Goal: Task Accomplishment & Management: Manage account settings

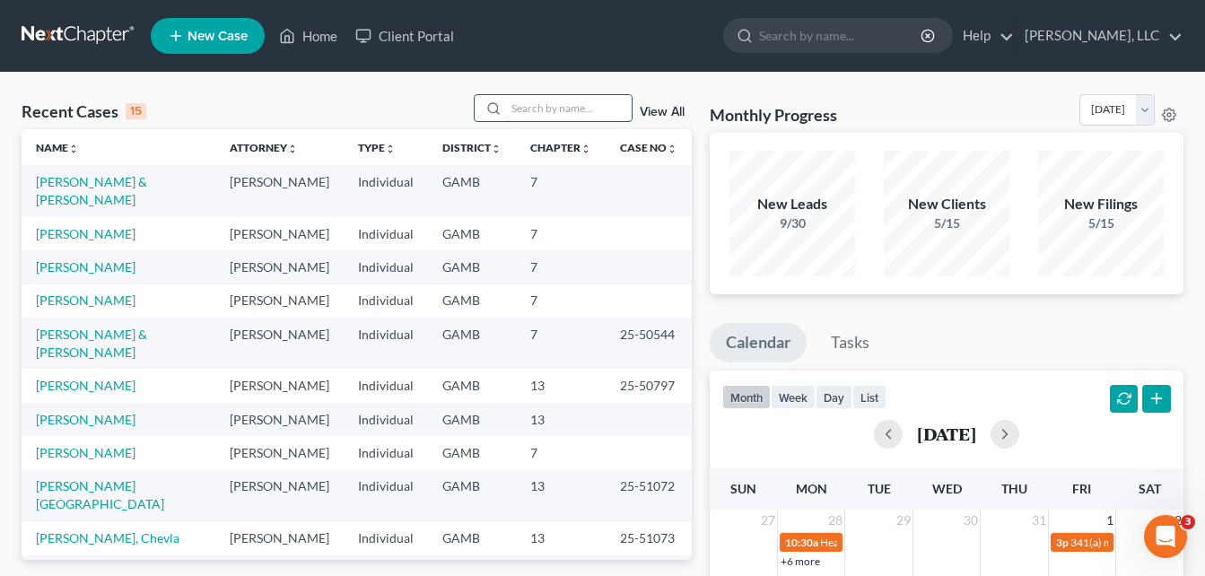
click at [566, 115] on input "search" at bounding box center [569, 108] width 126 height 26
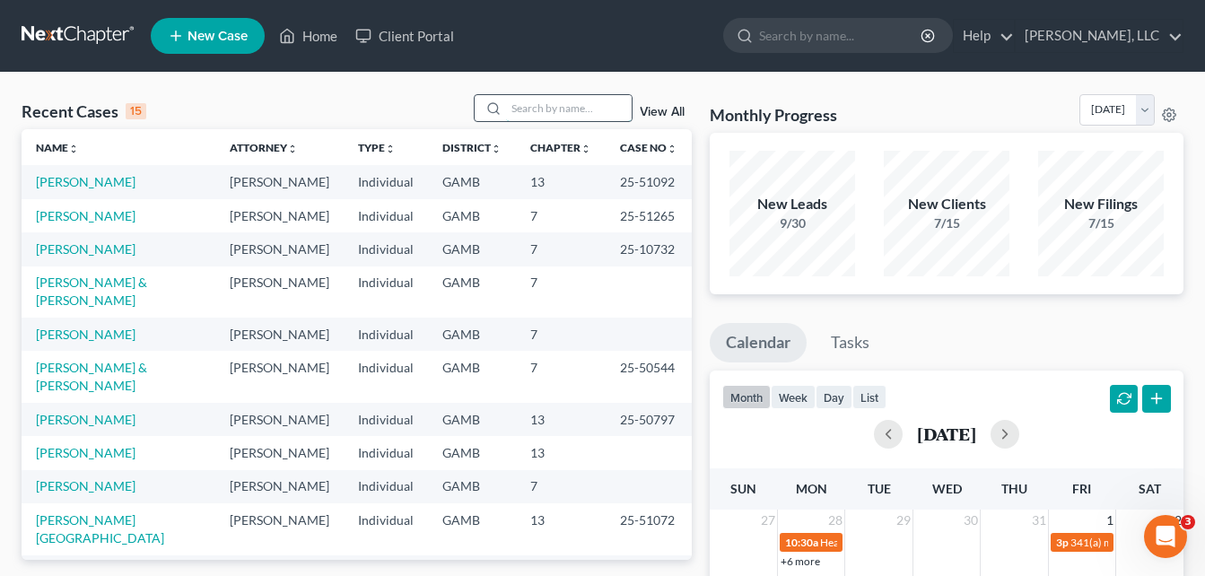
click at [540, 111] on input "search" at bounding box center [569, 108] width 126 height 26
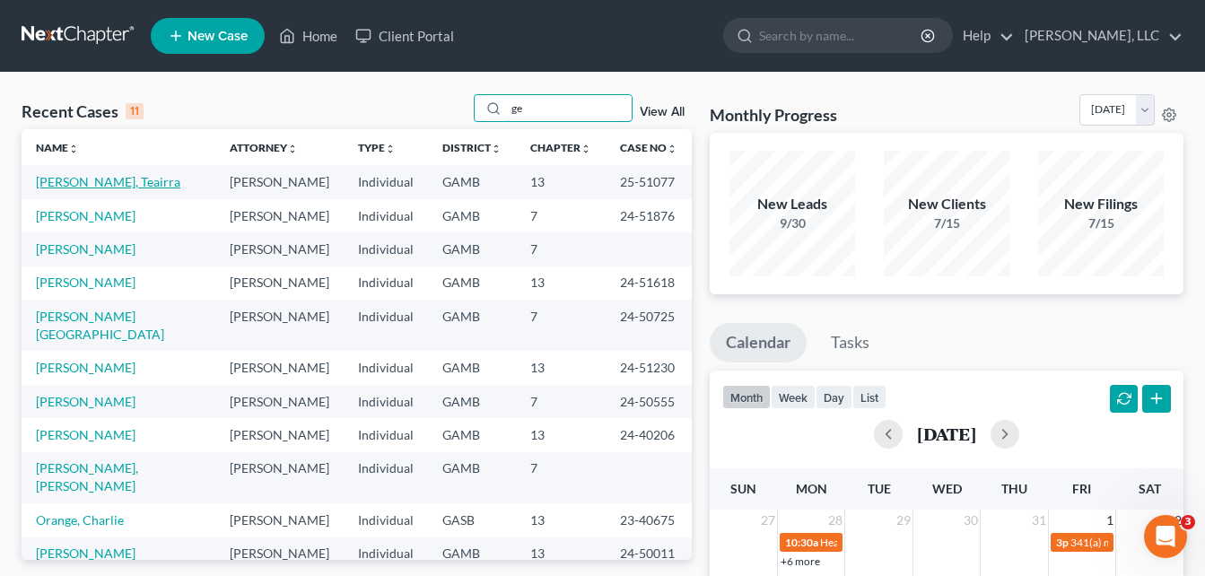
type input "ge"
click at [92, 180] on link "[PERSON_NAME], Teairra" at bounding box center [108, 181] width 144 height 15
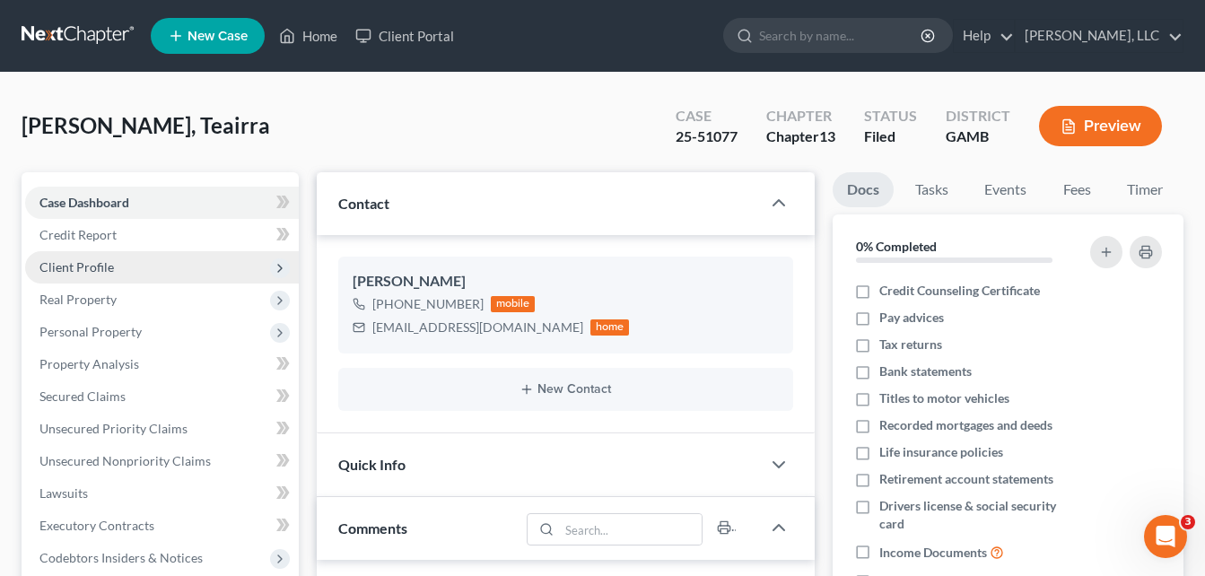
click at [96, 267] on span "Client Profile" at bounding box center [76, 266] width 74 height 15
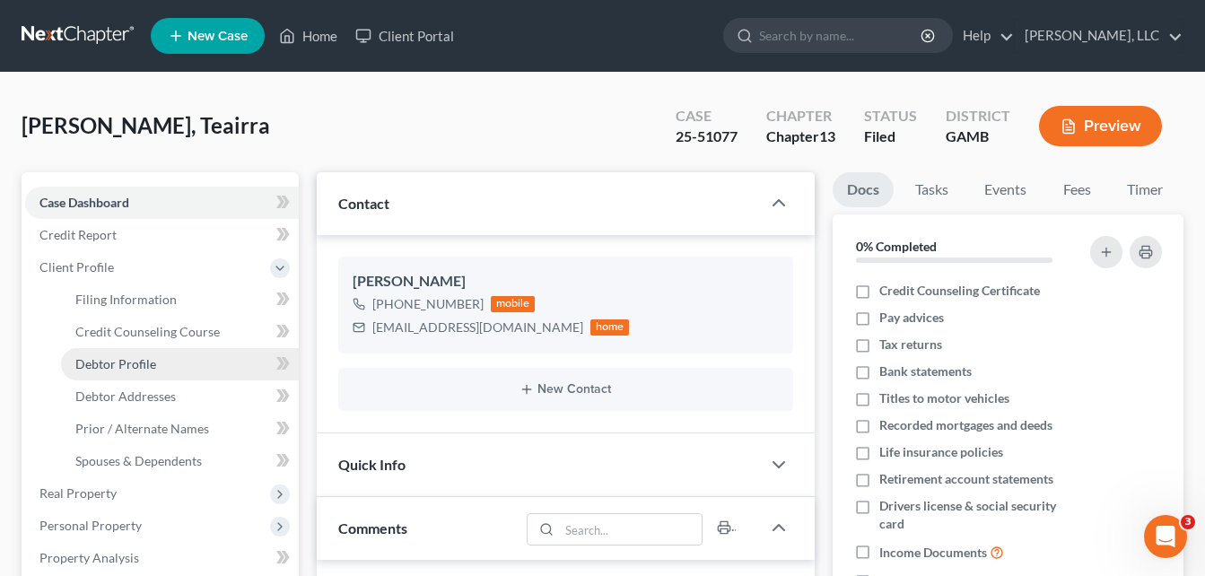
drag, startPoint x: 123, startPoint y: 363, endPoint x: 101, endPoint y: 363, distance: 22.5
click at [101, 363] on span "Debtor Profile" at bounding box center [115, 363] width 81 height 15
select select "0"
select select "3"
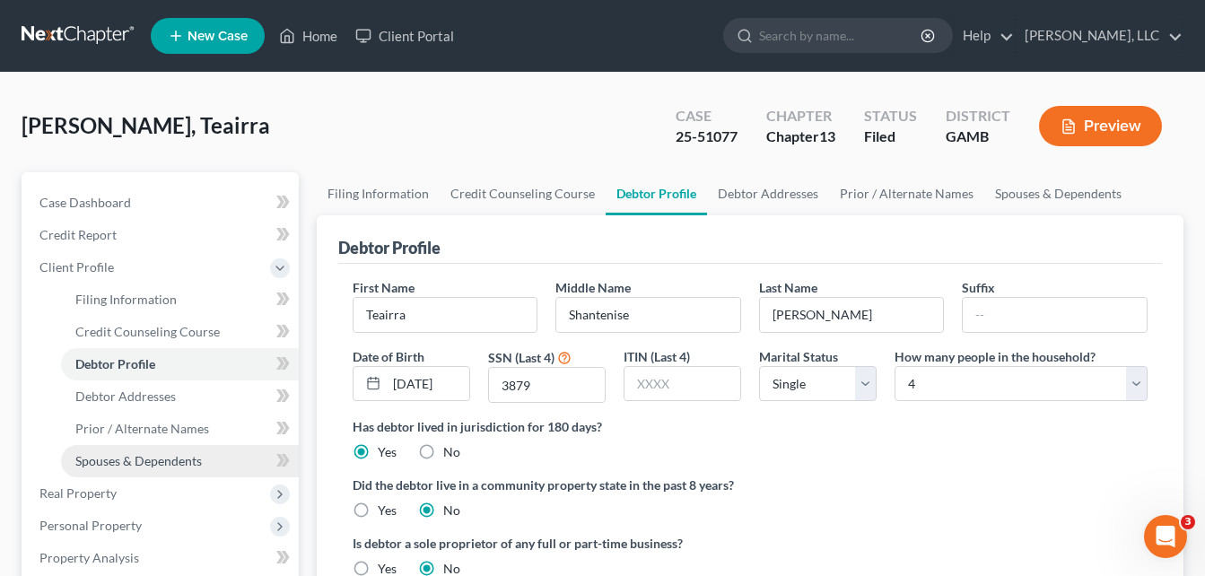
click at [122, 459] on span "Spouses & Dependents" at bounding box center [138, 460] width 127 height 15
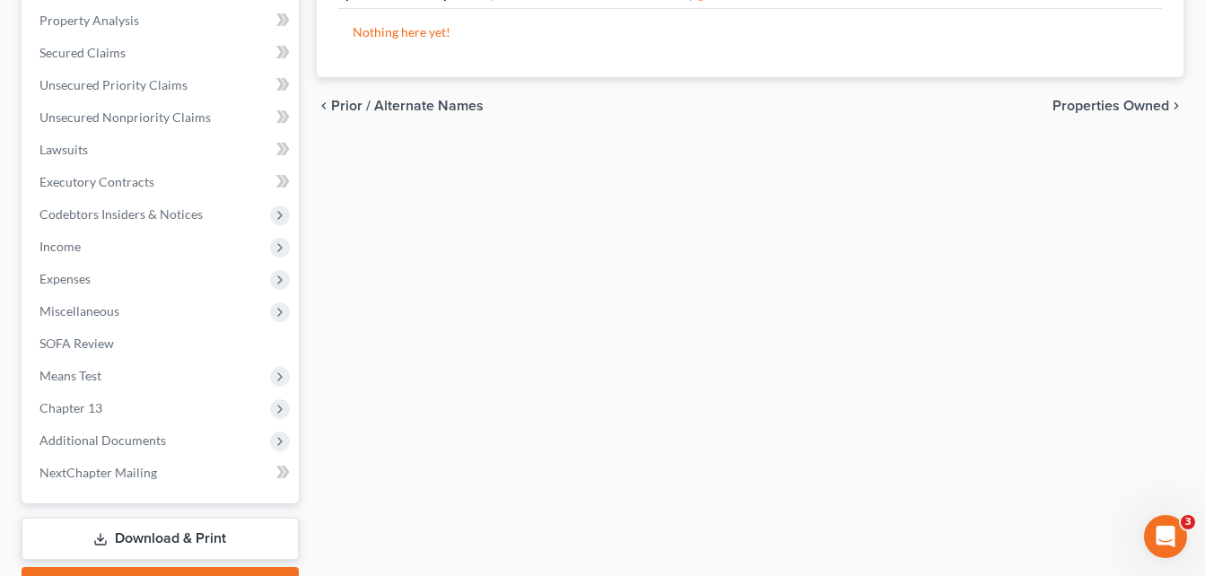
scroll to position [574, 0]
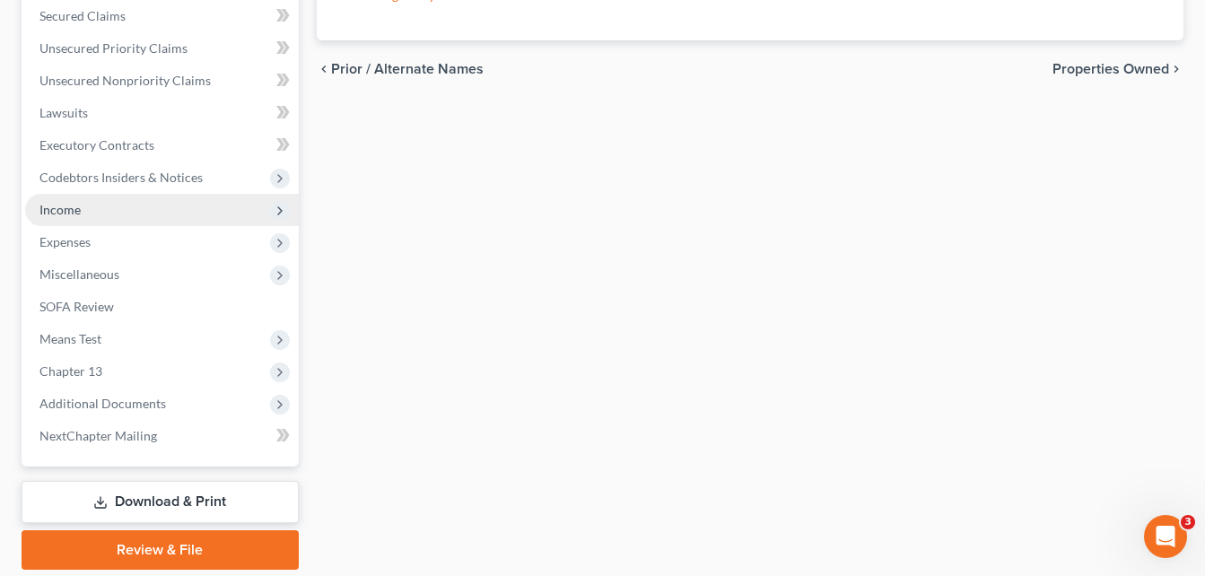
click at [74, 222] on span "Income" at bounding box center [162, 210] width 274 height 32
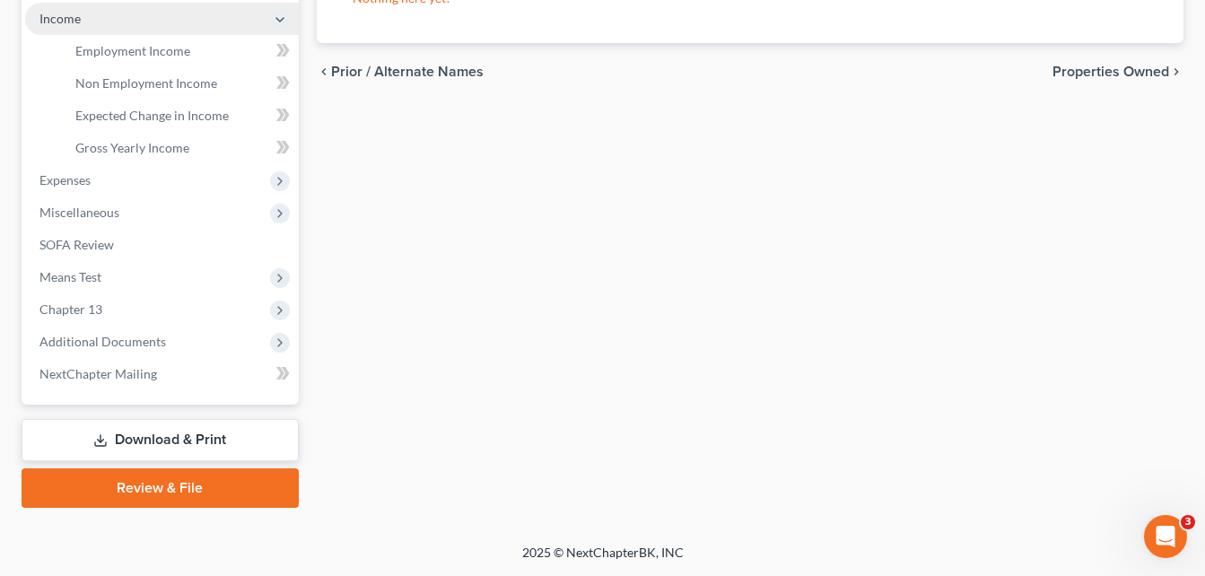
scroll to position [380, 0]
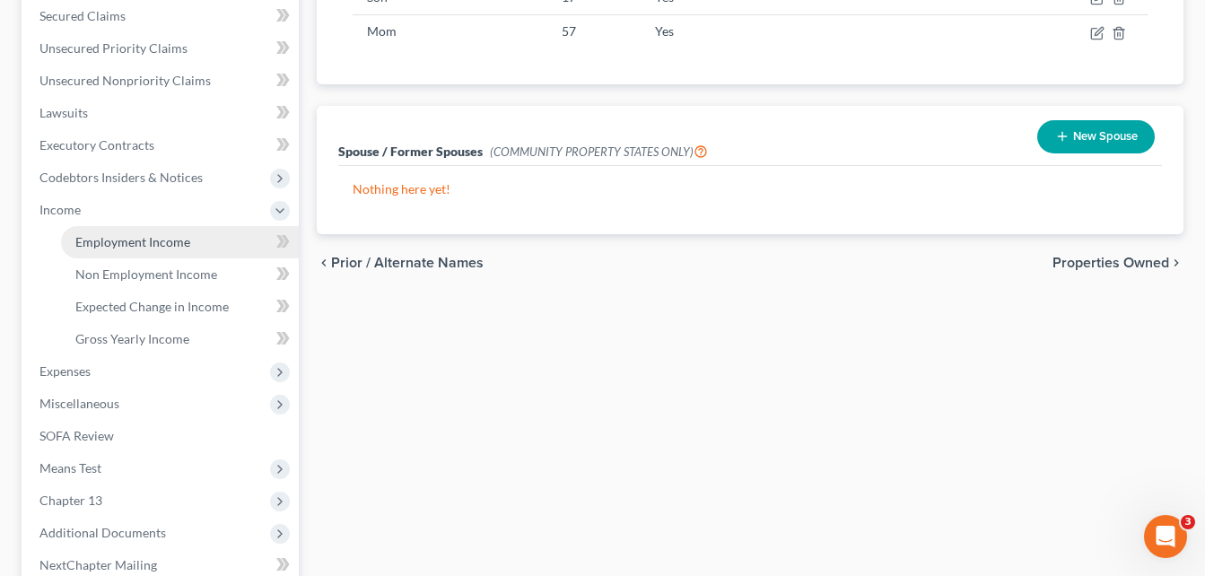
click at [95, 239] on span "Employment Income" at bounding box center [132, 241] width 115 height 15
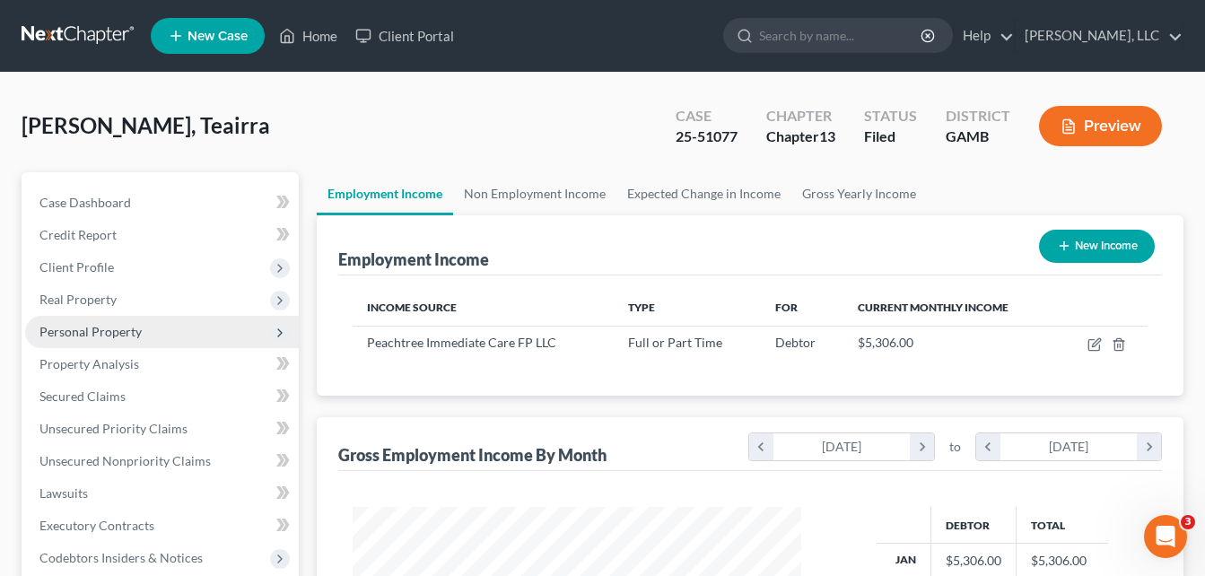
scroll to position [322, 485]
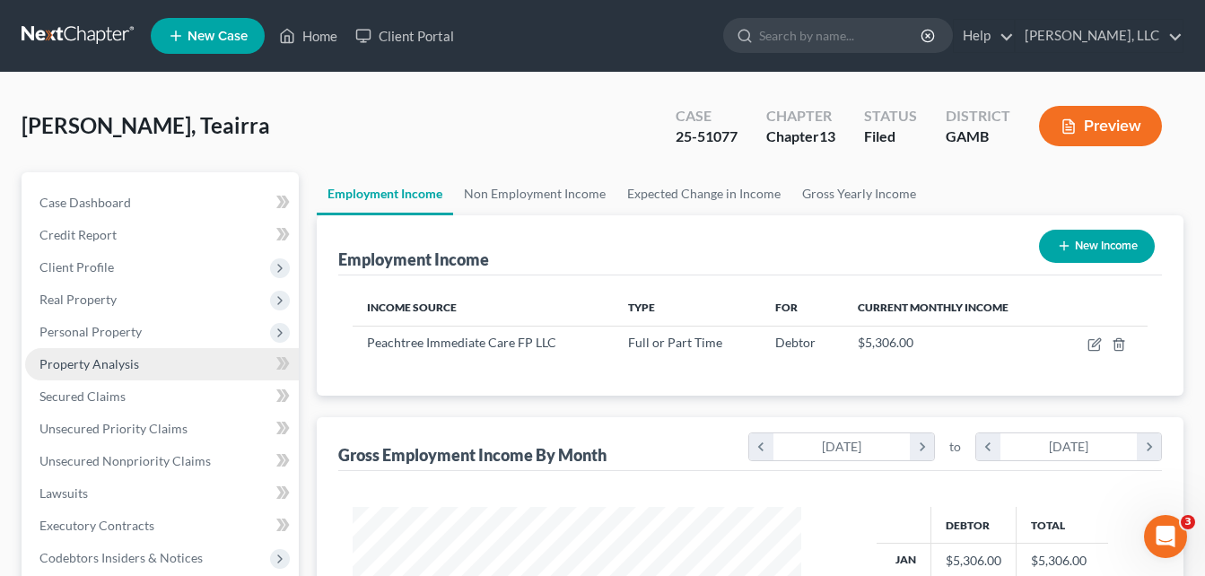
click at [61, 370] on span "Property Analysis" at bounding box center [89, 363] width 100 height 15
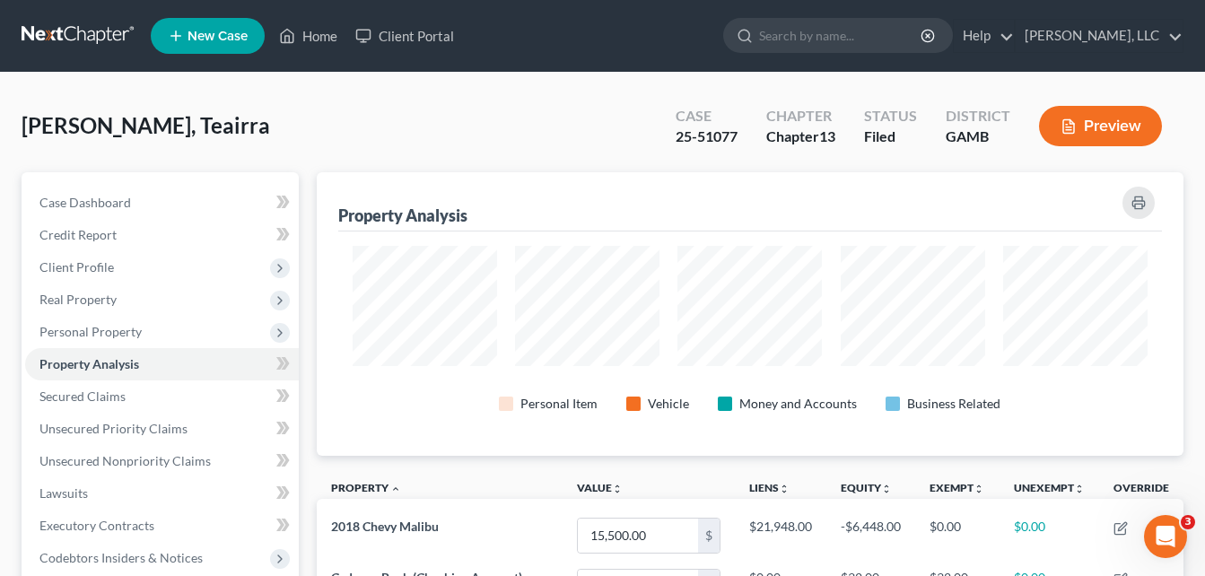
scroll to position [284, 868]
click at [298, 127] on div "[PERSON_NAME], Teairra Upgraded Case 25-51077 Chapter Chapter 13 Status Filed D…" at bounding box center [603, 133] width 1162 height 78
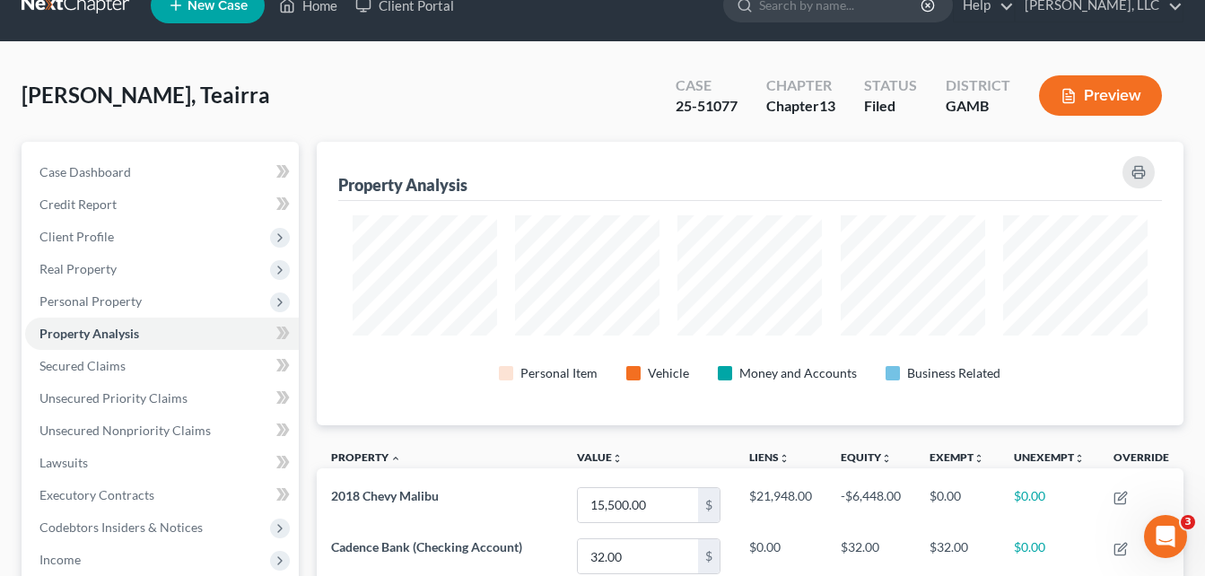
scroll to position [0, 0]
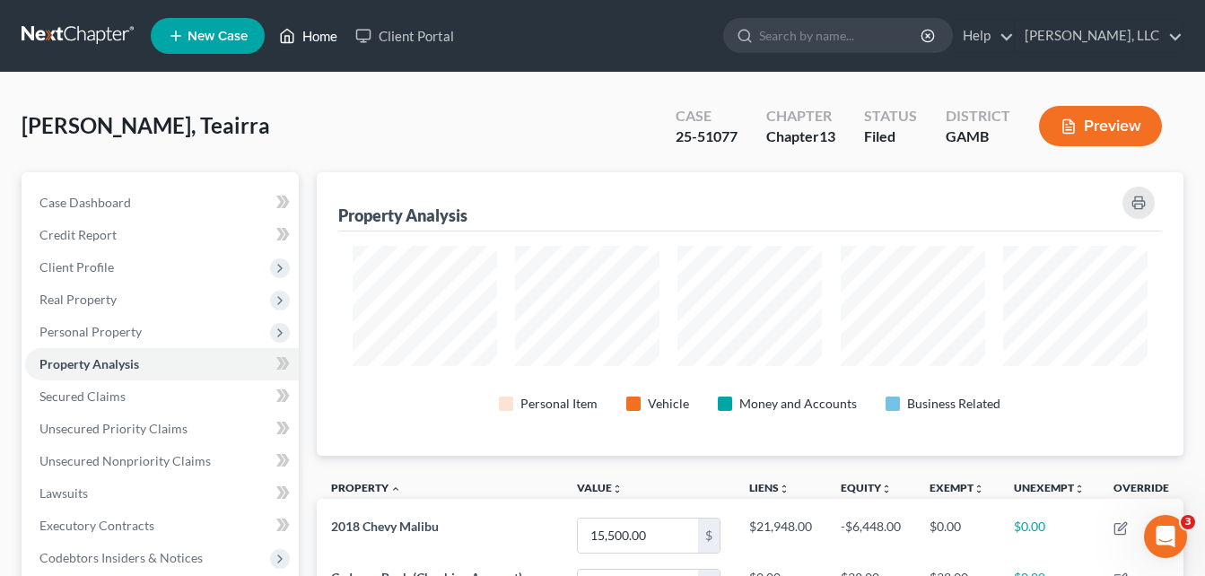
click at [315, 42] on link "Home" at bounding box center [308, 36] width 76 height 32
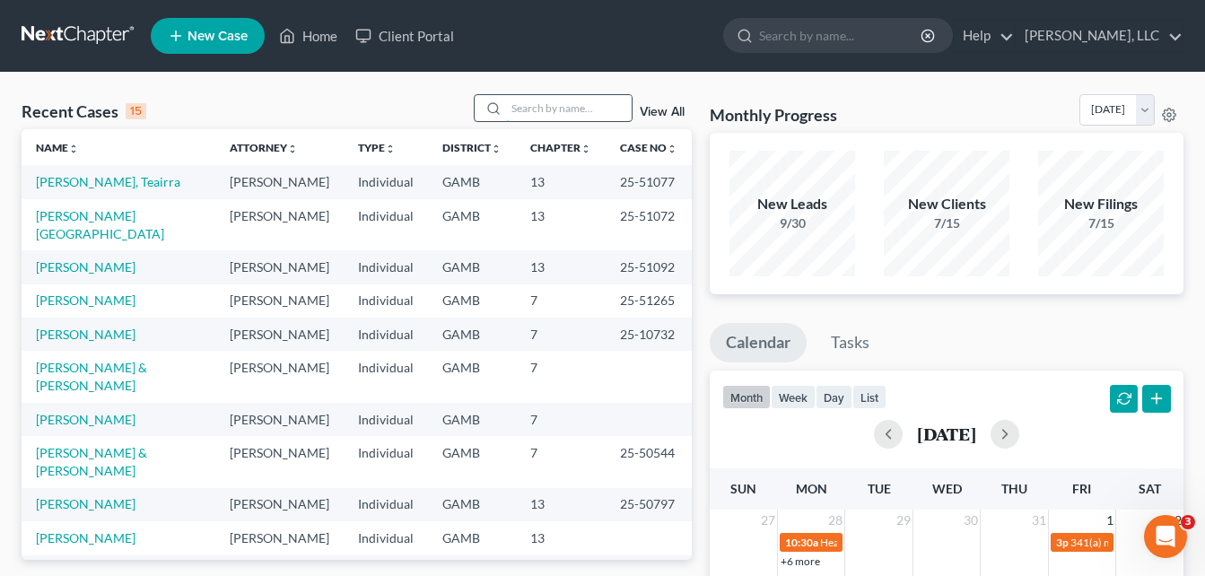
click at [541, 107] on input "search" at bounding box center [569, 108] width 126 height 26
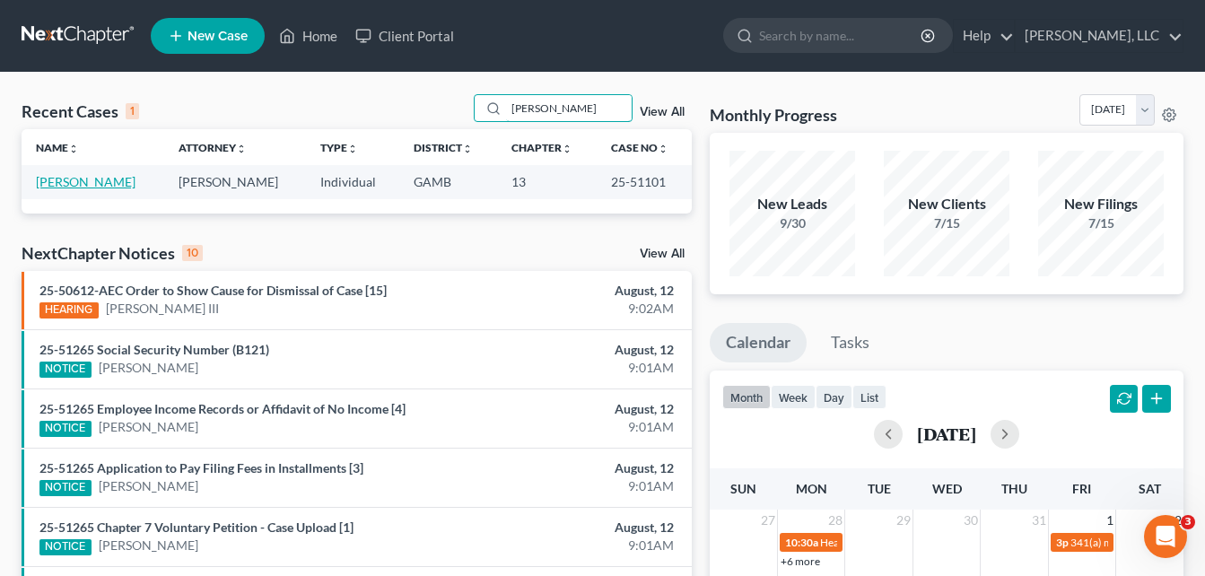
type input "[PERSON_NAME]"
click at [69, 180] on link "[PERSON_NAME]" at bounding box center [86, 181] width 100 height 15
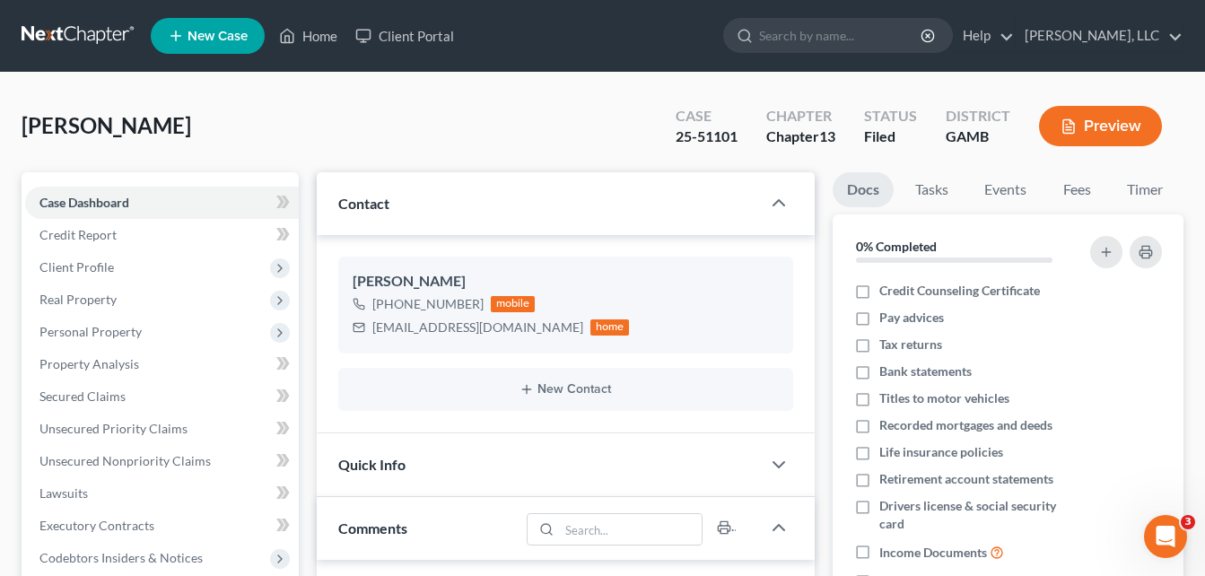
scroll to position [294, 0]
click at [250, 121] on div "[PERSON_NAME] Upgraded Case 25-51101 Chapter Chapter 13 Status Filed [GEOGRAPHI…" at bounding box center [603, 133] width 1162 height 78
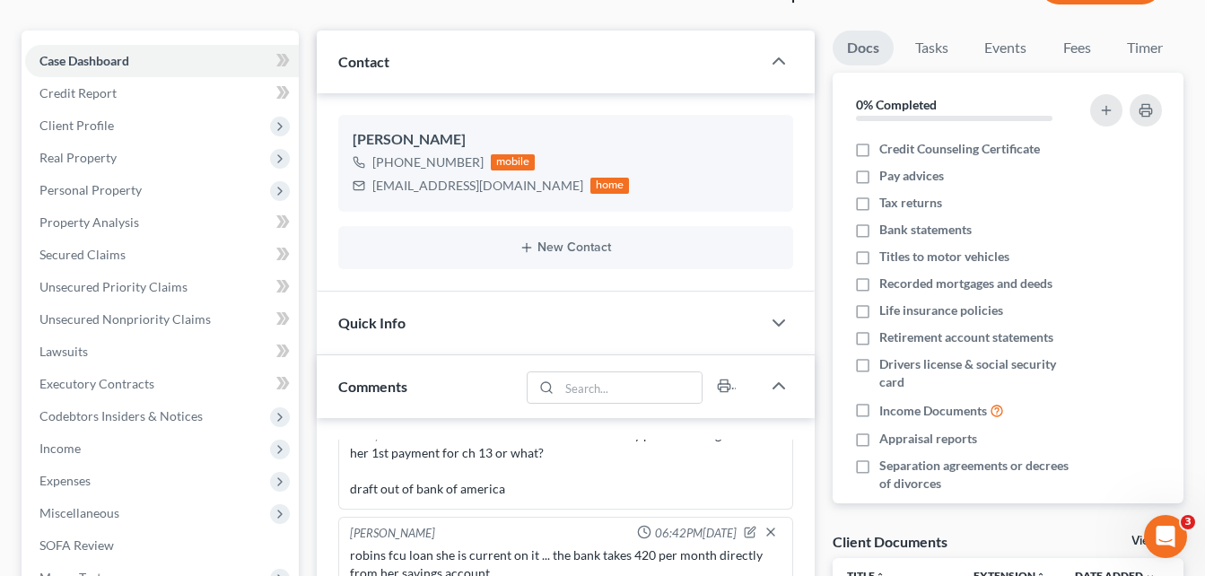
scroll to position [144, 0]
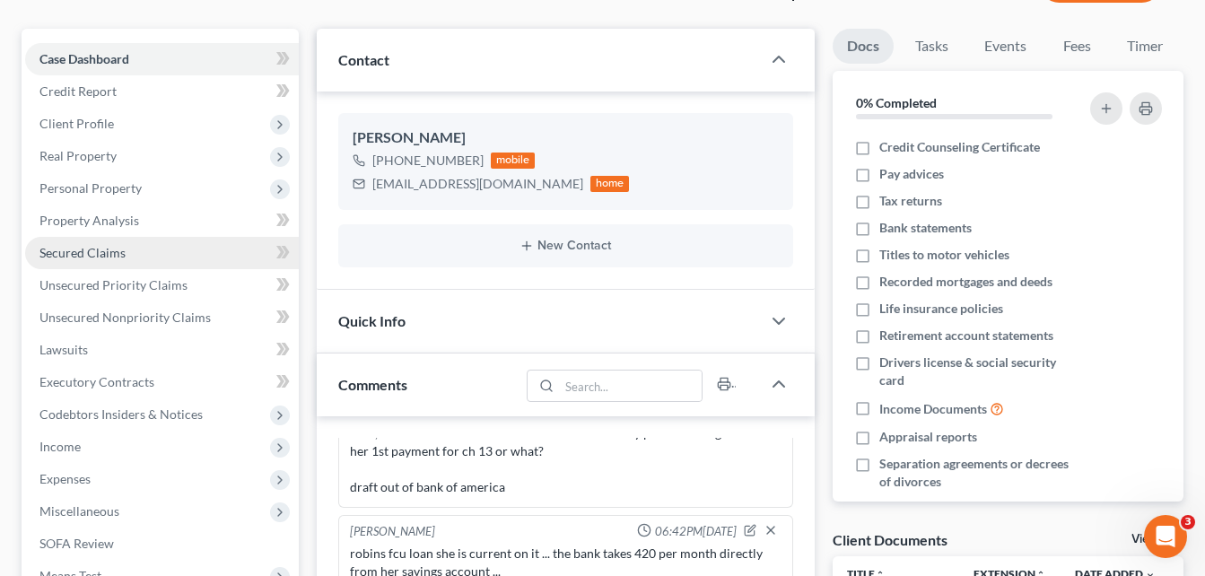
click at [98, 251] on span "Secured Claims" at bounding box center [82, 252] width 86 height 15
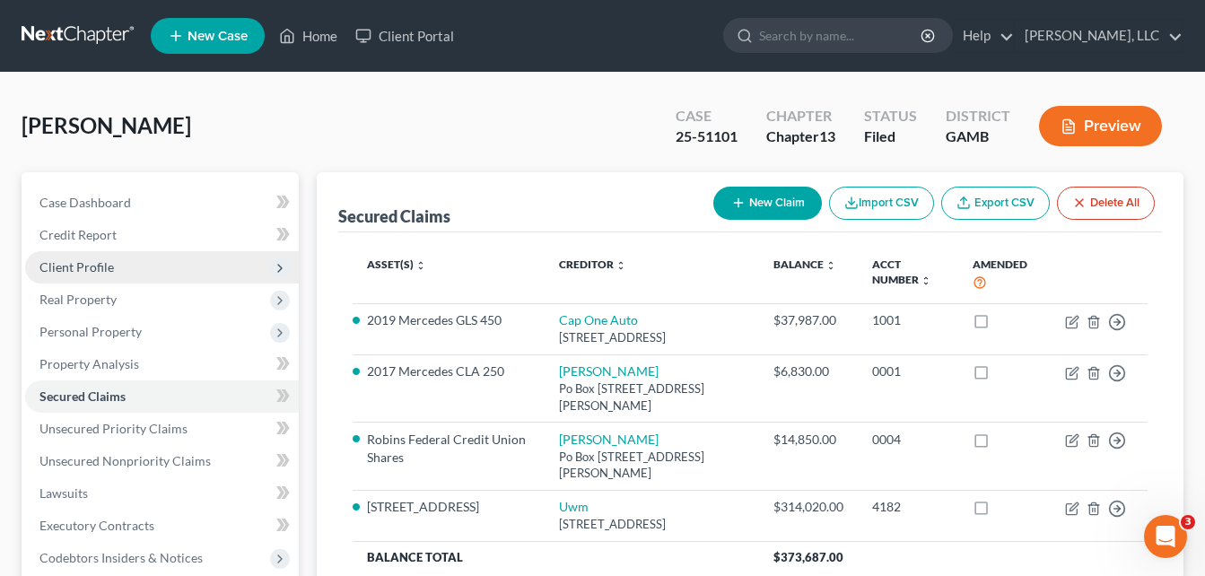
click at [82, 265] on span "Client Profile" at bounding box center [76, 266] width 74 height 15
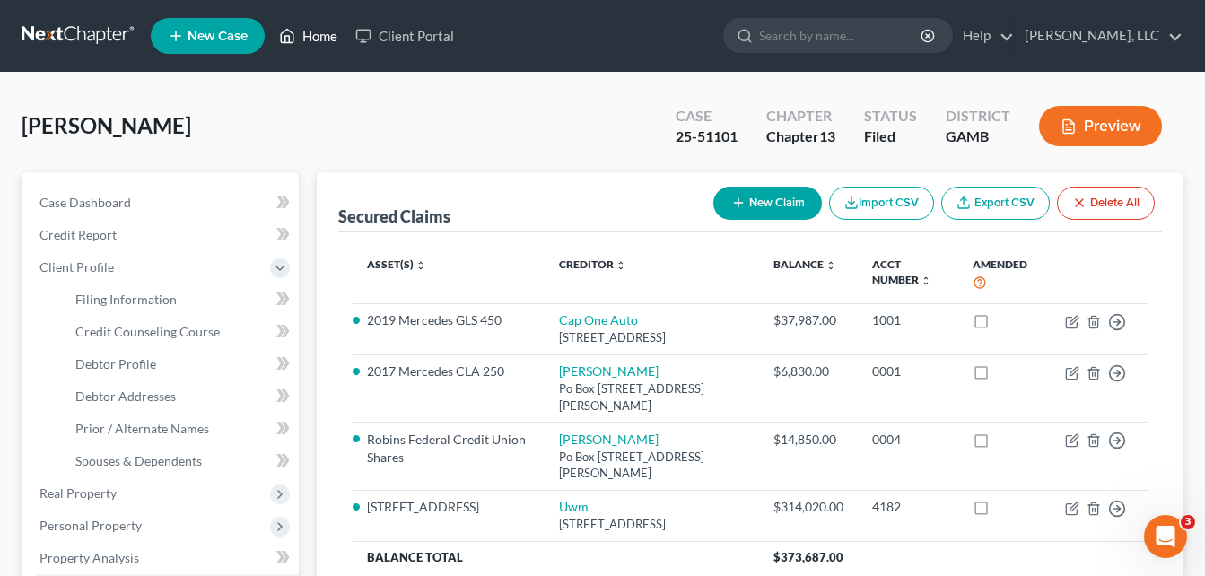
click at [310, 43] on link "Home" at bounding box center [308, 36] width 76 height 32
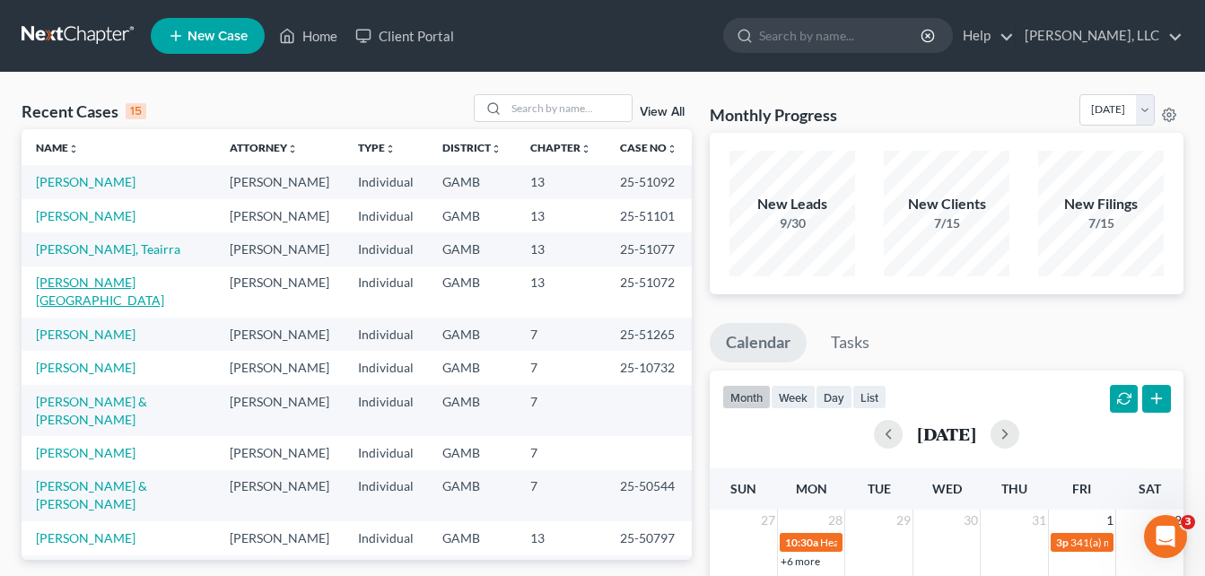
click at [78, 289] on link "[PERSON_NAME][GEOGRAPHIC_DATA]" at bounding box center [100, 291] width 128 height 33
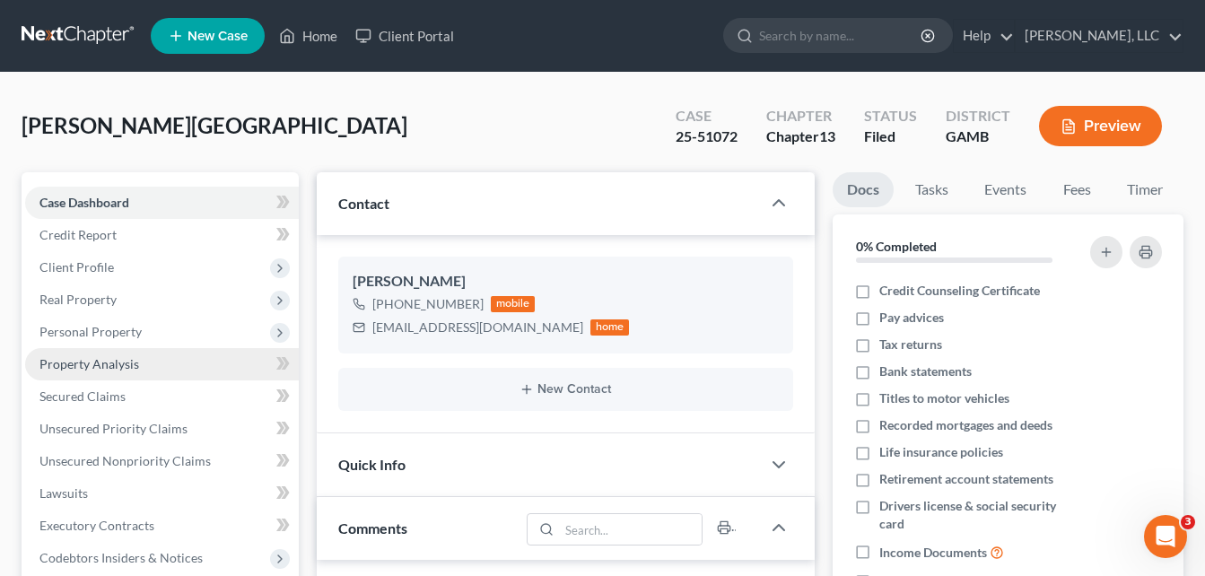
drag, startPoint x: 74, startPoint y: 362, endPoint x: 44, endPoint y: 370, distance: 30.7
click at [44, 370] on span "Property Analysis" at bounding box center [89, 363] width 100 height 15
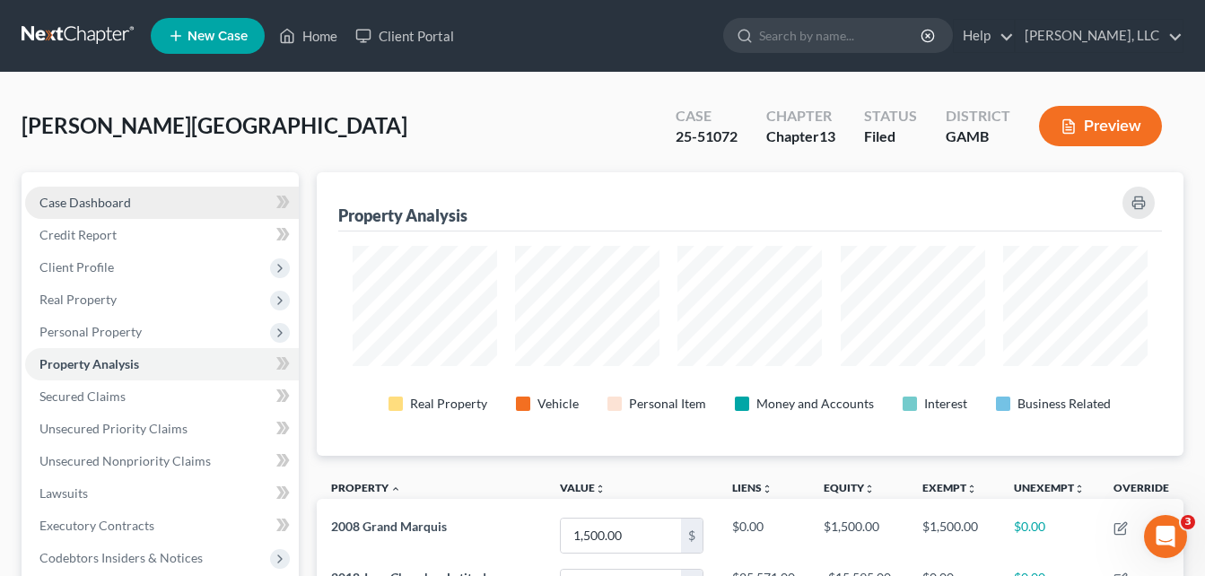
click at [88, 206] on span "Case Dashboard" at bounding box center [85, 202] width 92 height 15
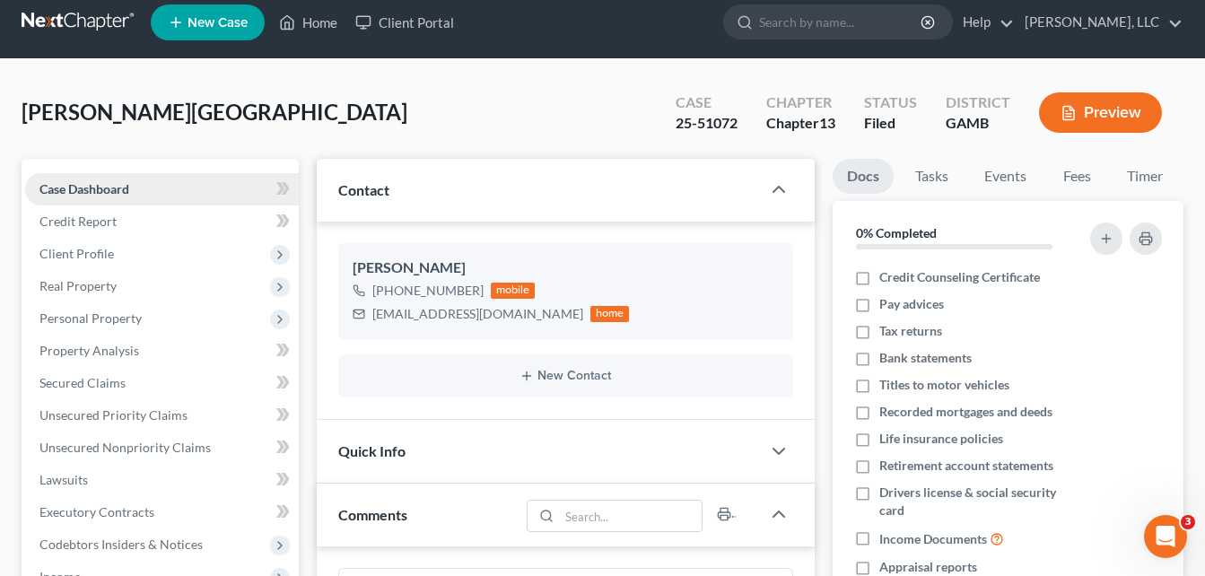
scroll to position [36, 0]
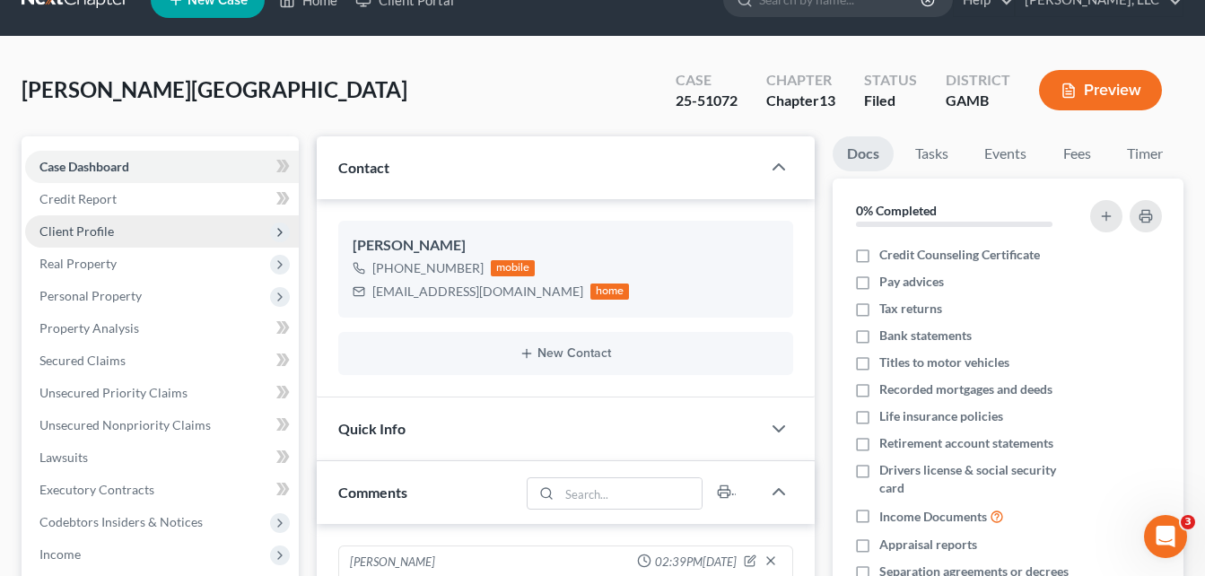
click at [72, 246] on span "Client Profile" at bounding box center [162, 231] width 274 height 32
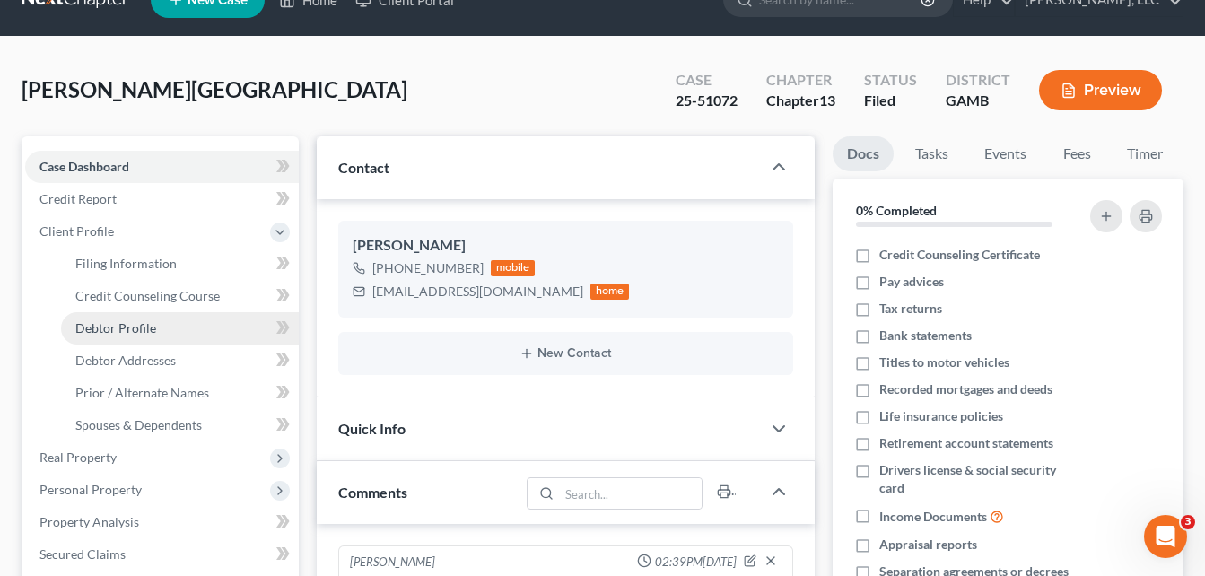
click at [115, 340] on link "Debtor Profile" at bounding box center [180, 328] width 238 height 32
select select "1"
select select "4"
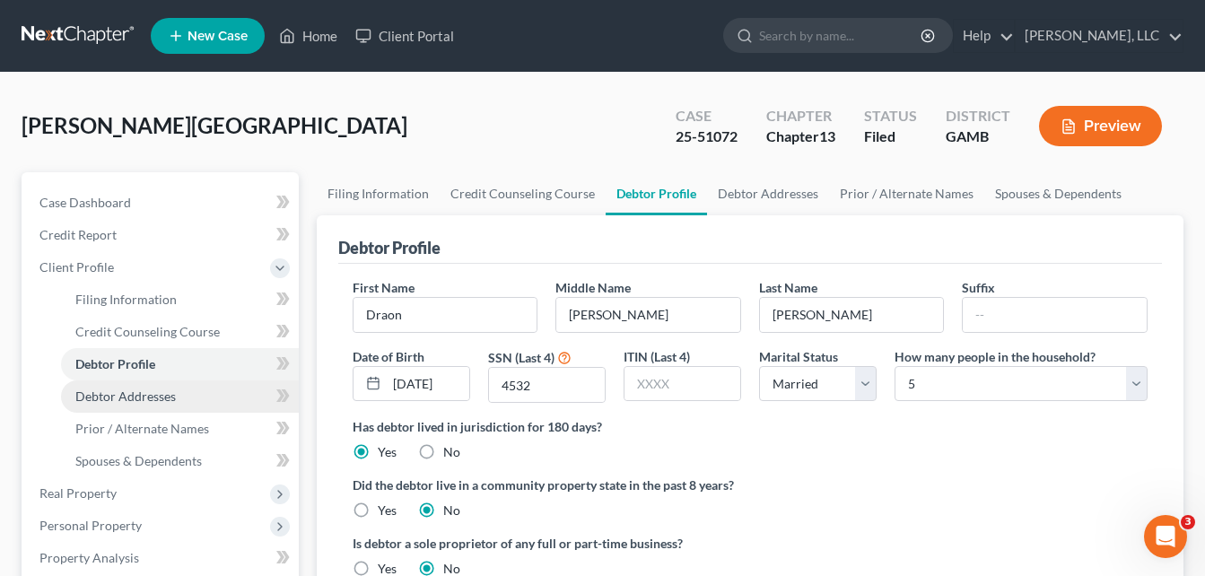
click at [142, 400] on span "Debtor Addresses" at bounding box center [125, 396] width 101 height 15
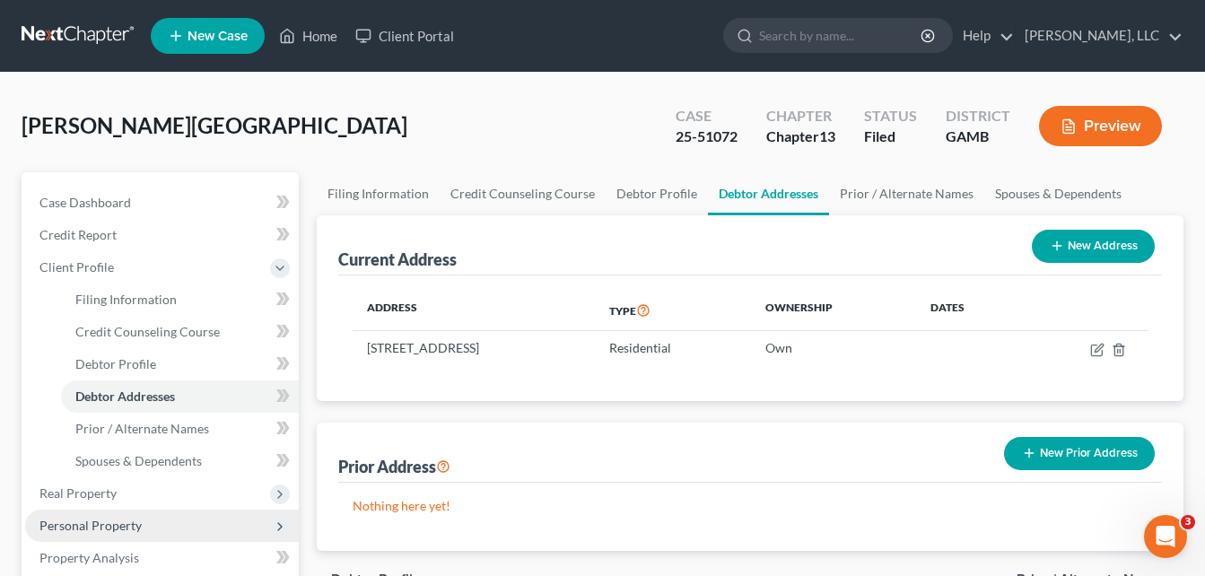
click at [86, 529] on span "Personal Property" at bounding box center [90, 525] width 102 height 15
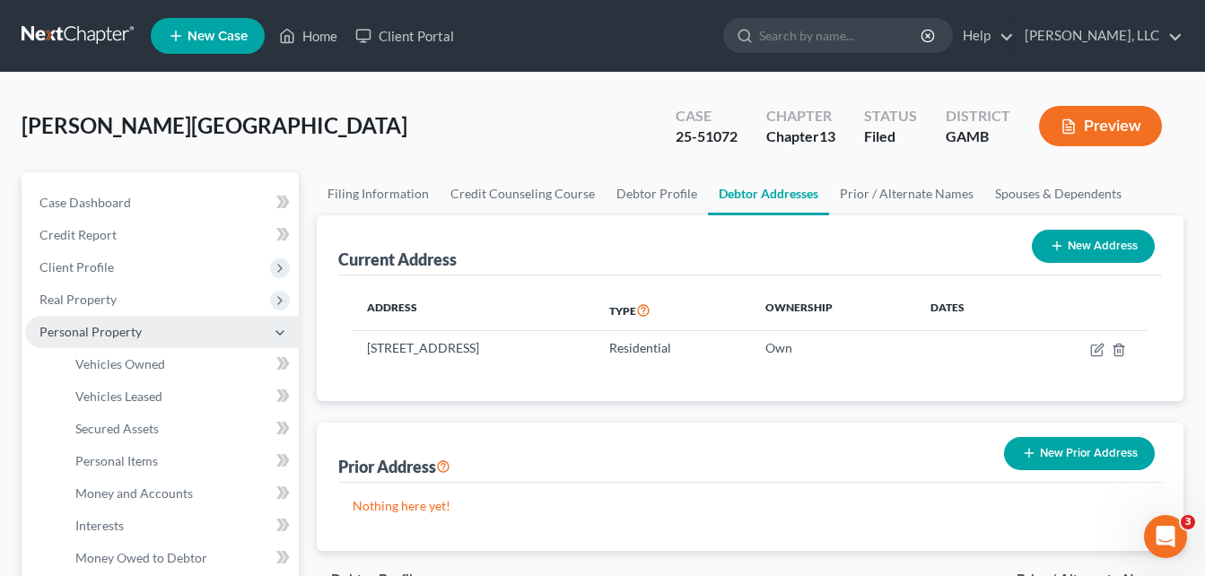
click at [71, 331] on span "Personal Property" at bounding box center [90, 331] width 102 height 15
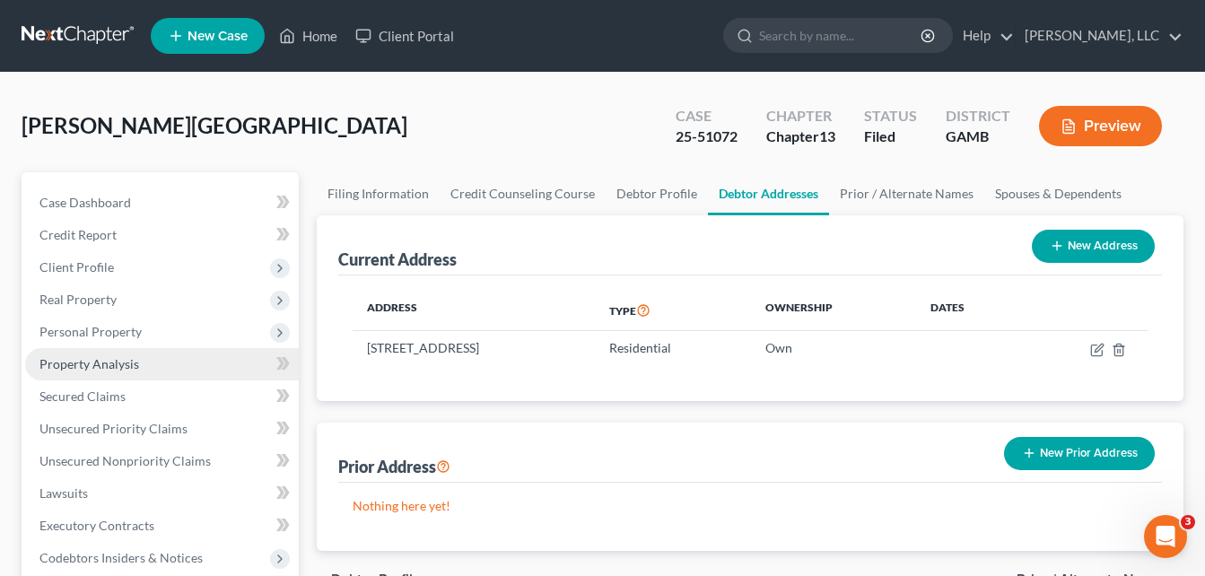
click at [67, 374] on link "Property Analysis" at bounding box center [162, 364] width 274 height 32
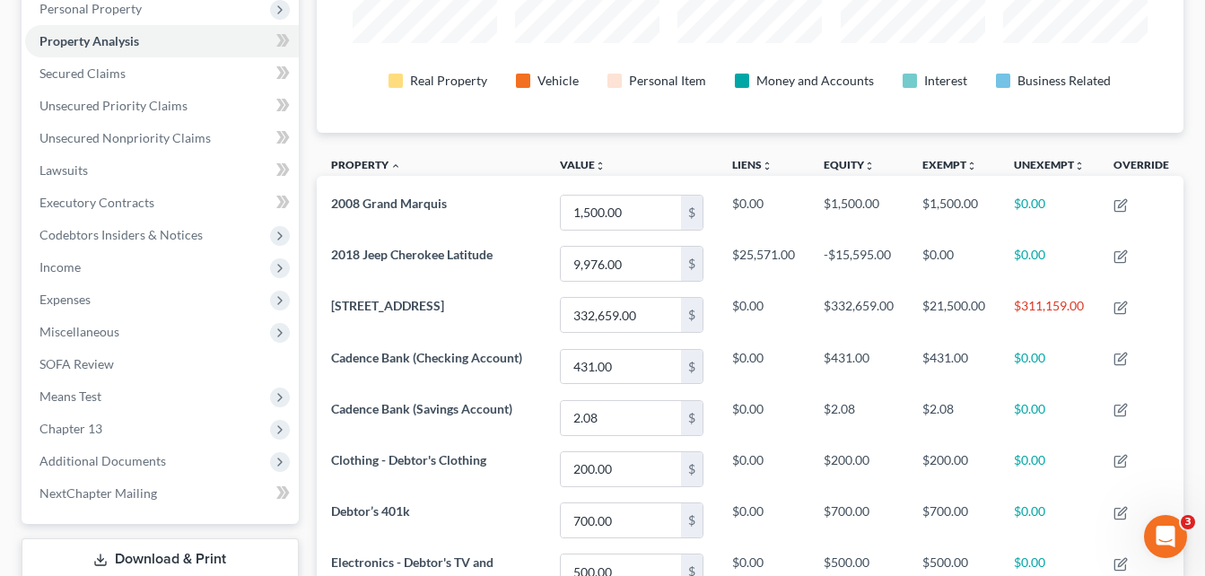
scroll to position [359, 0]
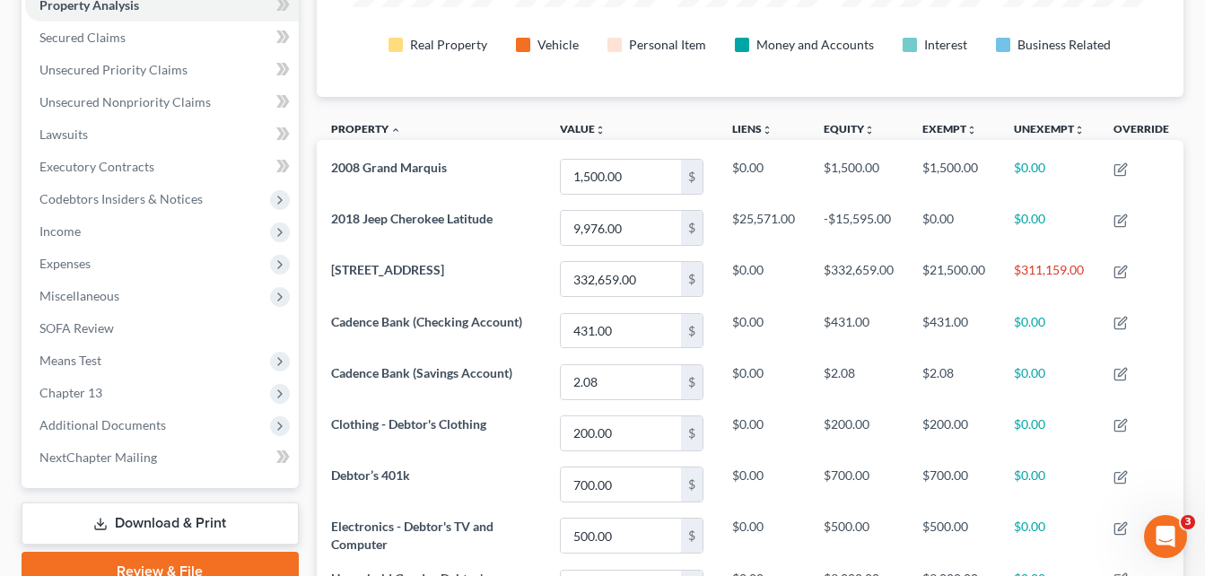
click at [303, 70] on div "Case Dashboard Payments Invoices Payments Payments Credit Report Client Profile" at bounding box center [160, 318] width 295 height 1010
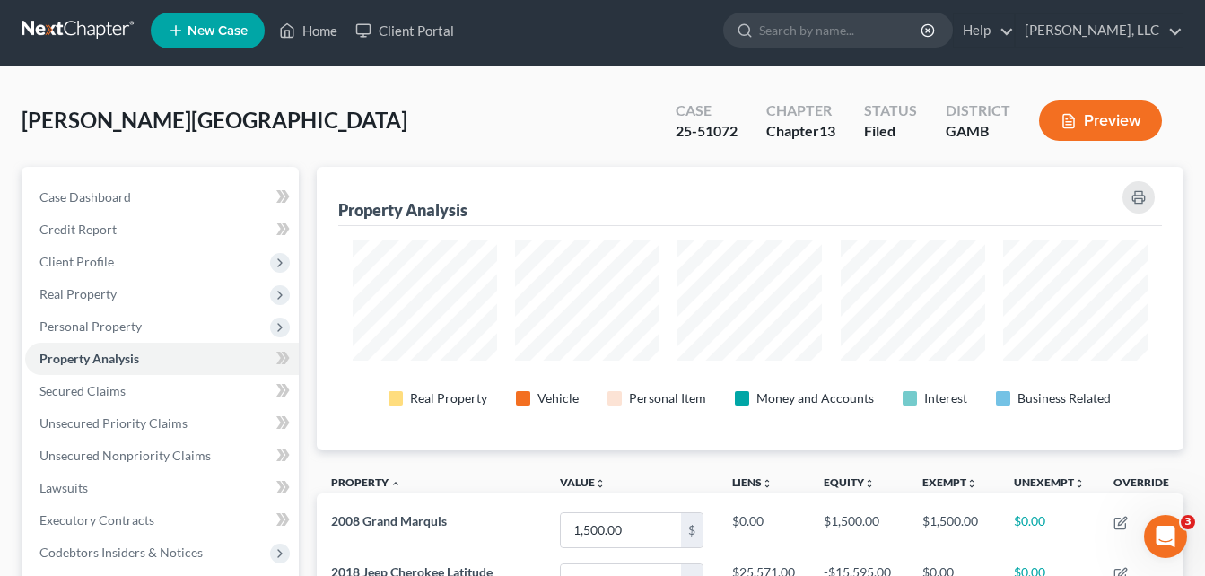
scroll to position [0, 0]
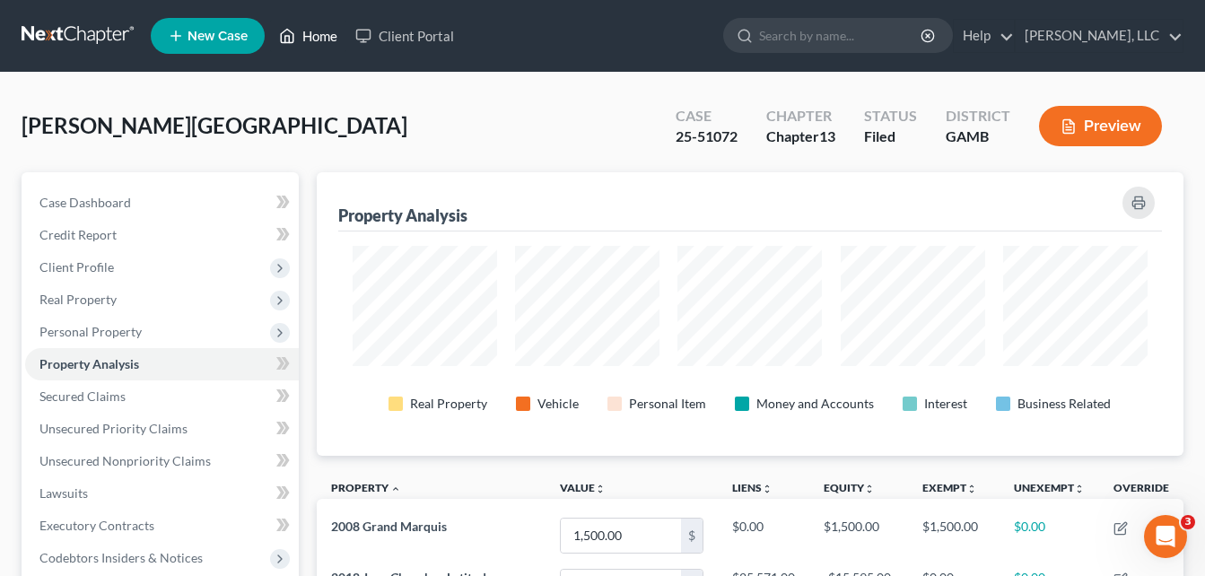
click at [323, 39] on link "Home" at bounding box center [308, 36] width 76 height 32
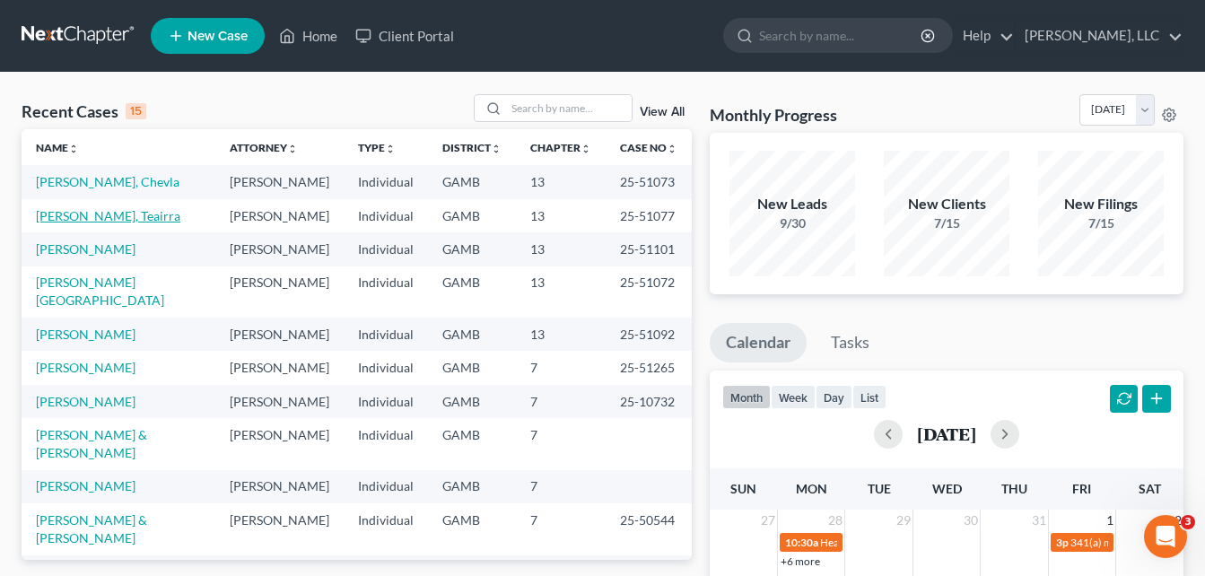
click at [92, 212] on link "[PERSON_NAME], Teairra" at bounding box center [108, 215] width 144 height 15
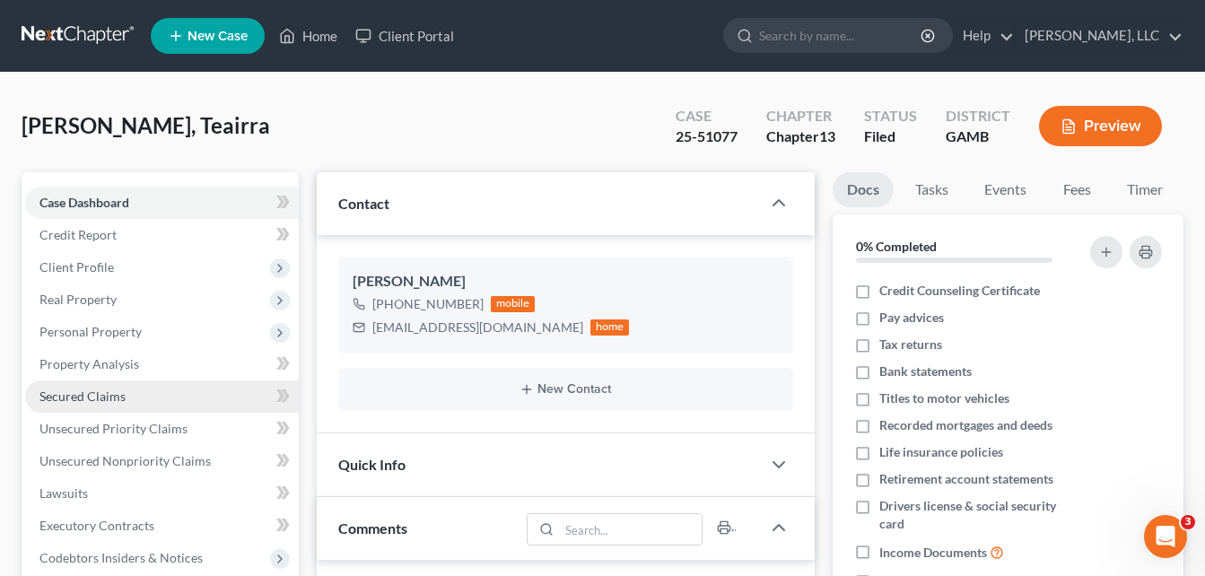
click at [74, 398] on span "Secured Claims" at bounding box center [82, 396] width 86 height 15
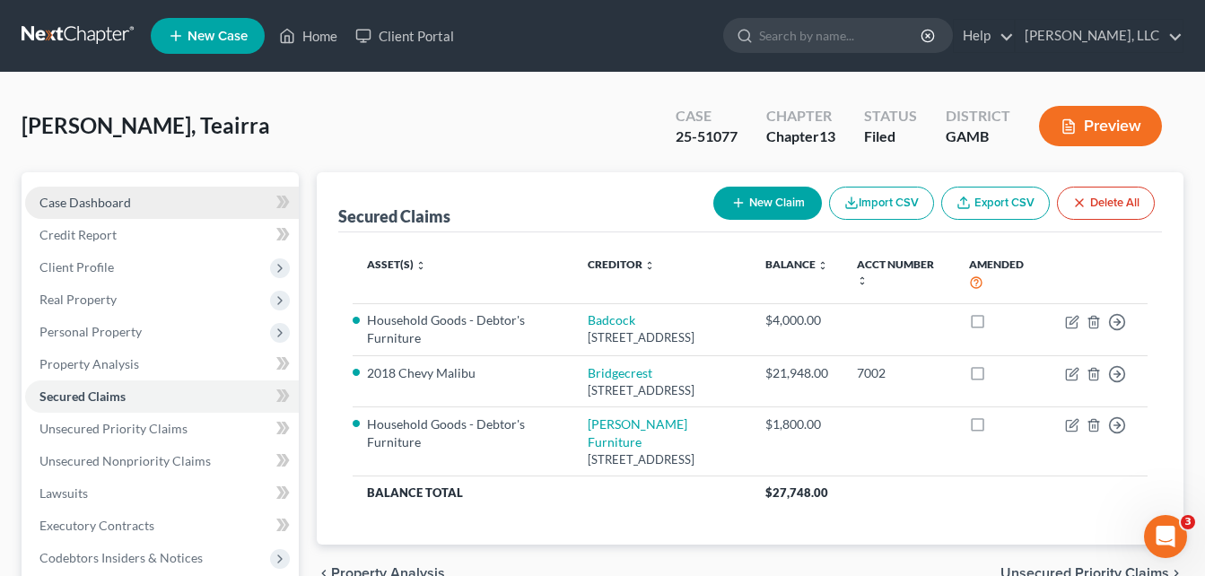
click at [159, 206] on link "Case Dashboard" at bounding box center [162, 203] width 274 height 32
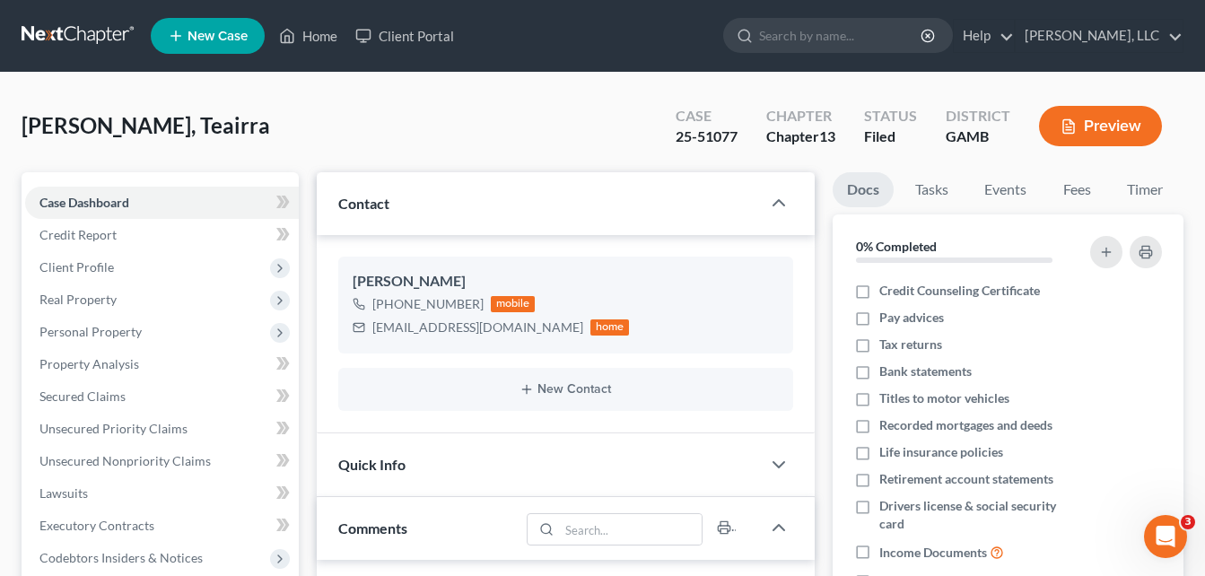
click at [288, 129] on div "[PERSON_NAME], Teairra Upgraded Case 25-51077 Chapter Chapter 13 Status Filed D…" at bounding box center [603, 133] width 1162 height 78
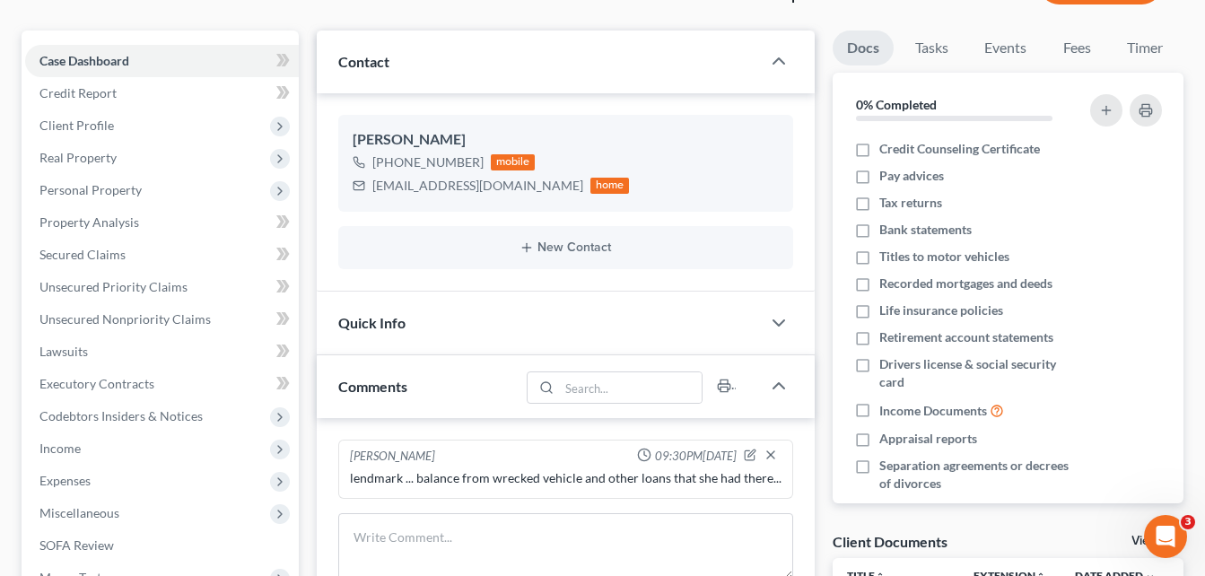
scroll to position [144, 0]
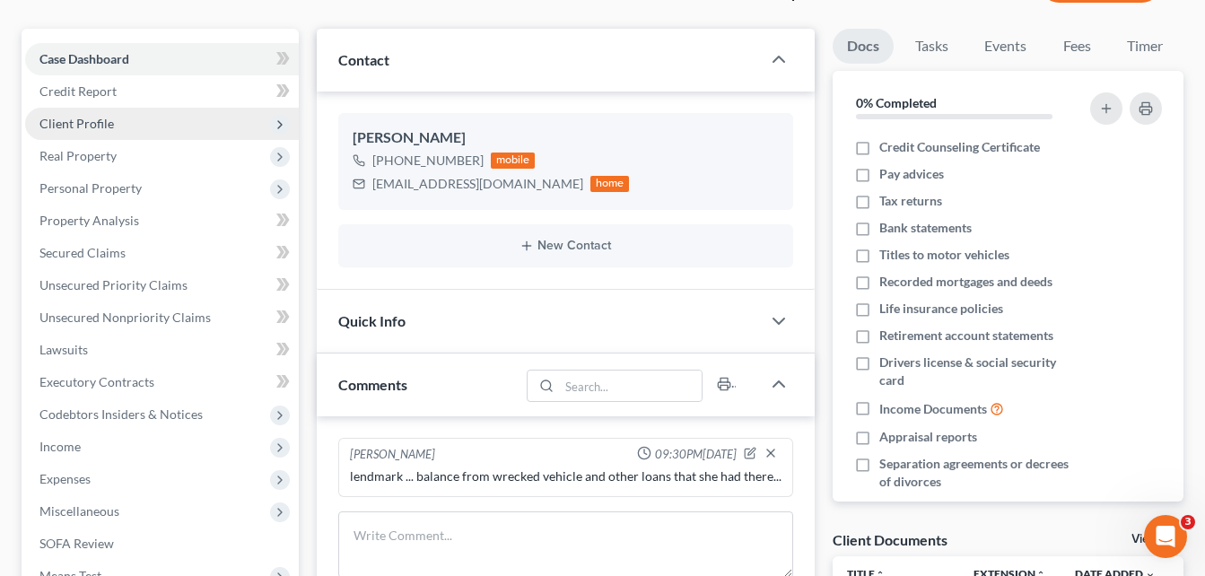
click at [85, 124] on span "Client Profile" at bounding box center [76, 123] width 74 height 15
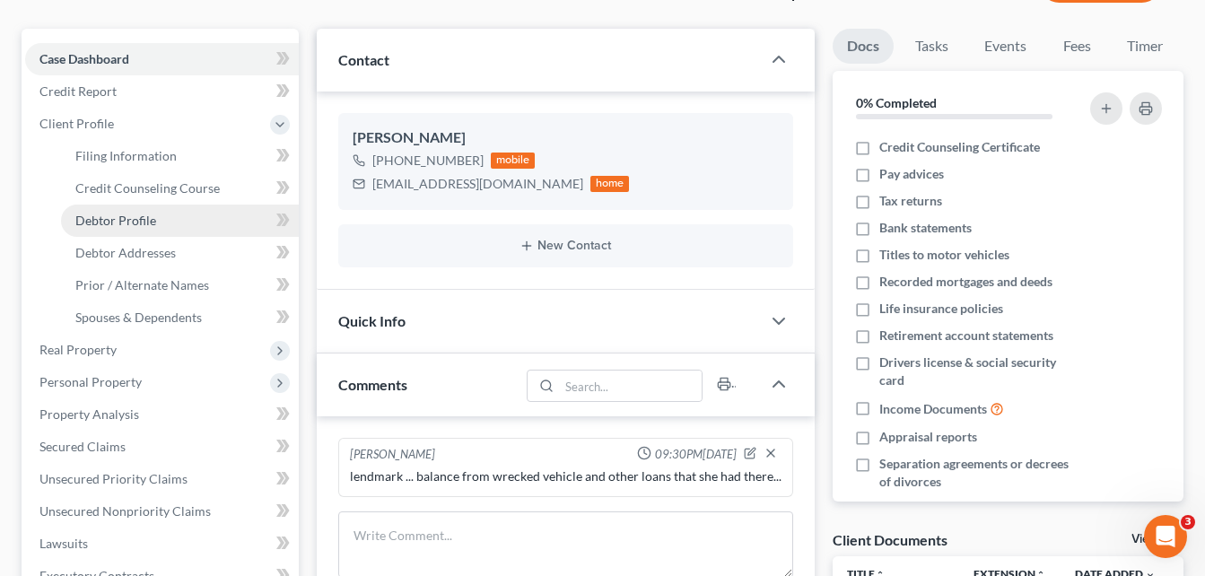
click at [118, 220] on span "Debtor Profile" at bounding box center [115, 220] width 81 height 15
select select "0"
select select "3"
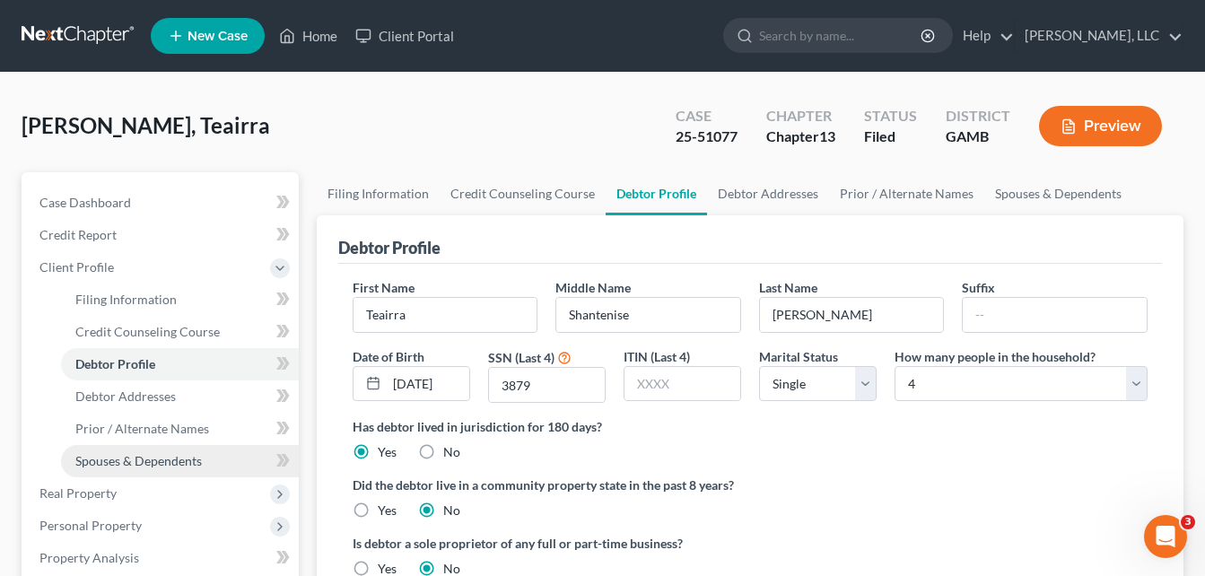
click at [148, 459] on span "Spouses & Dependents" at bounding box center [138, 460] width 127 height 15
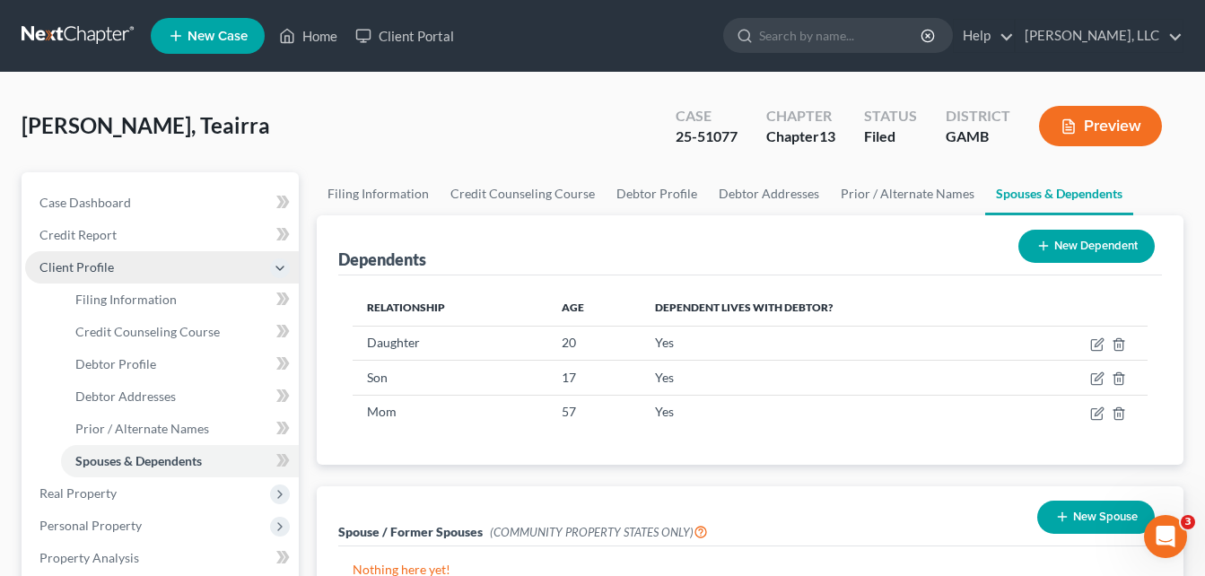
click at [95, 272] on span "Client Profile" at bounding box center [76, 266] width 74 height 15
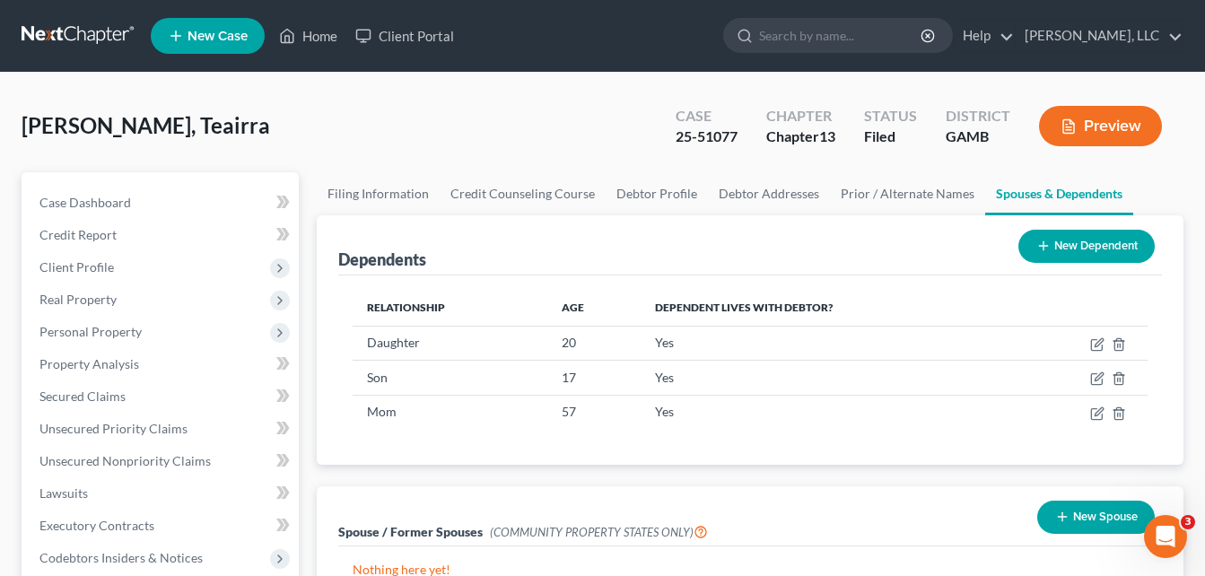
click at [288, 137] on div "[PERSON_NAME], Teairra Upgraded Case 25-51077 Chapter Chapter 13 Status Filed D…" at bounding box center [603, 133] width 1162 height 78
click at [86, 364] on span "Property Analysis" at bounding box center [89, 363] width 100 height 15
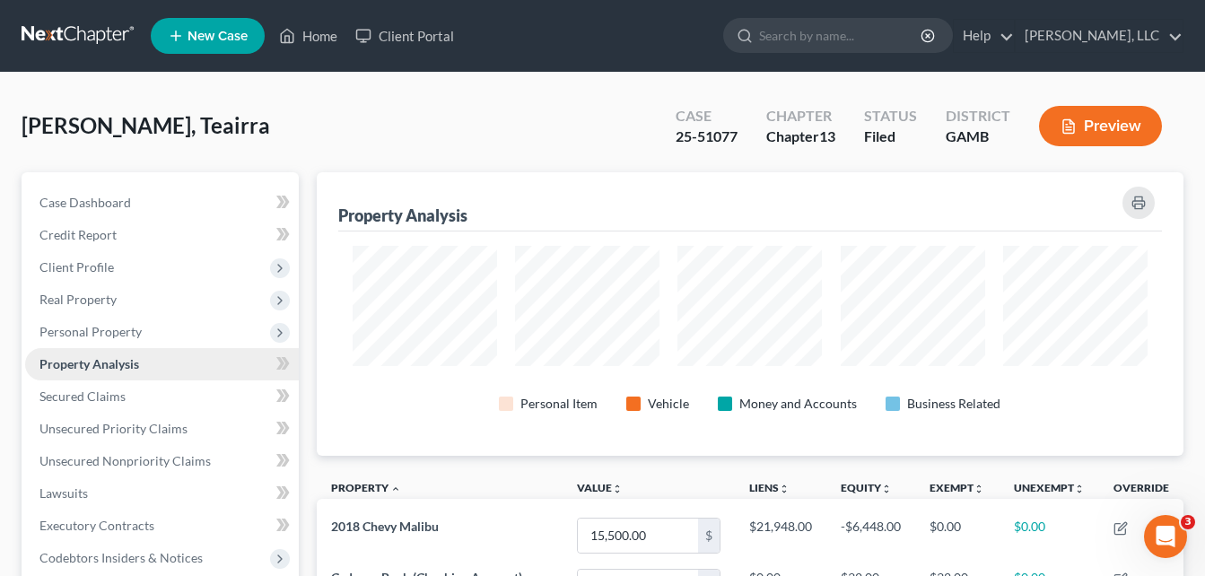
scroll to position [284, 868]
click at [10, 389] on div "[PERSON_NAME], Teairra Upgraded Case 25-51077 Chapter Chapter 13 Status Filed D…" at bounding box center [602, 530] width 1205 height 914
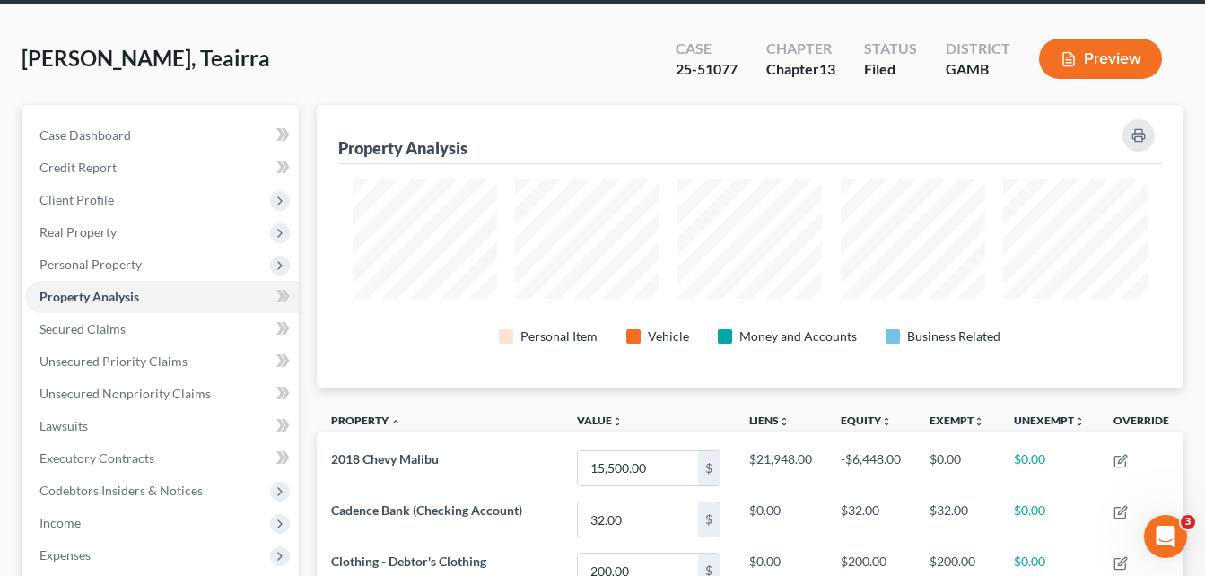
scroll to position [0, 0]
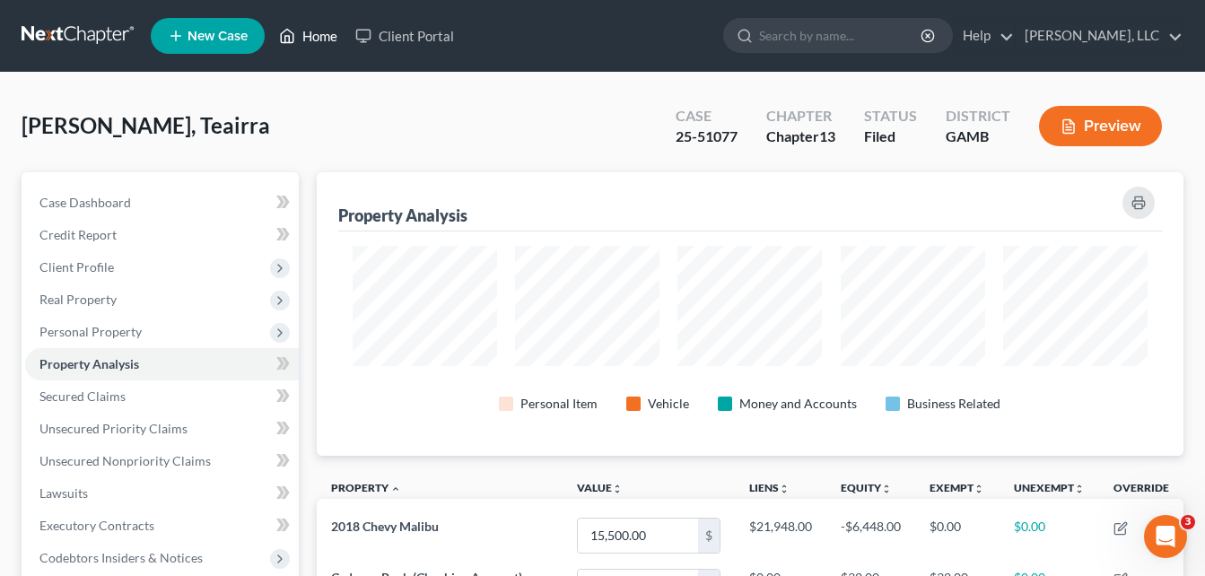
click at [324, 40] on link "Home" at bounding box center [308, 36] width 76 height 32
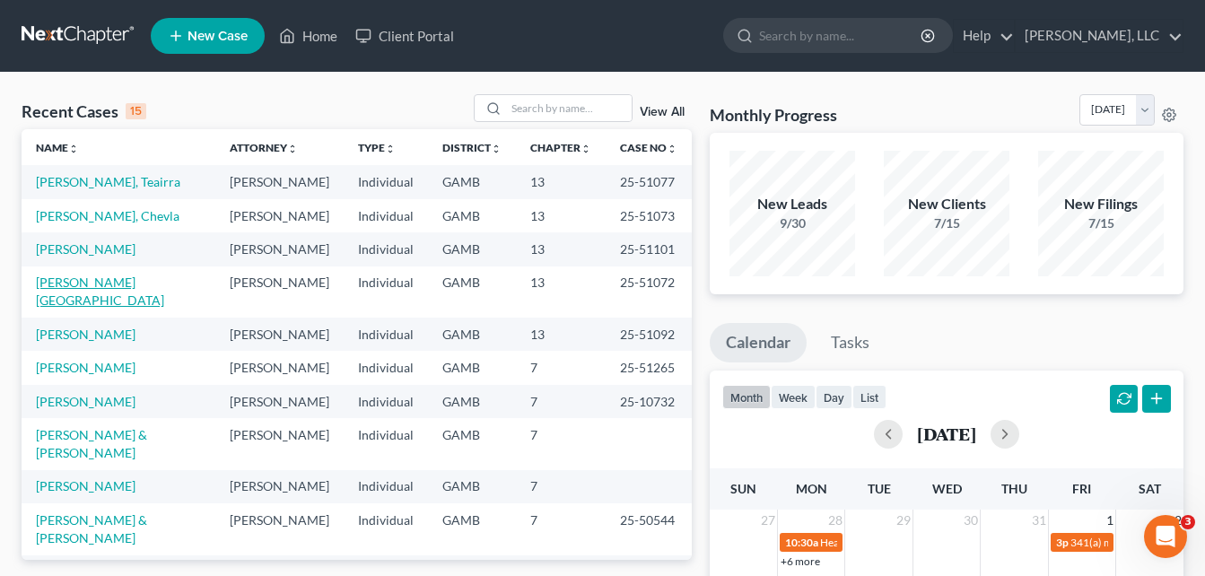
drag, startPoint x: 89, startPoint y: 282, endPoint x: 61, endPoint y: 287, distance: 28.3
click at [61, 287] on link "[PERSON_NAME][GEOGRAPHIC_DATA]" at bounding box center [100, 291] width 128 height 33
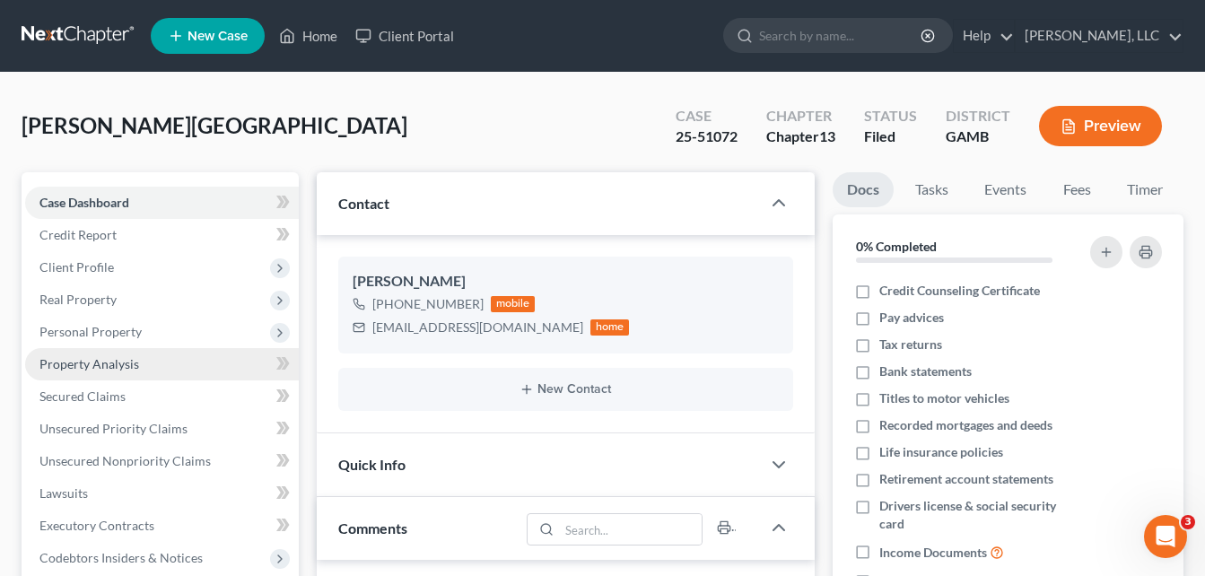
click at [61, 368] on span "Property Analysis" at bounding box center [89, 363] width 100 height 15
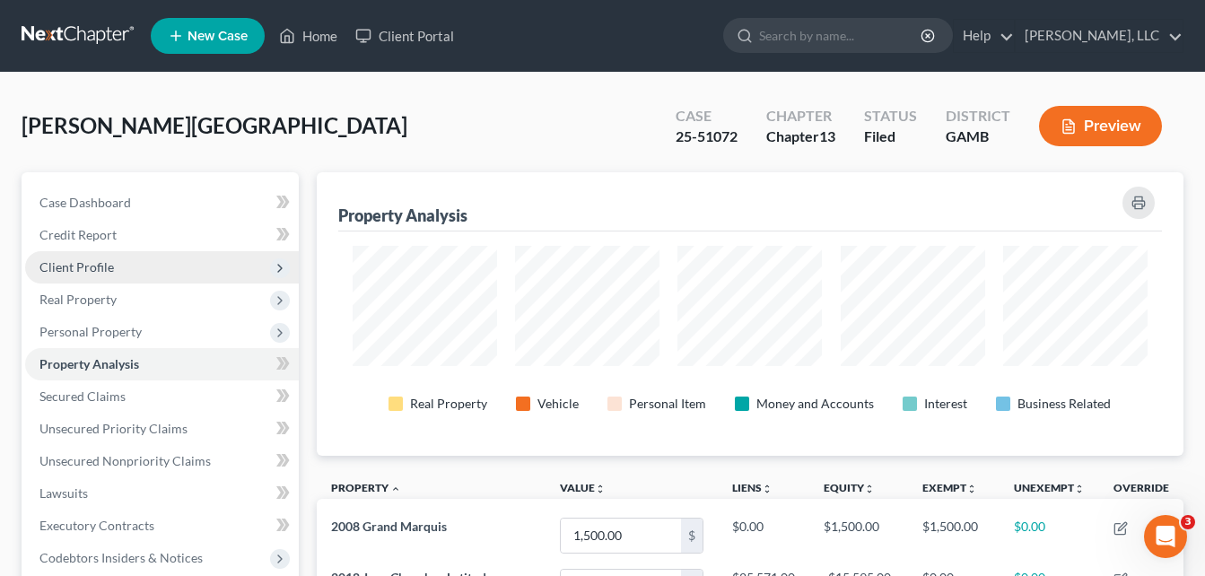
drag, startPoint x: 62, startPoint y: 265, endPoint x: 46, endPoint y: 271, distance: 17.3
drag, startPoint x: 46, startPoint y: 271, endPoint x: 37, endPoint y: 272, distance: 9.0
click at [37, 272] on span "Client Profile" at bounding box center [162, 267] width 274 height 32
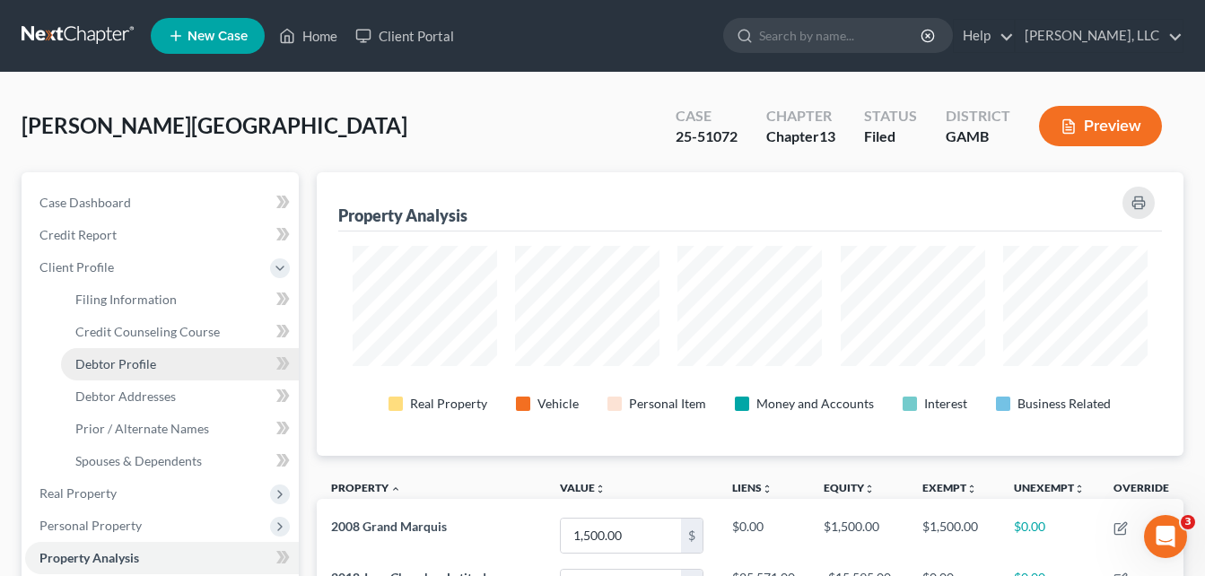
drag, startPoint x: 125, startPoint y: 358, endPoint x: 104, endPoint y: 372, distance: 24.6
click at [104, 372] on link "Debtor Profile" at bounding box center [180, 364] width 238 height 32
select select "1"
select select "4"
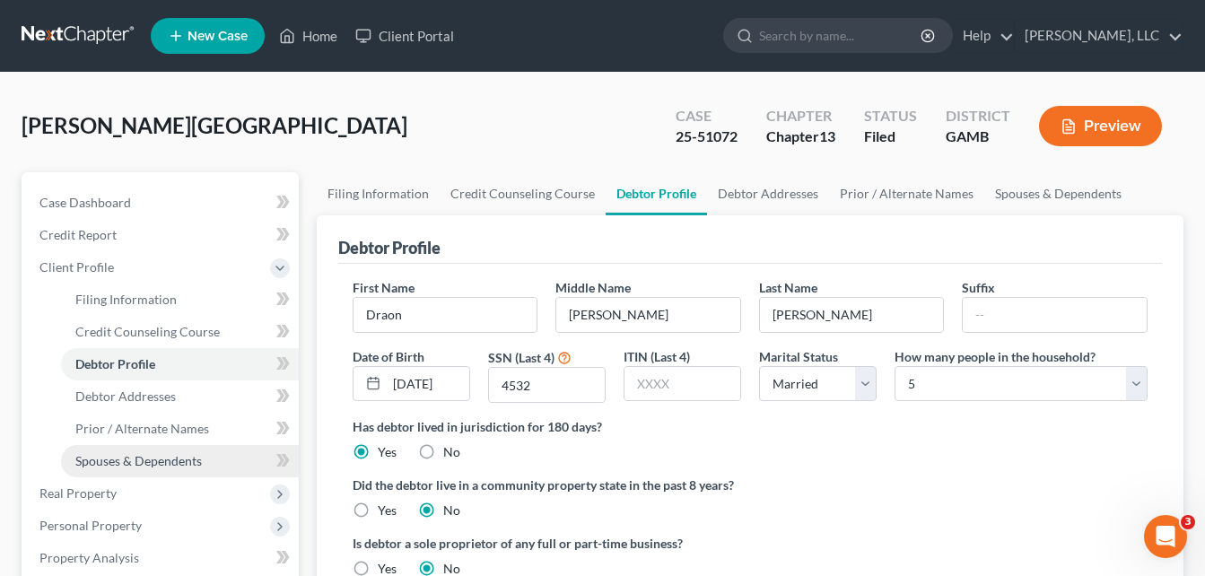
click at [98, 459] on span "Spouses & Dependents" at bounding box center [138, 460] width 127 height 15
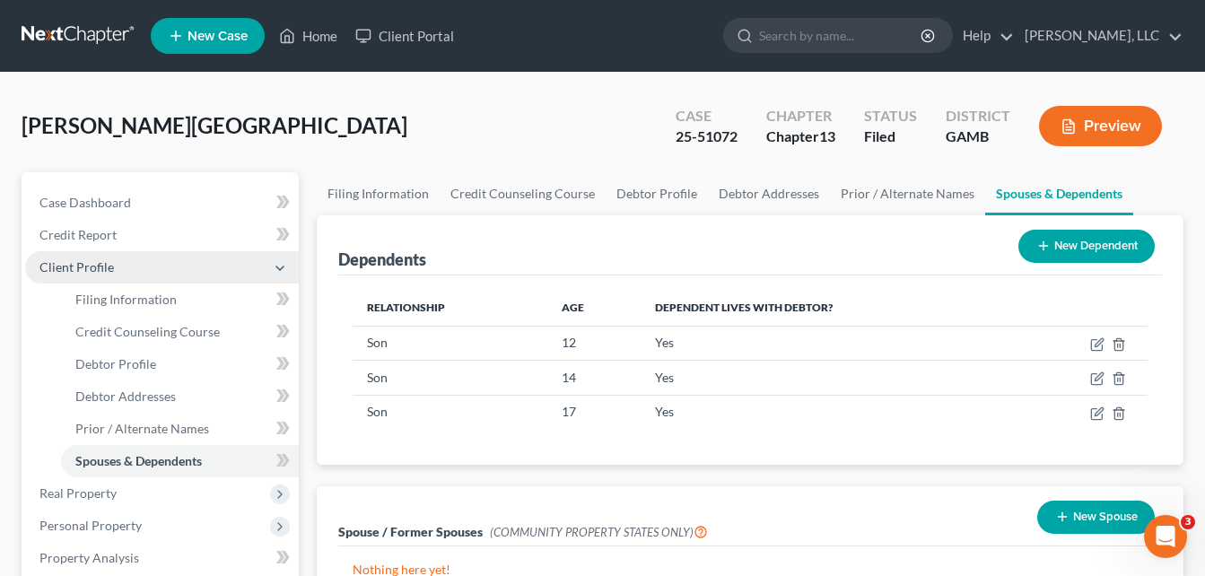
click at [95, 273] on span "Client Profile" at bounding box center [76, 266] width 74 height 15
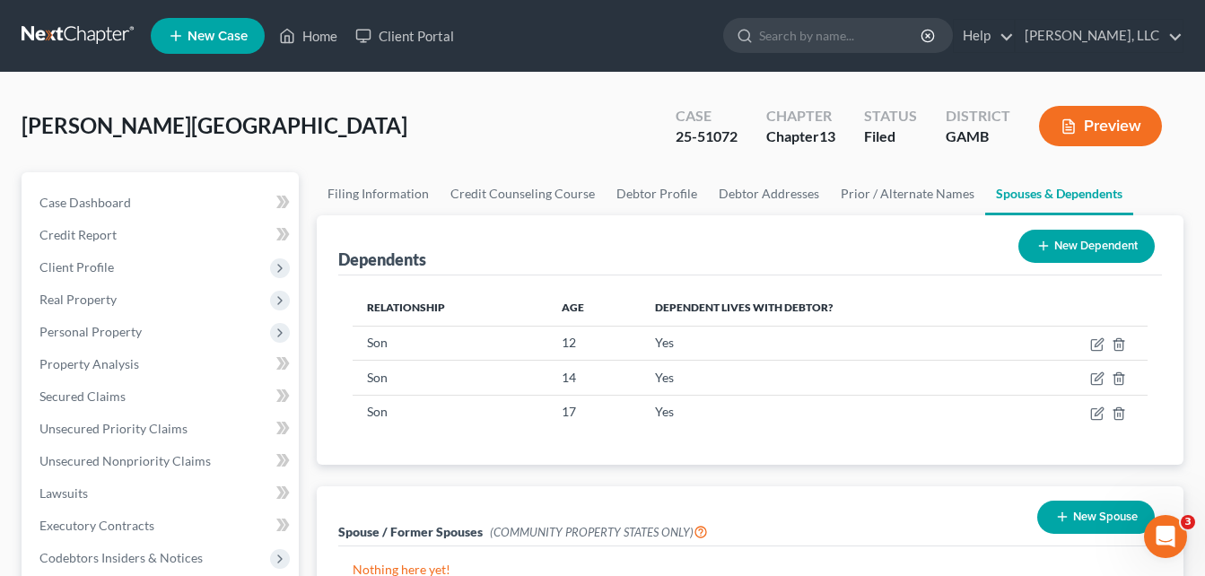
click at [322, 102] on div "[PERSON_NAME] Upgraded Case 25-51072 Chapter Chapter 13 Status Filed District […" at bounding box center [603, 133] width 1162 height 78
click at [311, 28] on link "Home" at bounding box center [308, 36] width 76 height 32
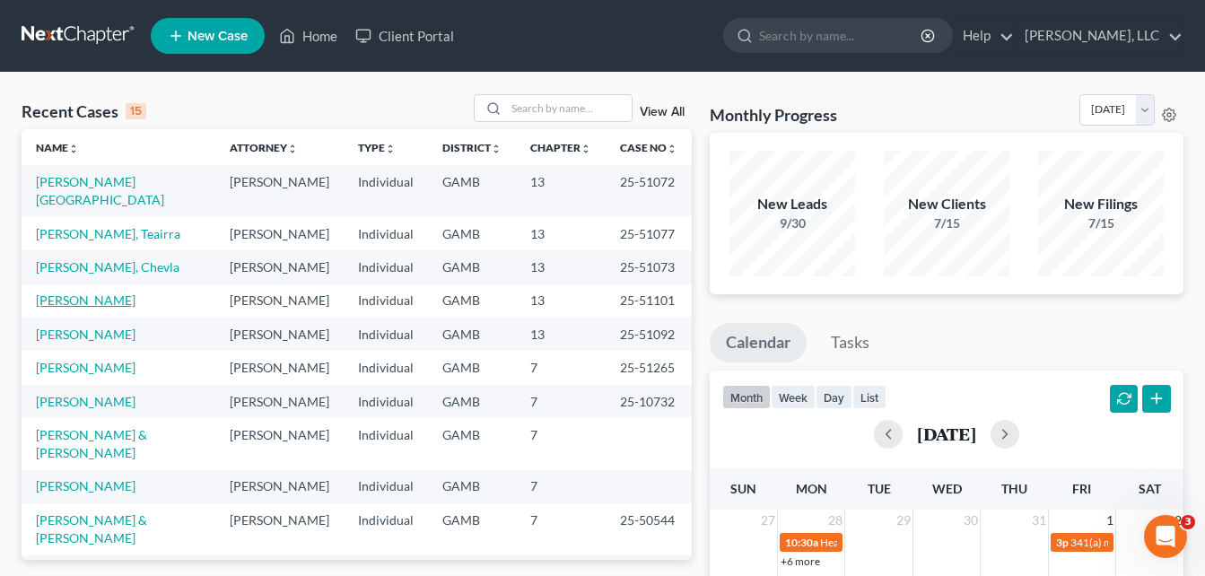
click at [71, 293] on link "[PERSON_NAME]" at bounding box center [86, 300] width 100 height 15
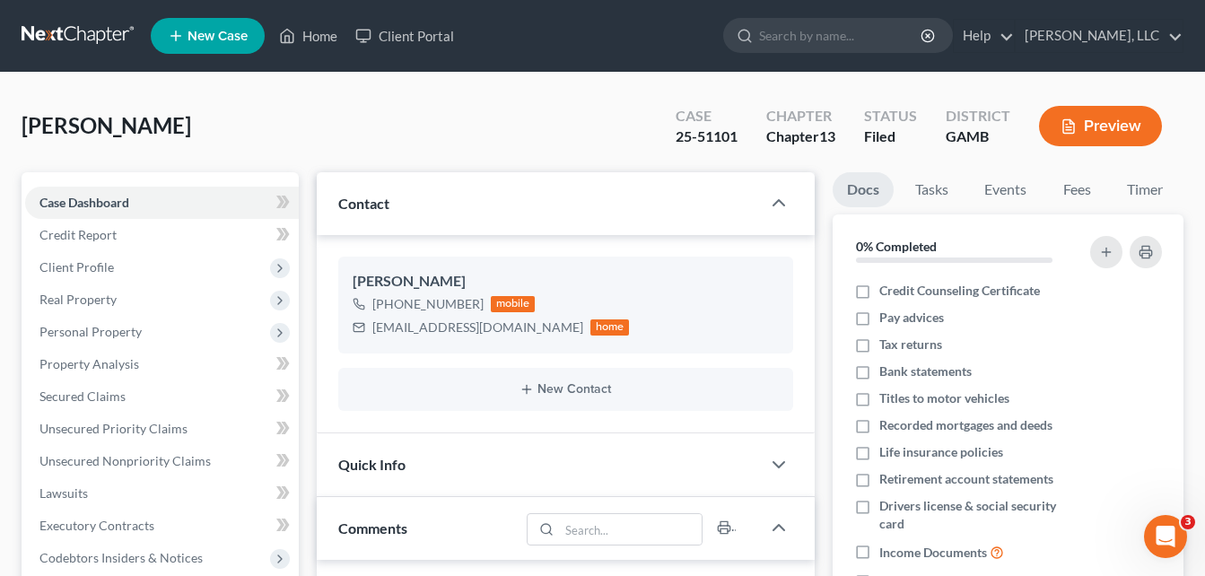
scroll to position [294, 0]
click at [293, 138] on div "[PERSON_NAME] Upgraded Case 25-51101 Chapter Chapter 13 Status Filed [GEOGRAPHI…" at bounding box center [603, 133] width 1162 height 78
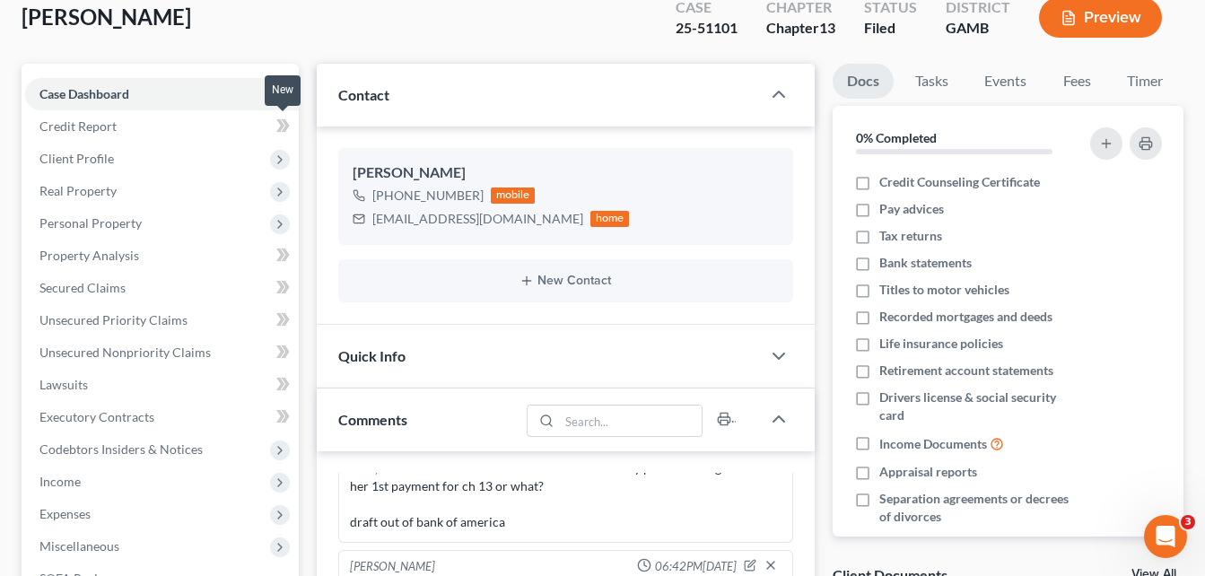
scroll to position [72, 0]
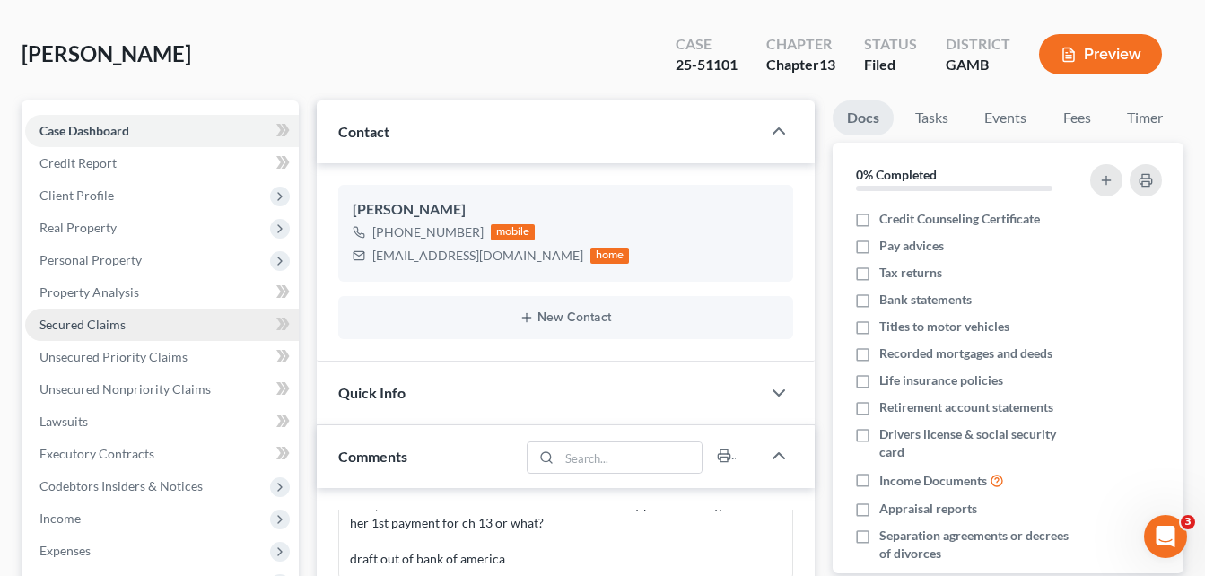
click at [104, 327] on span "Secured Claims" at bounding box center [82, 324] width 86 height 15
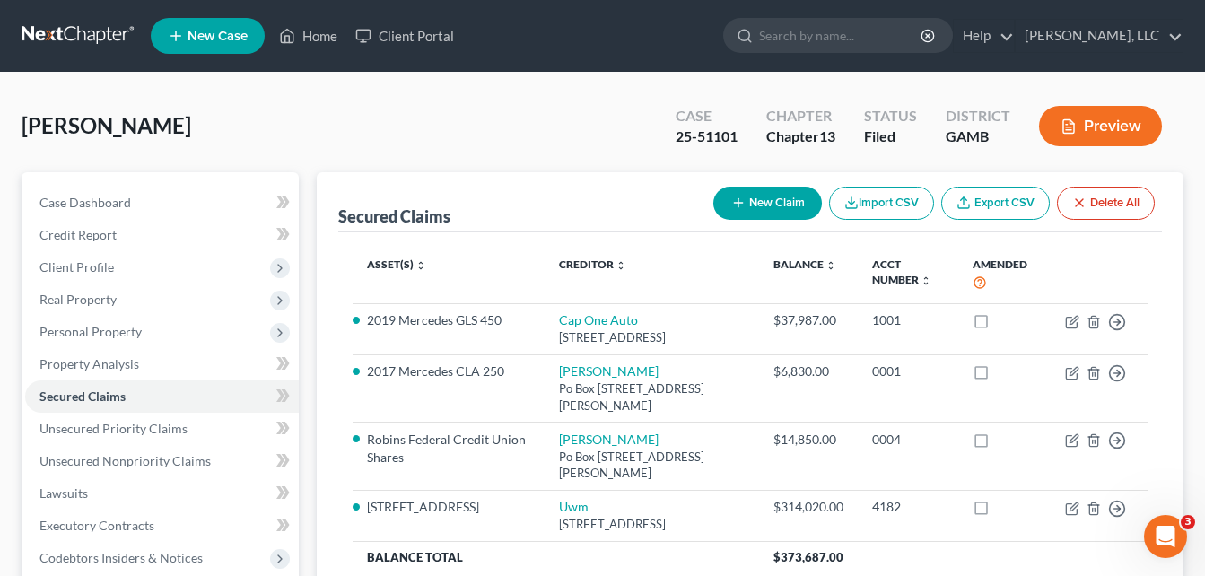
click at [303, 104] on div "[PERSON_NAME] Upgraded Case 25-51101 Chapter Chapter 13 Status Filed [GEOGRAPHI…" at bounding box center [603, 133] width 1162 height 78
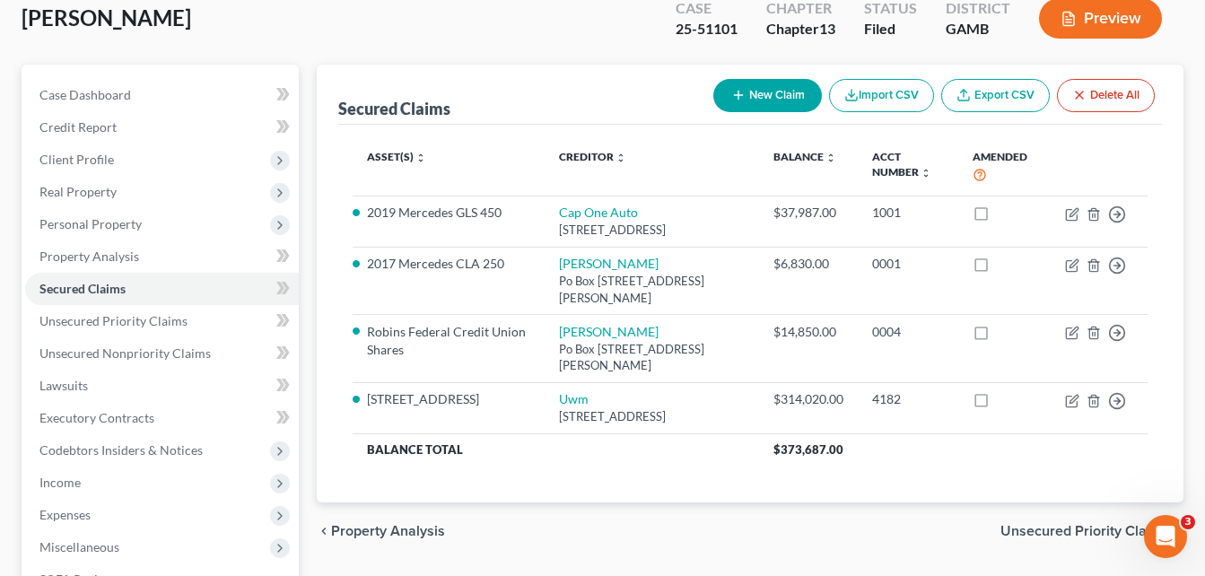
scroll to position [144, 0]
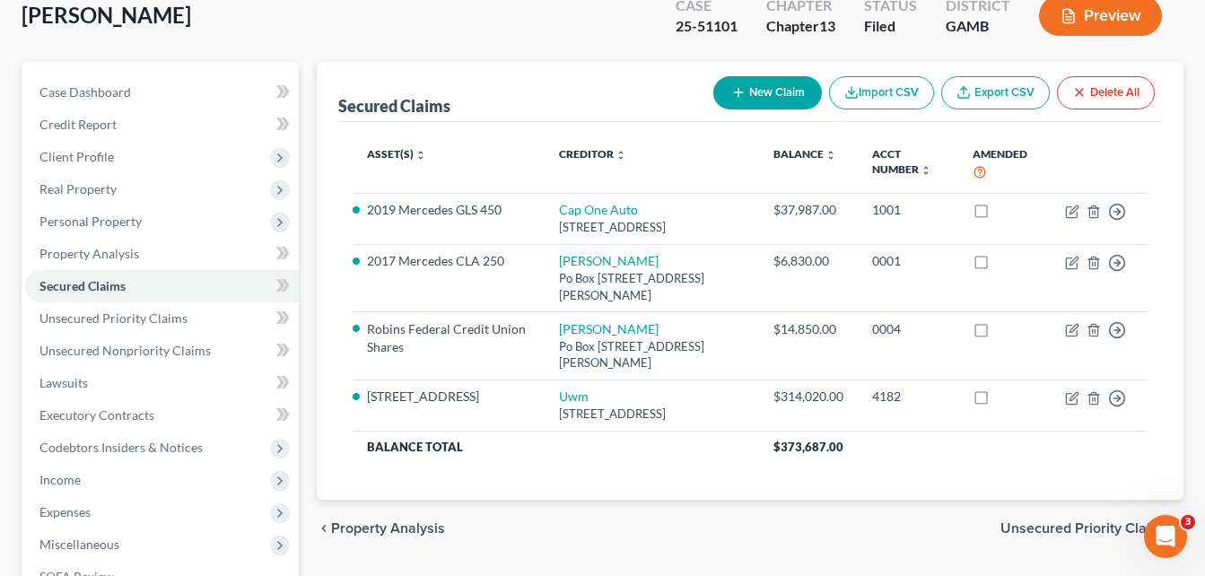
scroll to position [108, 0]
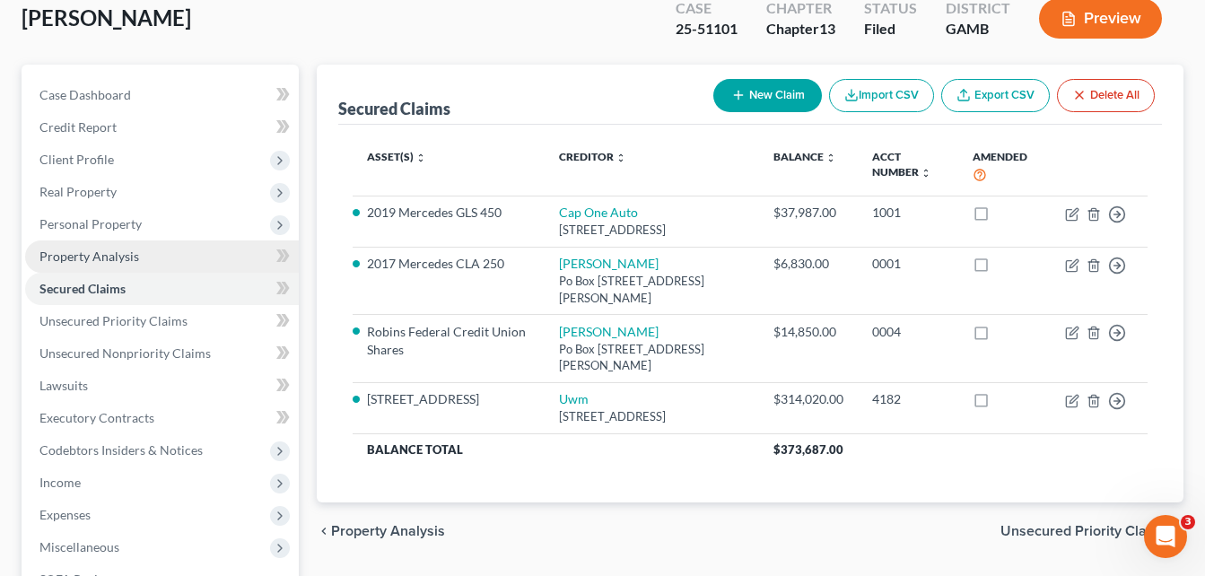
click at [66, 252] on span "Property Analysis" at bounding box center [89, 256] width 100 height 15
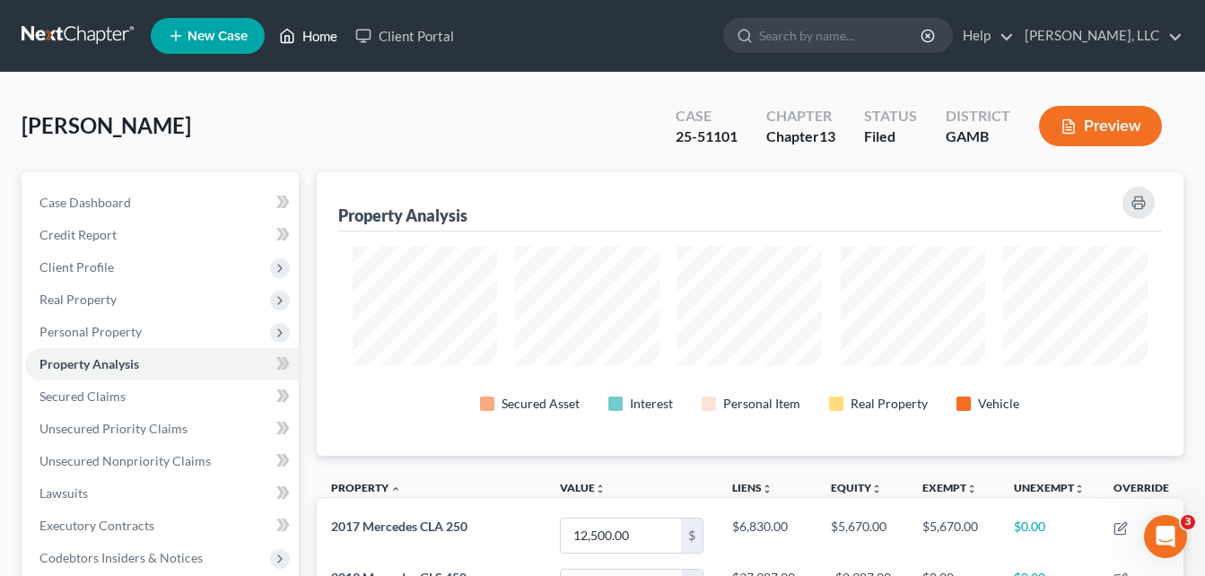
click at [310, 34] on link "Home" at bounding box center [308, 36] width 76 height 32
click at [327, 32] on link "Home" at bounding box center [308, 36] width 76 height 32
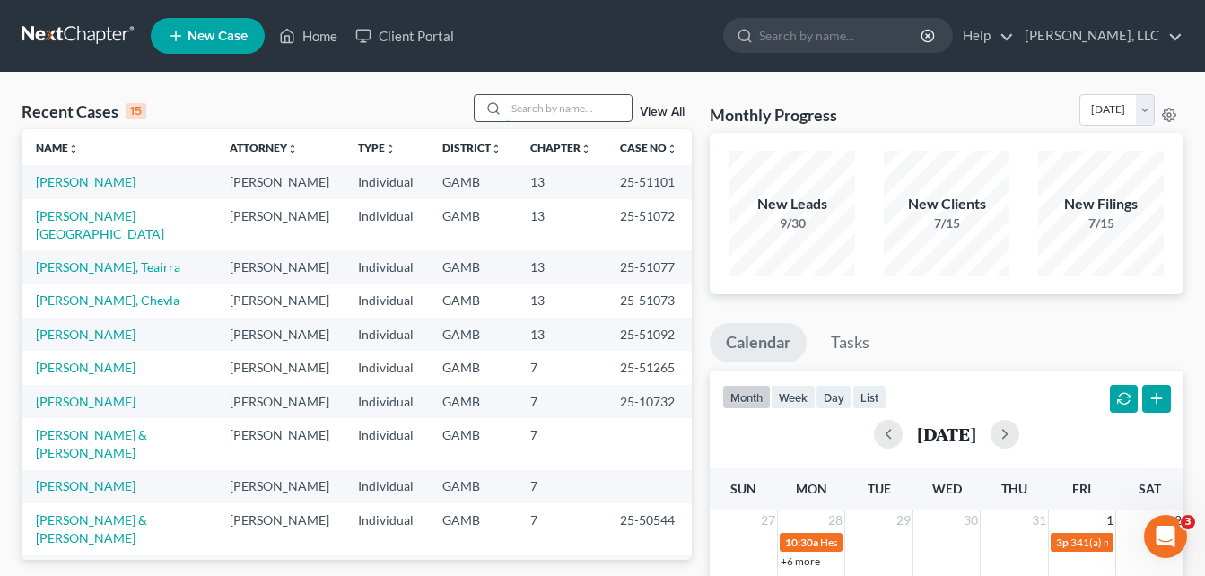
click at [516, 106] on input "search" at bounding box center [569, 108] width 126 height 26
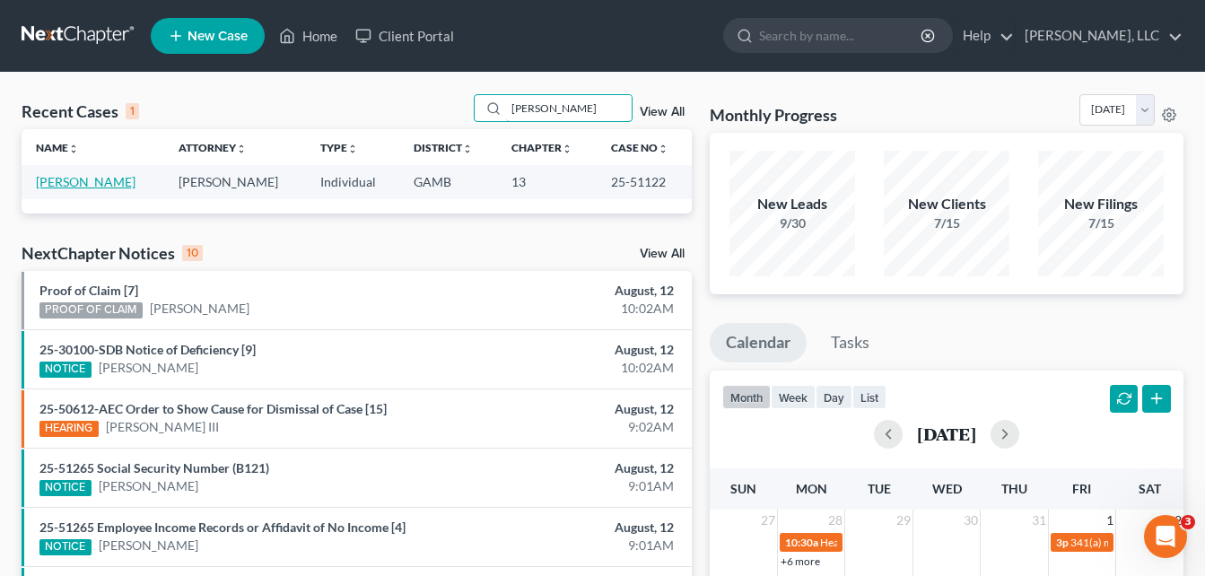
type input "[PERSON_NAME]"
click at [76, 187] on link "[PERSON_NAME]" at bounding box center [86, 181] width 100 height 15
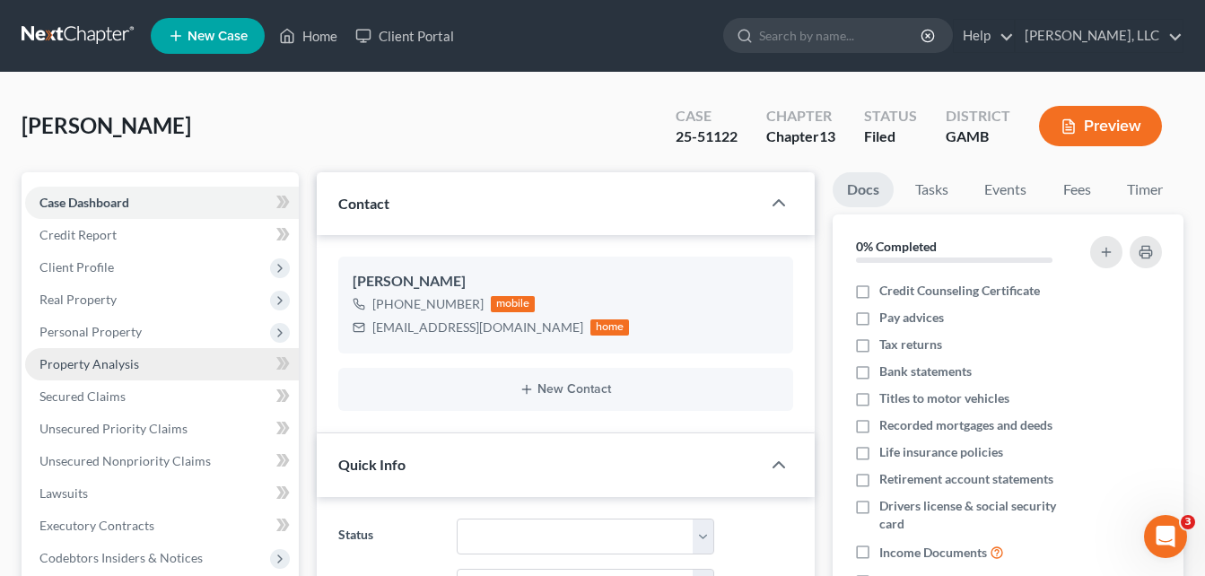
click at [86, 366] on span "Property Analysis" at bounding box center [89, 363] width 100 height 15
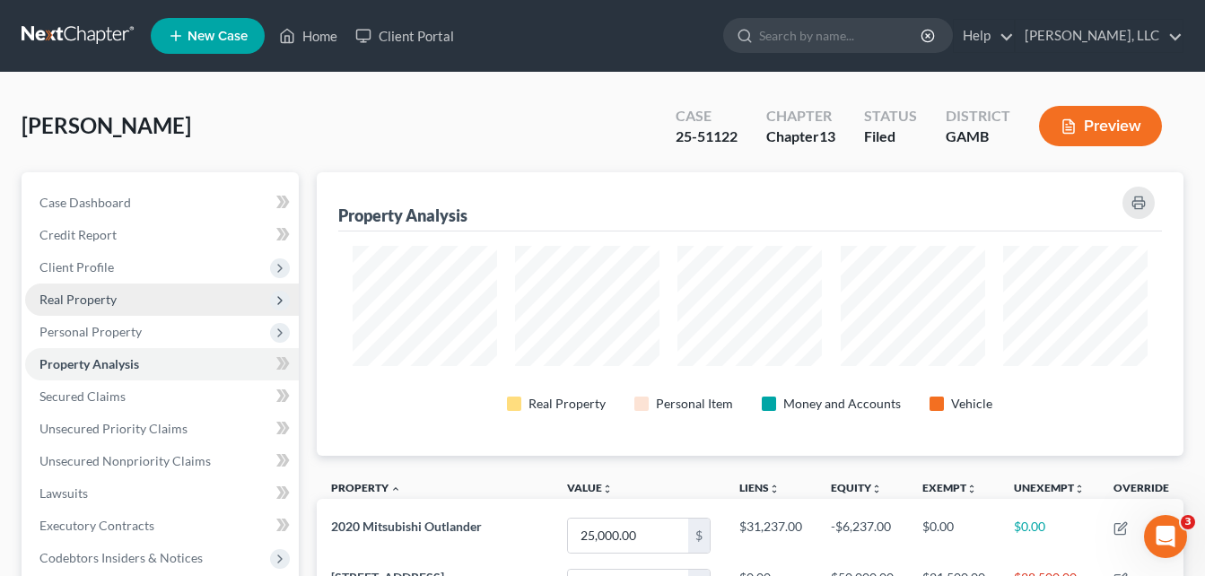
scroll to position [284, 868]
click at [306, 310] on div "Case Dashboard Payments Invoices Payments Payments Credit Report Client Profile" at bounding box center [160, 561] width 295 height 778
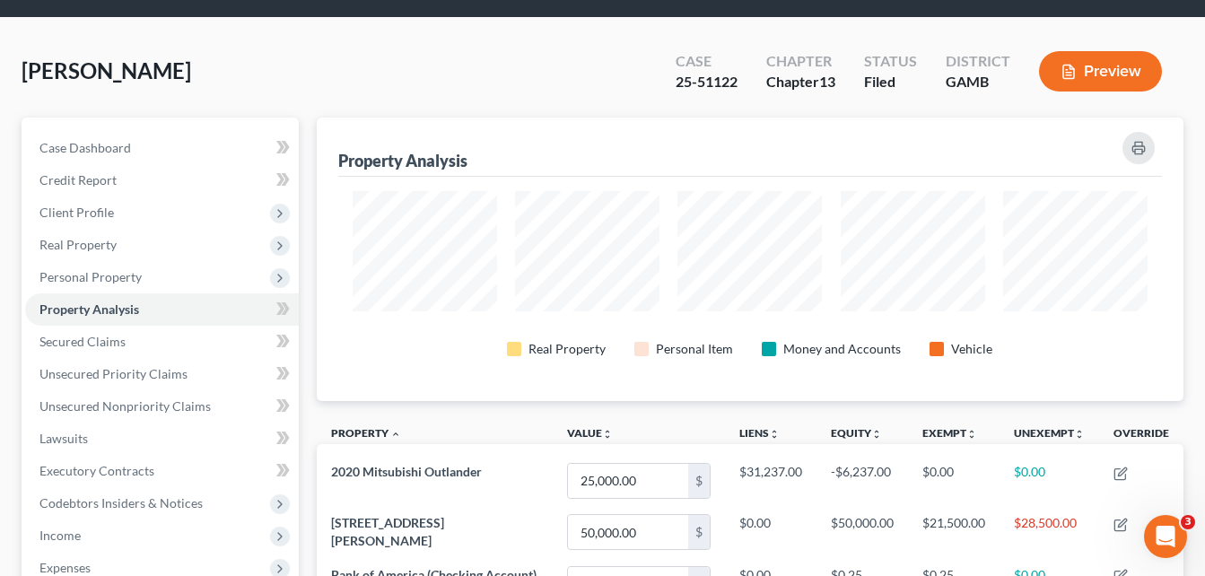
scroll to position [0, 0]
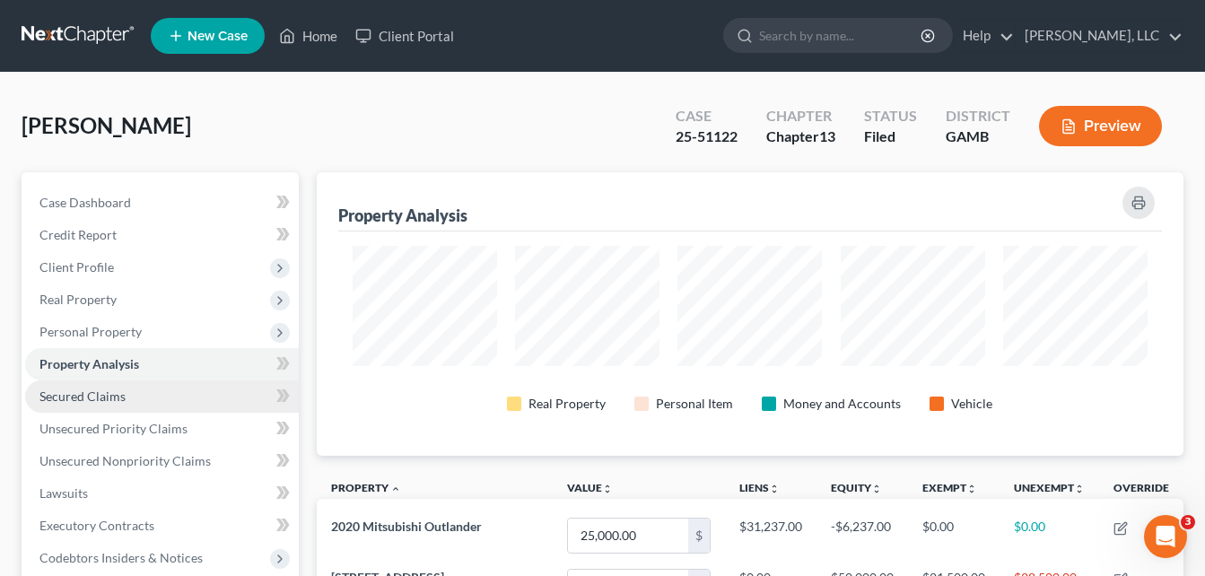
click at [103, 406] on link "Secured Claims" at bounding box center [162, 396] width 274 height 32
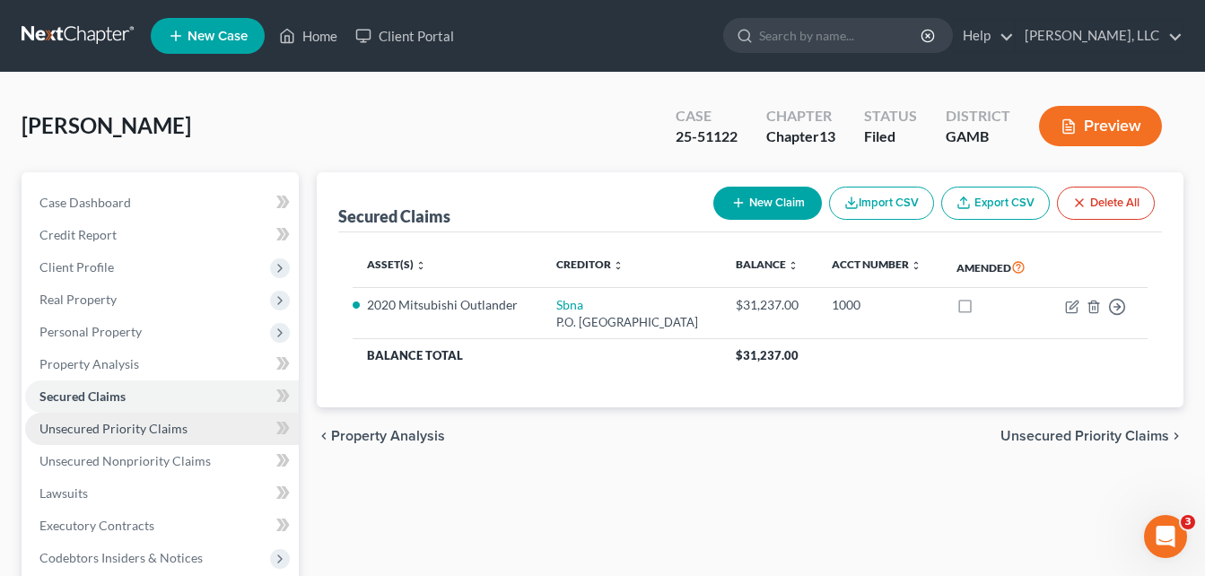
click at [102, 429] on span "Unsecured Priority Claims" at bounding box center [113, 428] width 148 height 15
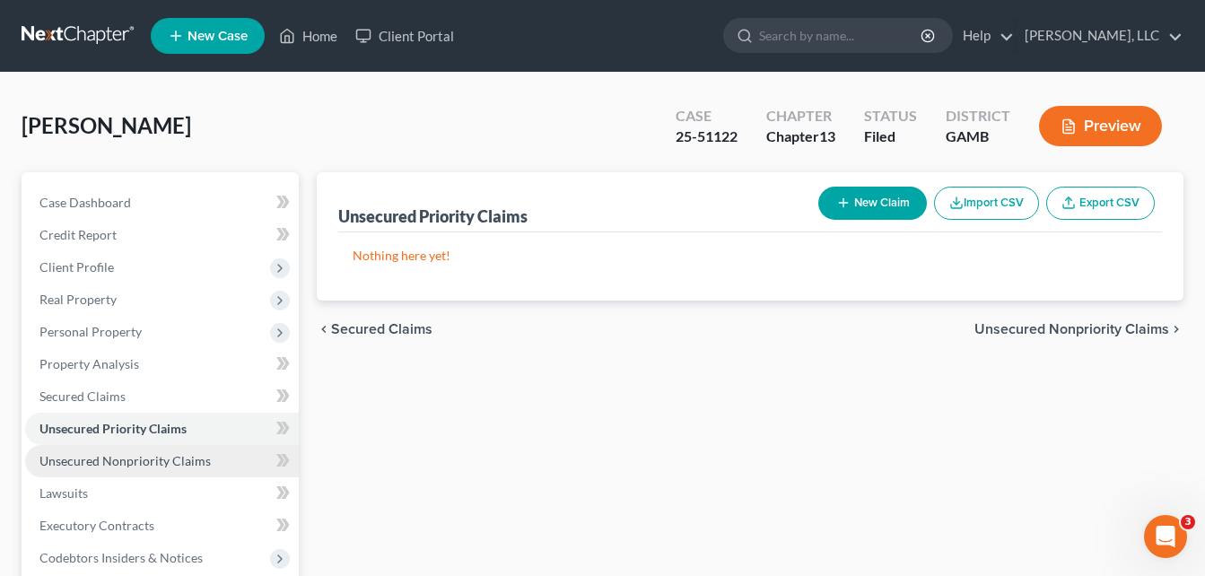
click at [109, 456] on span "Unsecured Nonpriority Claims" at bounding box center [124, 460] width 171 height 15
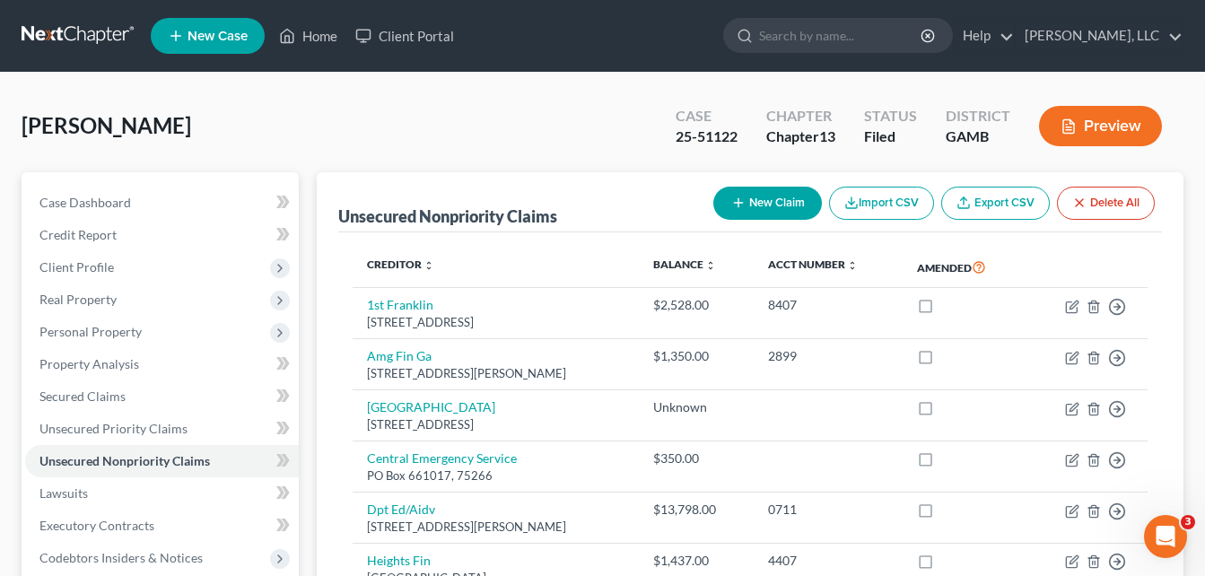
click at [324, 105] on div "[PERSON_NAME] Upgraded Case 25-51122 Chapter Chapter 13 Status Filed District […" at bounding box center [603, 133] width 1162 height 78
click at [72, 362] on span "Property Analysis" at bounding box center [89, 363] width 100 height 15
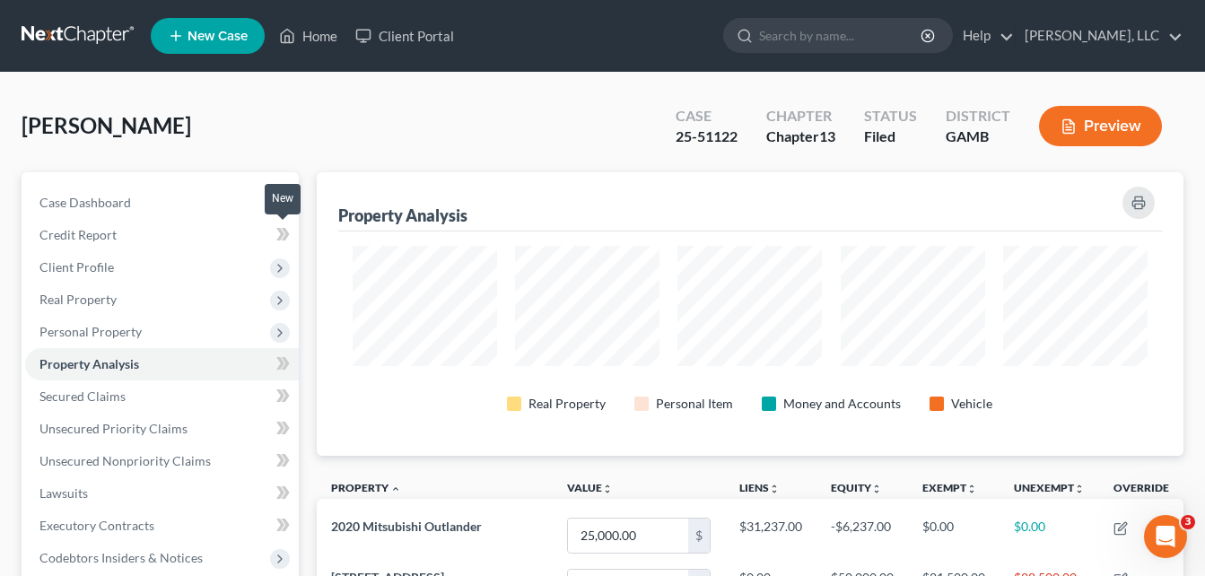
scroll to position [284, 868]
click at [310, 221] on div "Property Analysis Real Property Personal Item Money and Accounts Vehicle Proper…" at bounding box center [750, 561] width 885 height 778
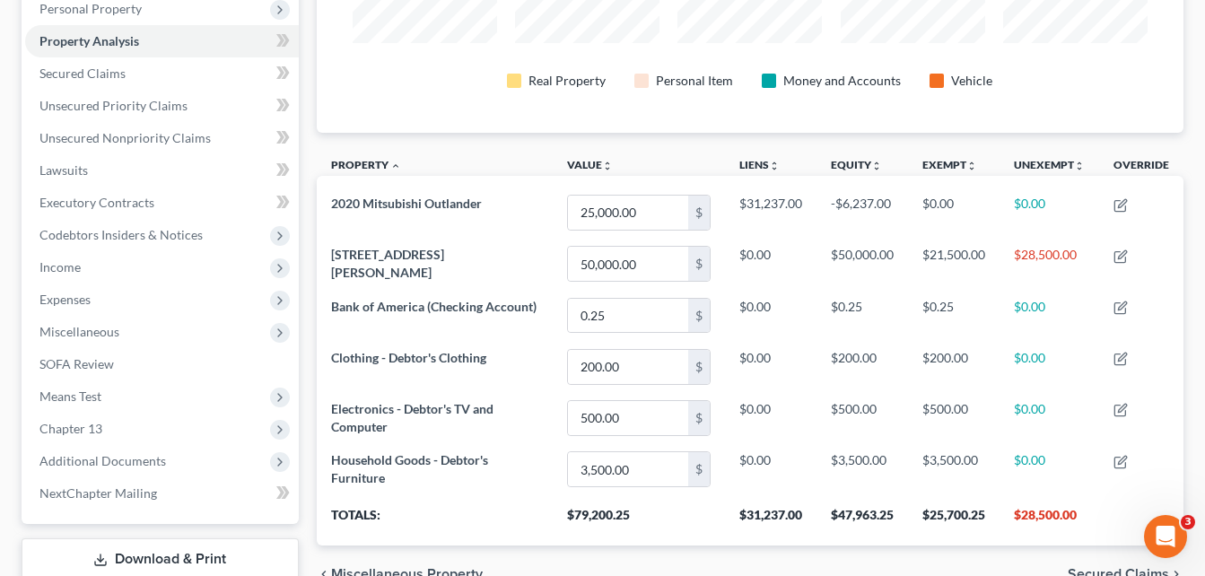
scroll to position [359, 0]
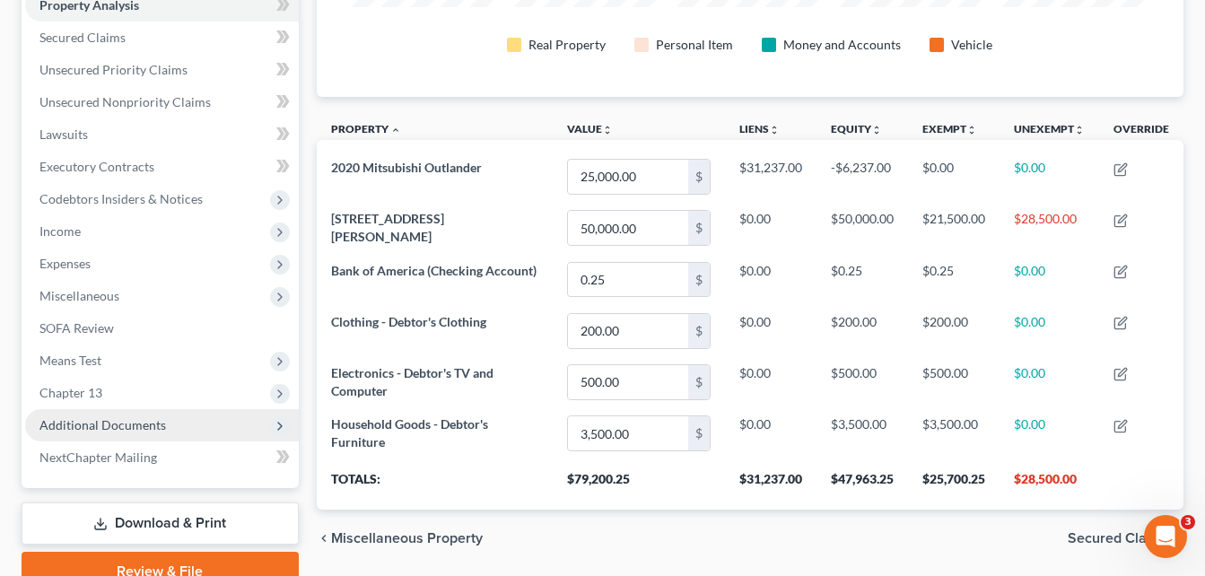
click at [116, 429] on span "Additional Documents" at bounding box center [102, 424] width 127 height 15
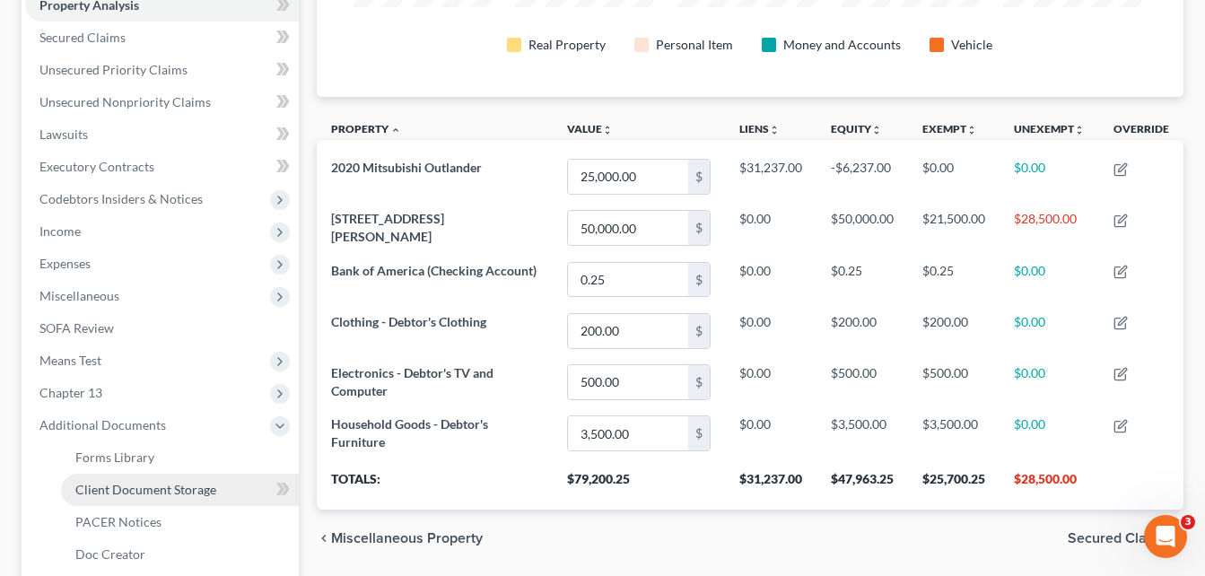
click at [138, 491] on span "Client Document Storage" at bounding box center [145, 489] width 141 height 15
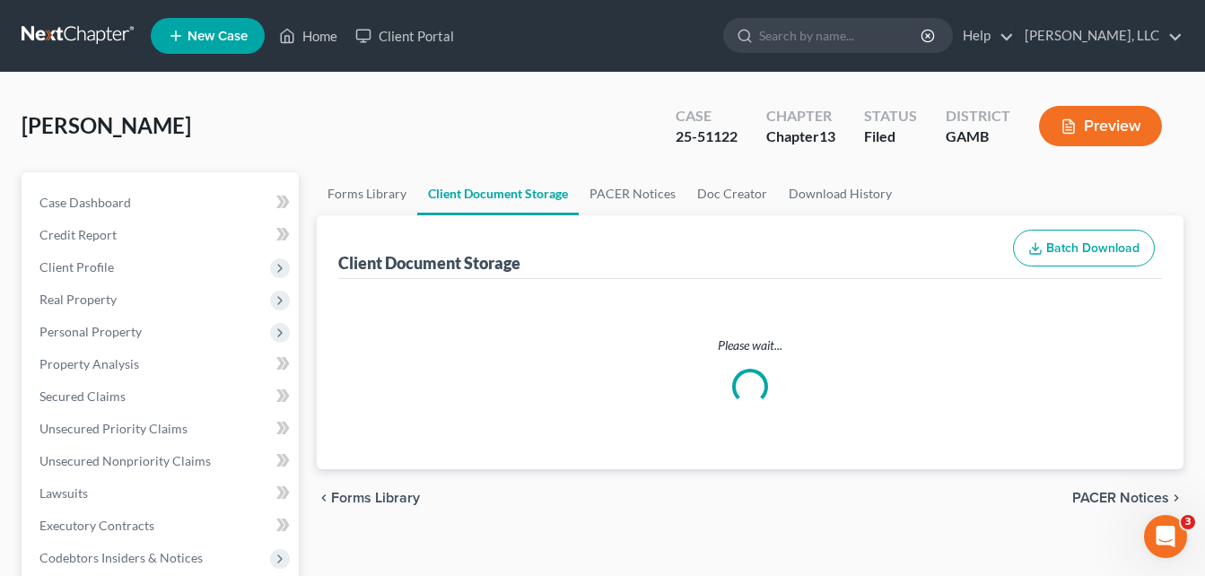
select select "22"
select select "12"
select select "6"
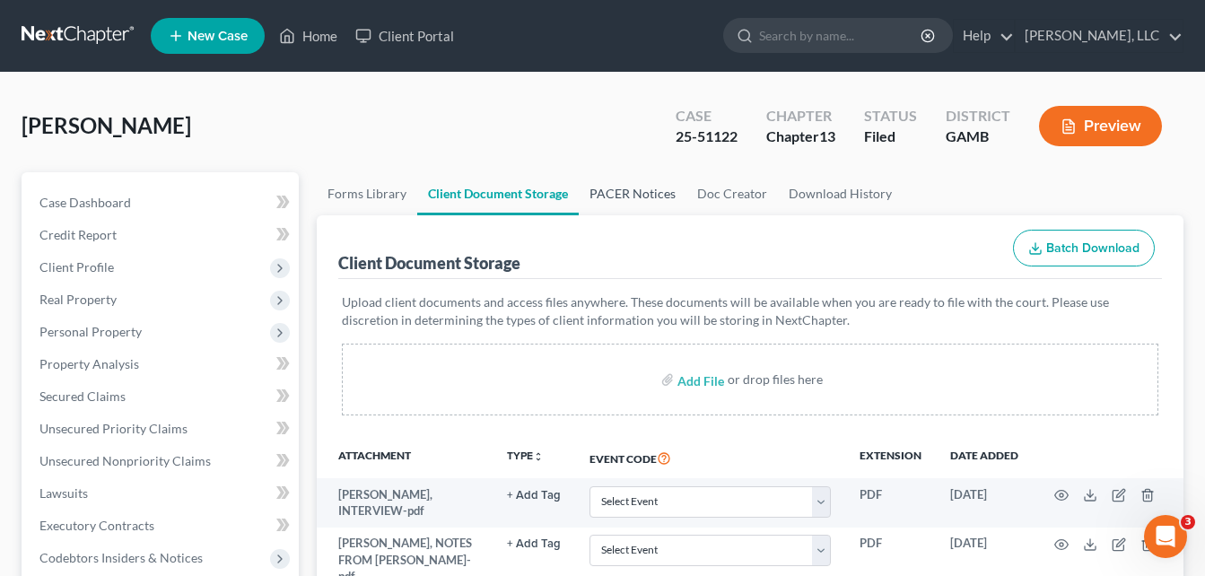
click at [634, 188] on link "PACER Notices" at bounding box center [633, 193] width 108 height 43
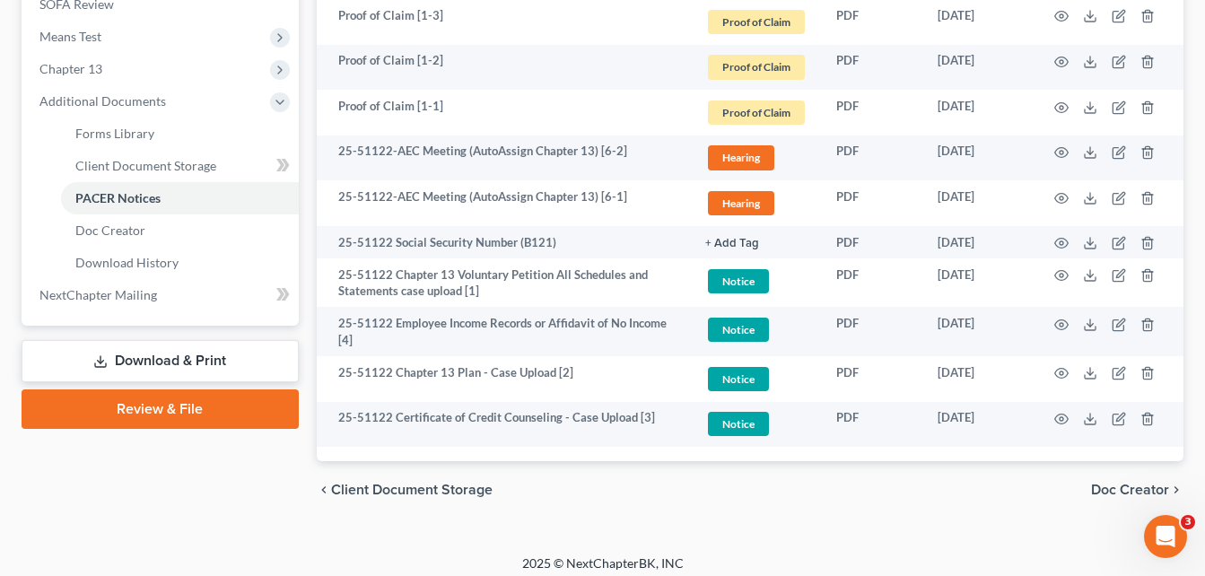
scroll to position [694, 0]
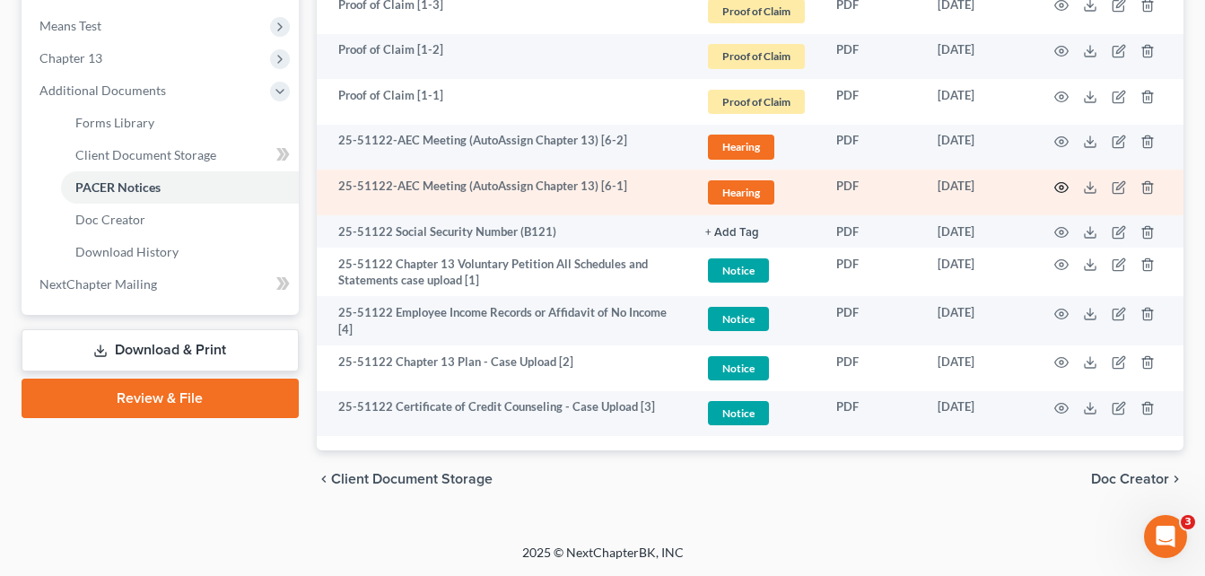
click at [1063, 188] on circle "button" at bounding box center [1062, 188] width 4 height 4
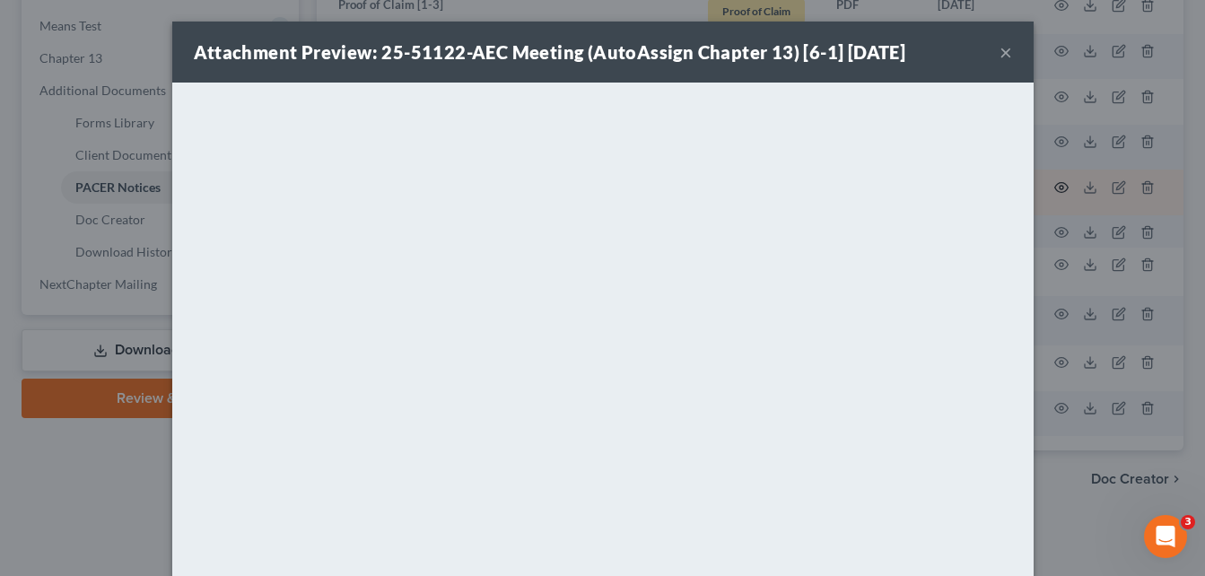
scroll to position [690, 0]
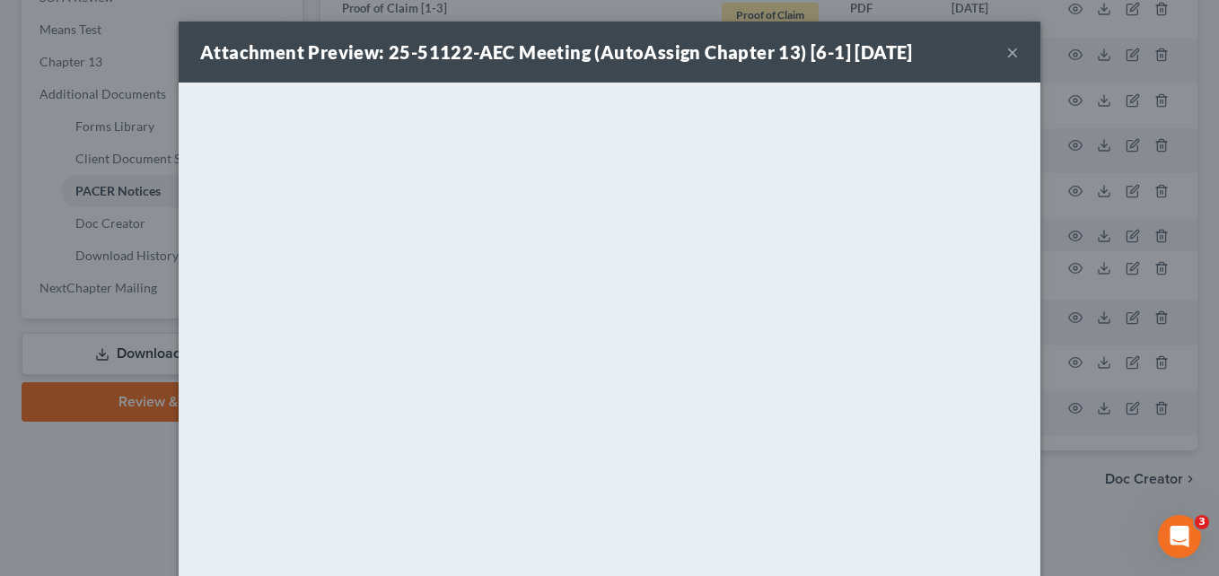
click at [1006, 54] on button "×" at bounding box center [1012, 52] width 13 height 22
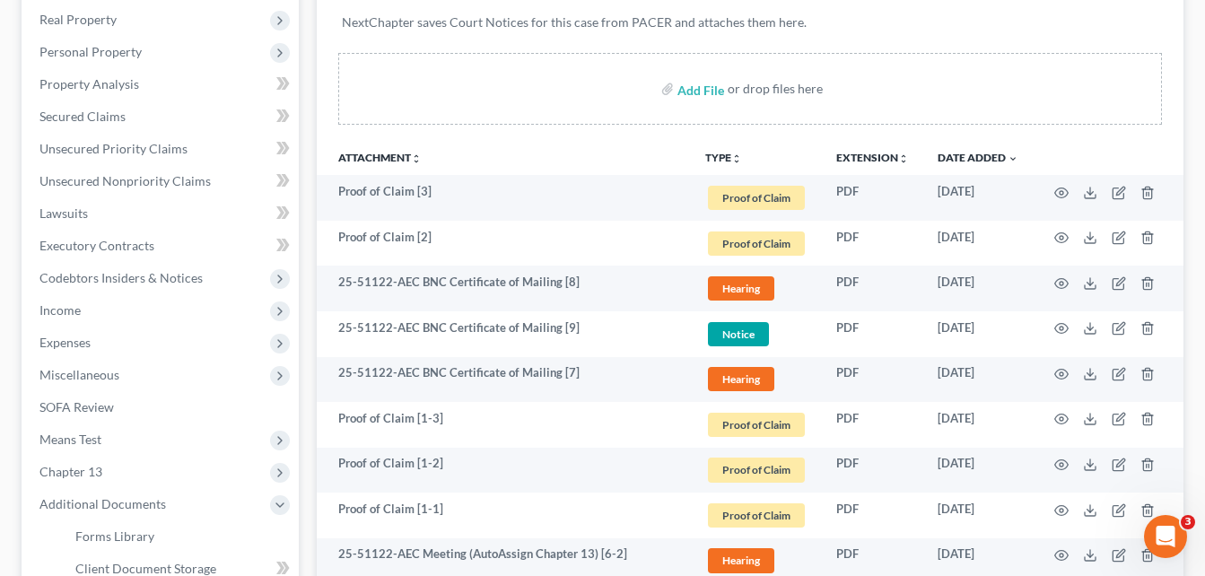
scroll to position [263, 0]
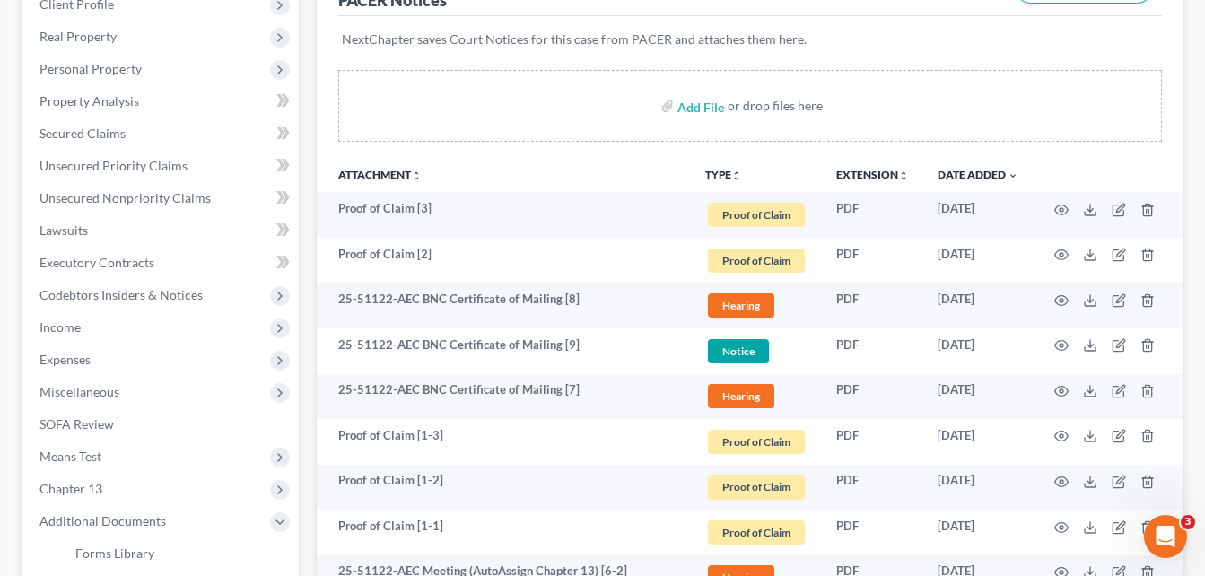
click at [312, 309] on div "Forms Library Client Document Storage PACER Notices Doc Creator Download Histor…" at bounding box center [750, 423] width 885 height 1029
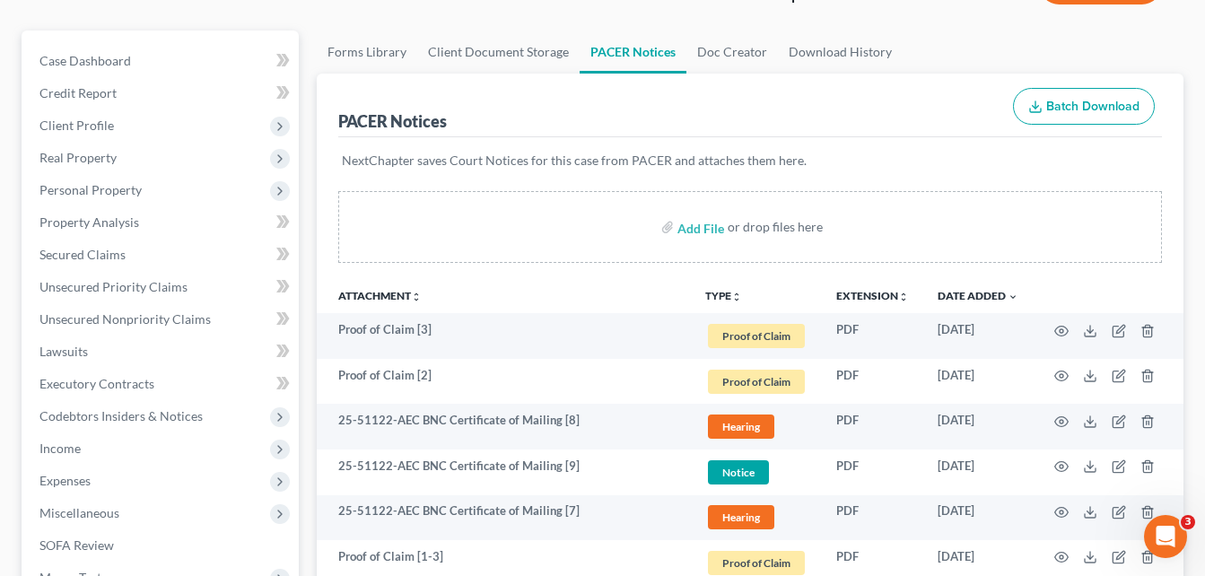
scroll to position [0, 0]
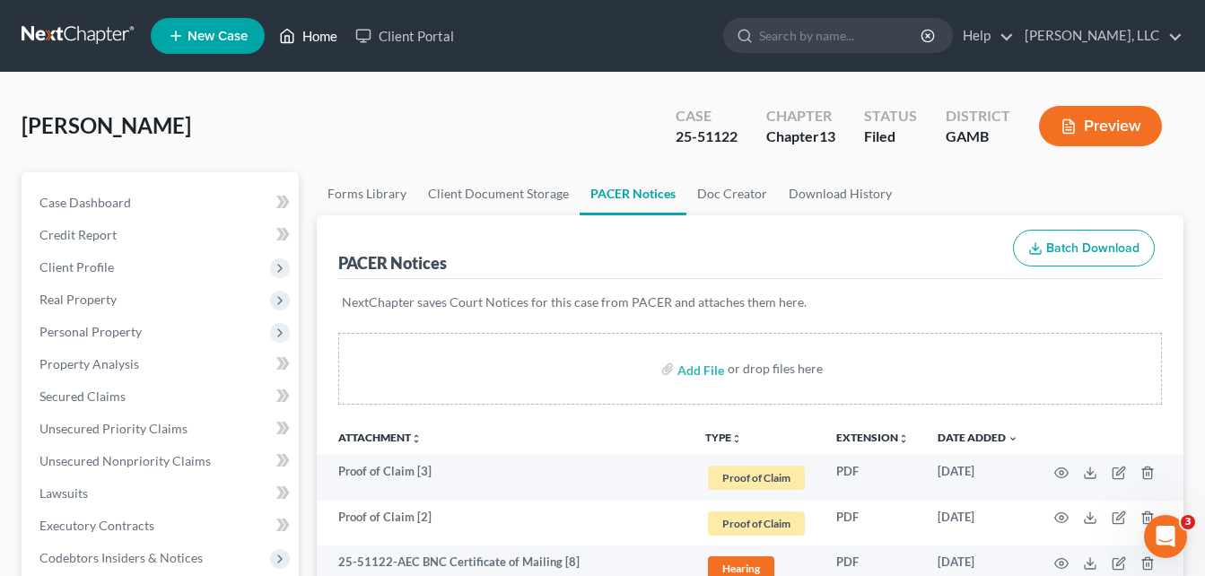
click at [302, 45] on link "Home" at bounding box center [308, 36] width 76 height 32
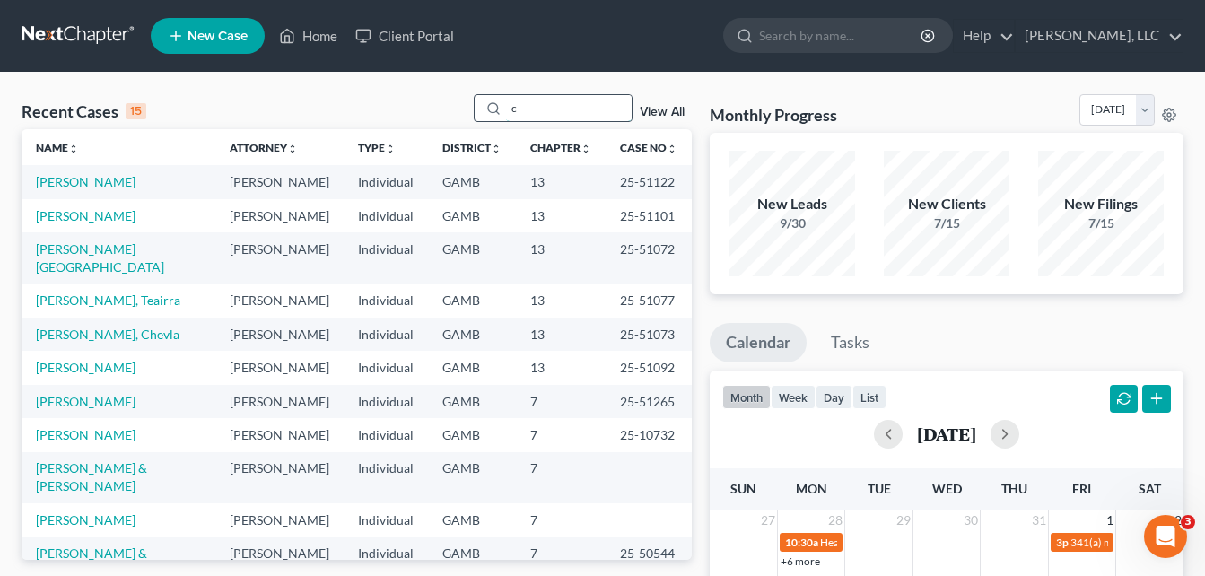
type input "c"
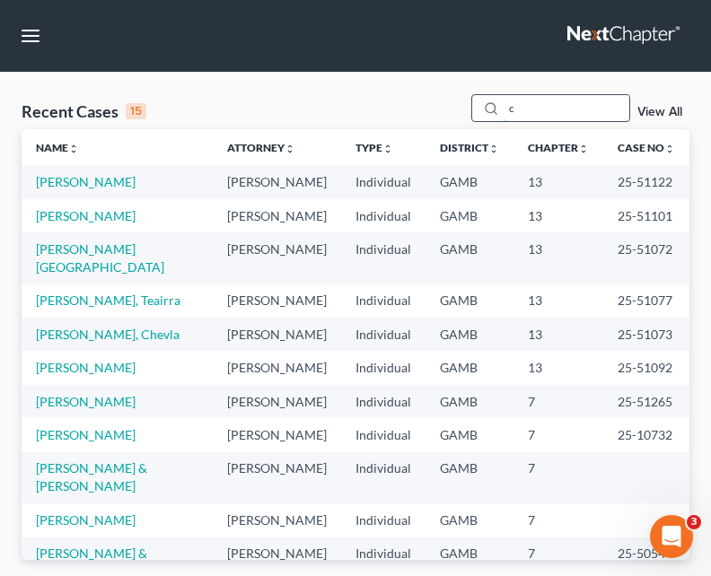
click at [522, 110] on input "c" at bounding box center [566, 108] width 126 height 26
type input "linc"
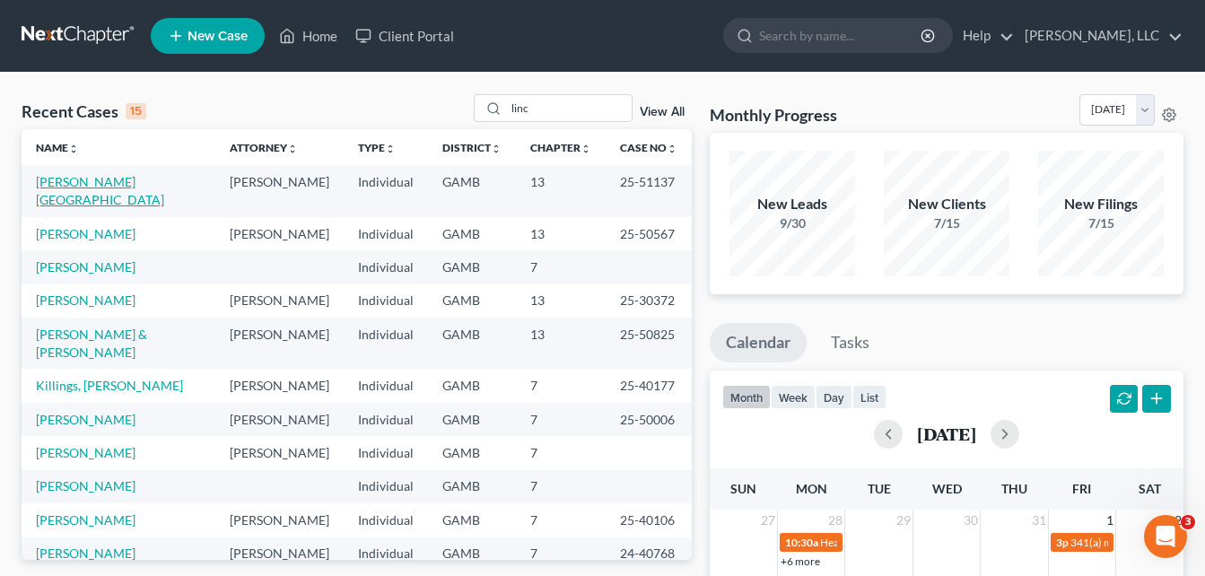
click at [107, 187] on link "[PERSON_NAME][GEOGRAPHIC_DATA]" at bounding box center [100, 190] width 128 height 33
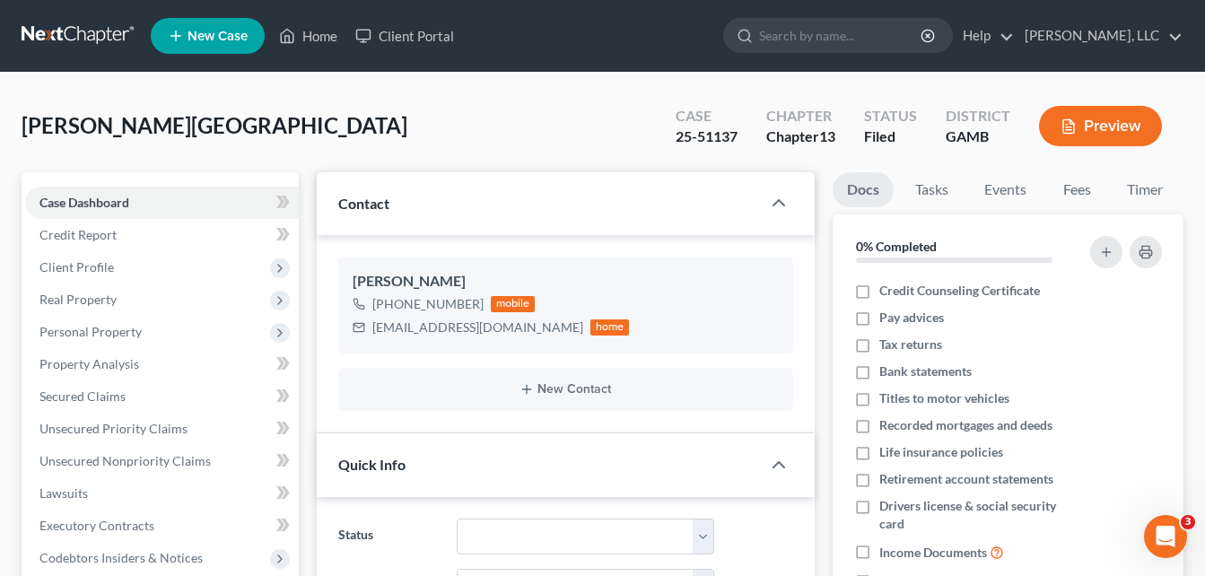
click at [256, 123] on div "[GEOGRAPHIC_DATA][PERSON_NAME] Upgraded Case 25-51137 Chapter Chapter 13 Status…" at bounding box center [603, 133] width 1162 height 78
drag, startPoint x: 311, startPoint y: 39, endPoint x: 28, endPoint y: 137, distance: 300.0
click at [311, 39] on link "Home" at bounding box center [308, 36] width 76 height 32
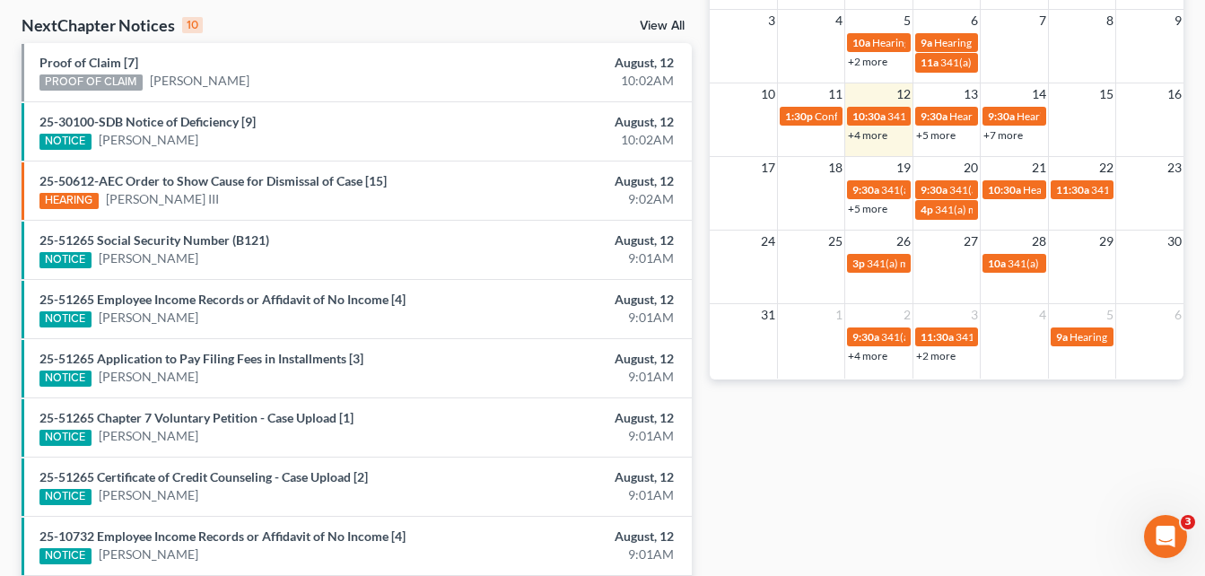
scroll to position [610, 0]
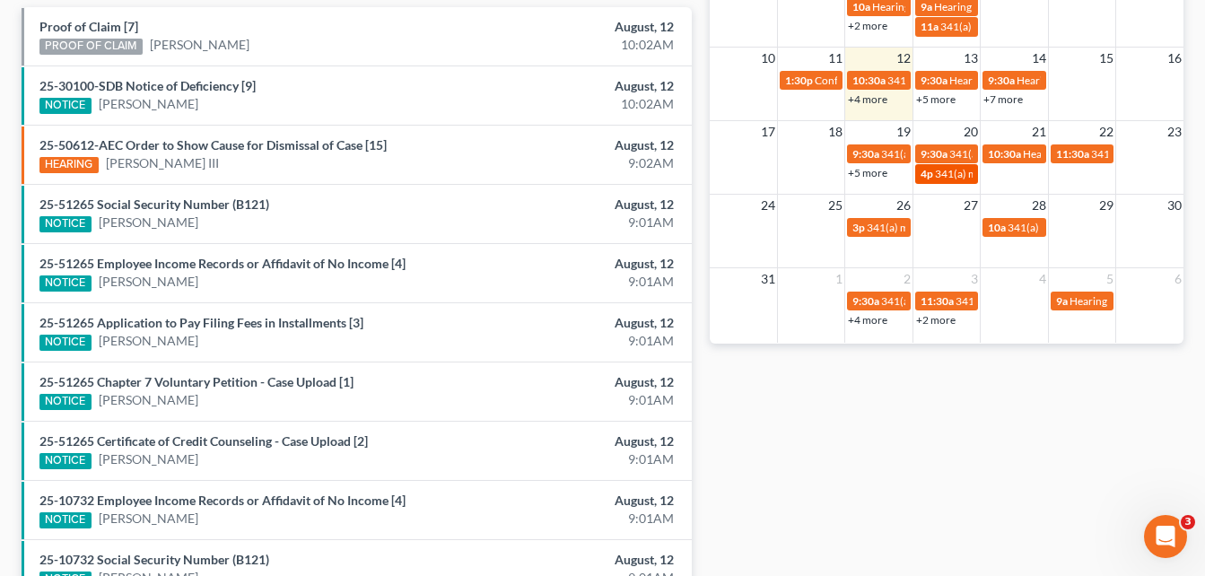
click at [936, 180] on span "341(a) meeting for [PERSON_NAME]" at bounding box center [1021, 173] width 173 height 13
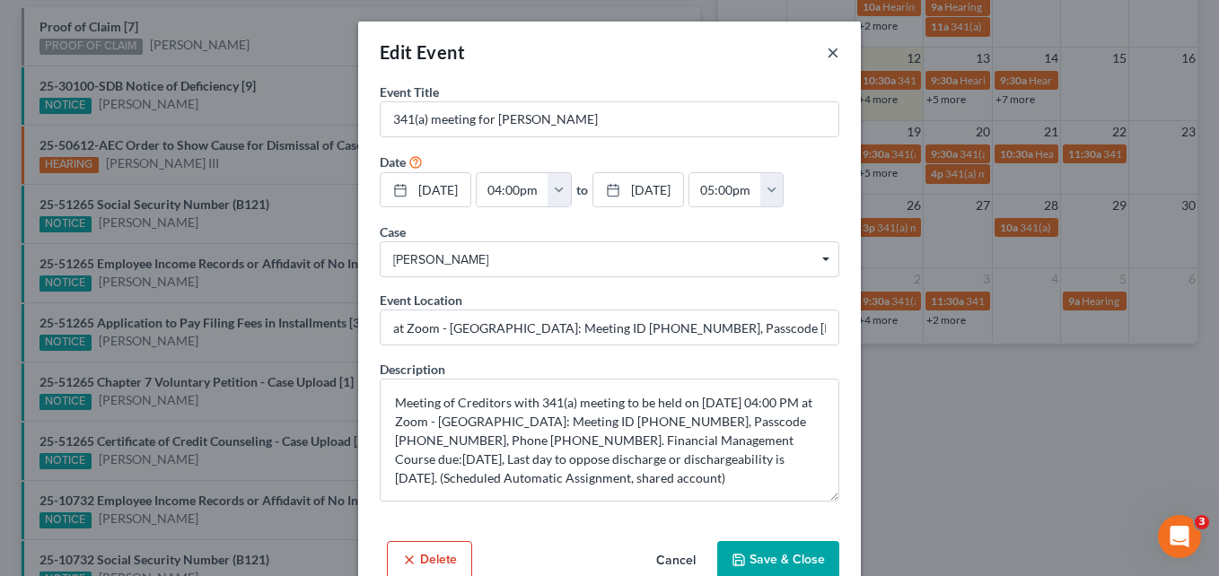
click at [826, 53] on button "×" at bounding box center [832, 52] width 13 height 22
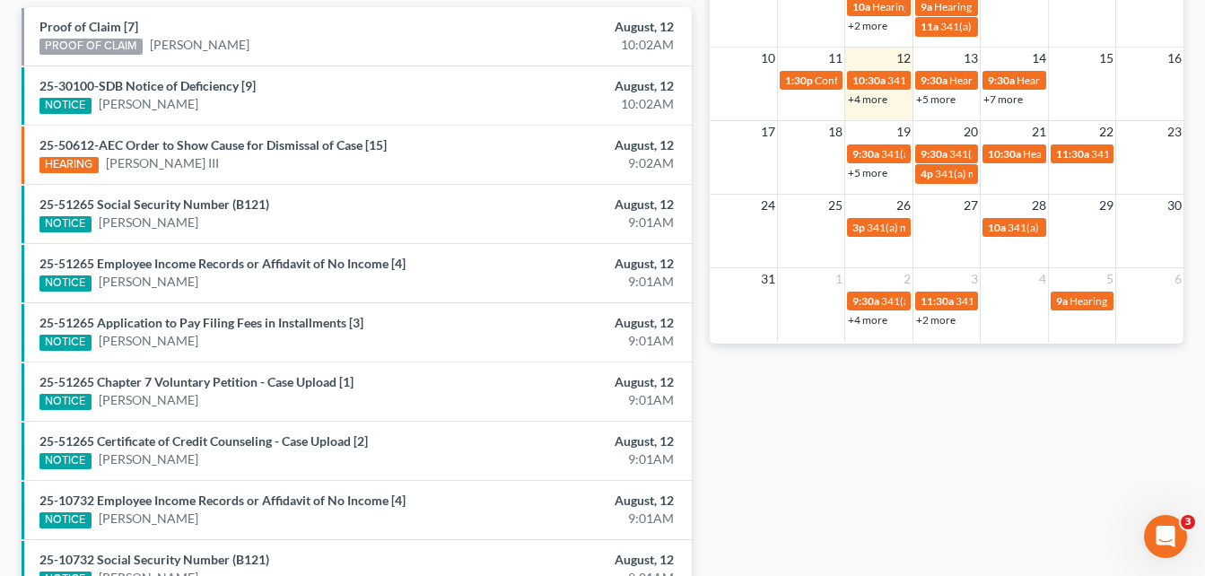
click at [874, 171] on link "+5 more" at bounding box center [867, 172] width 39 height 13
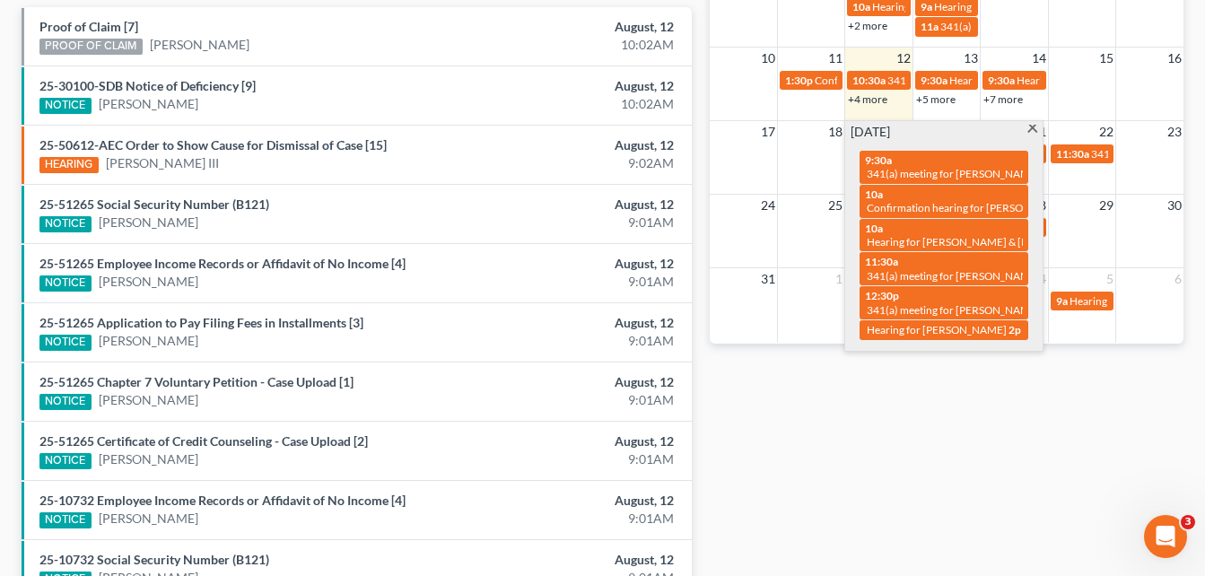
click at [840, 428] on div "Monthly Progress Bankruptcy Bankruptcy [DATE] [DATE] [DATE] [DATE] [DATE] [DATE…" at bounding box center [947, 55] width 492 height 1143
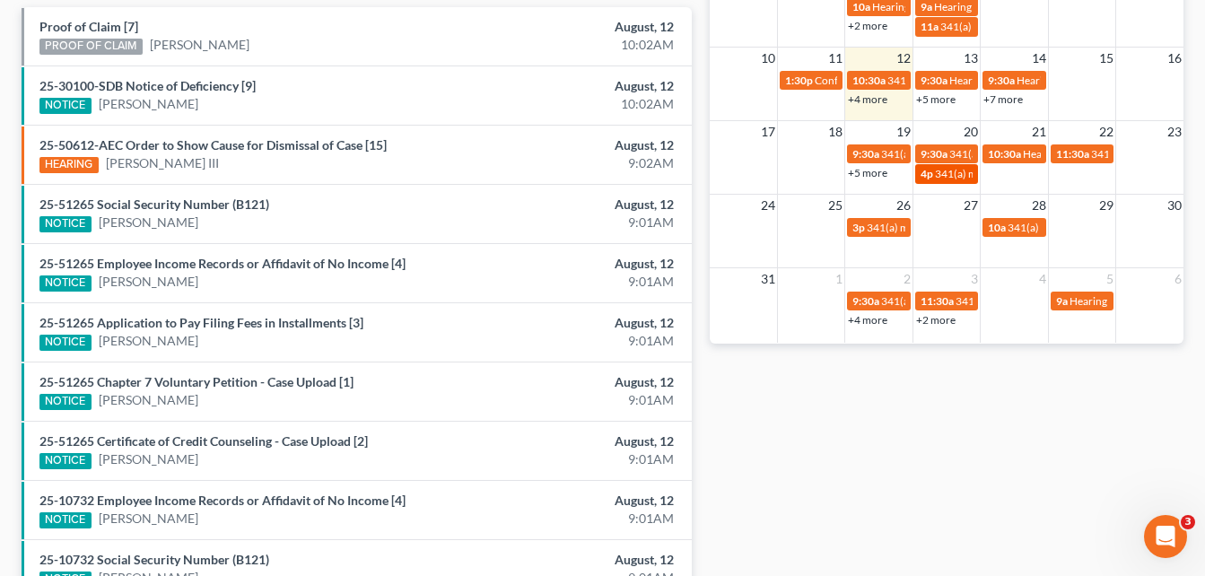
click at [934, 181] on link "4p 341(a) meeting for [PERSON_NAME]" at bounding box center [946, 173] width 63 height 19
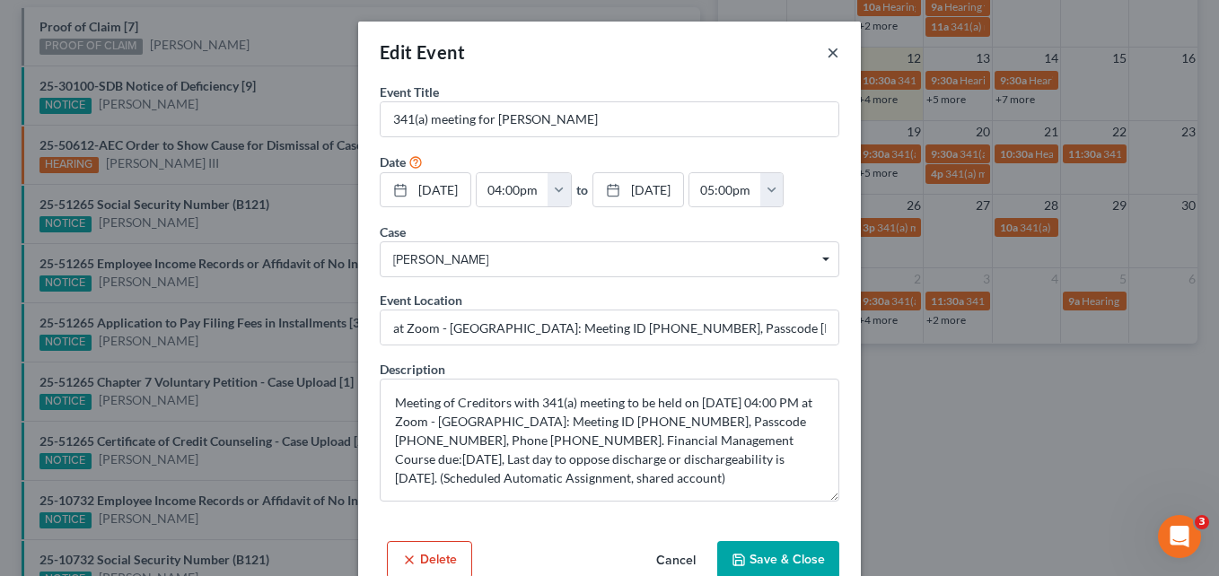
click at [826, 56] on button "×" at bounding box center [832, 52] width 13 height 22
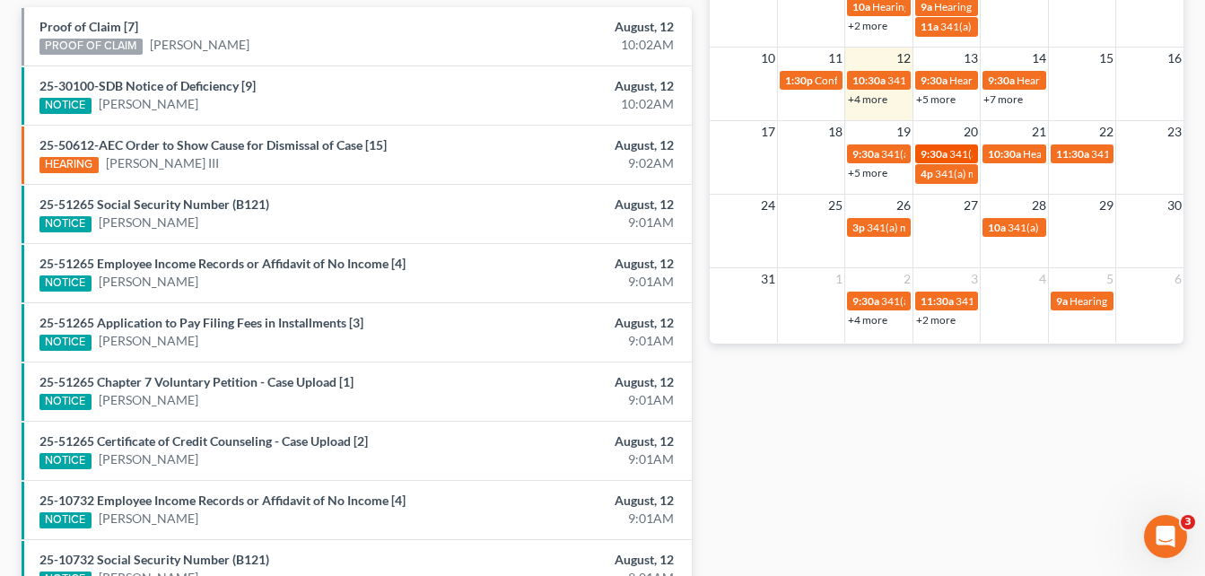
click at [950, 156] on span "341(a) meeting for [PERSON_NAME]" at bounding box center [1035, 153] width 173 height 13
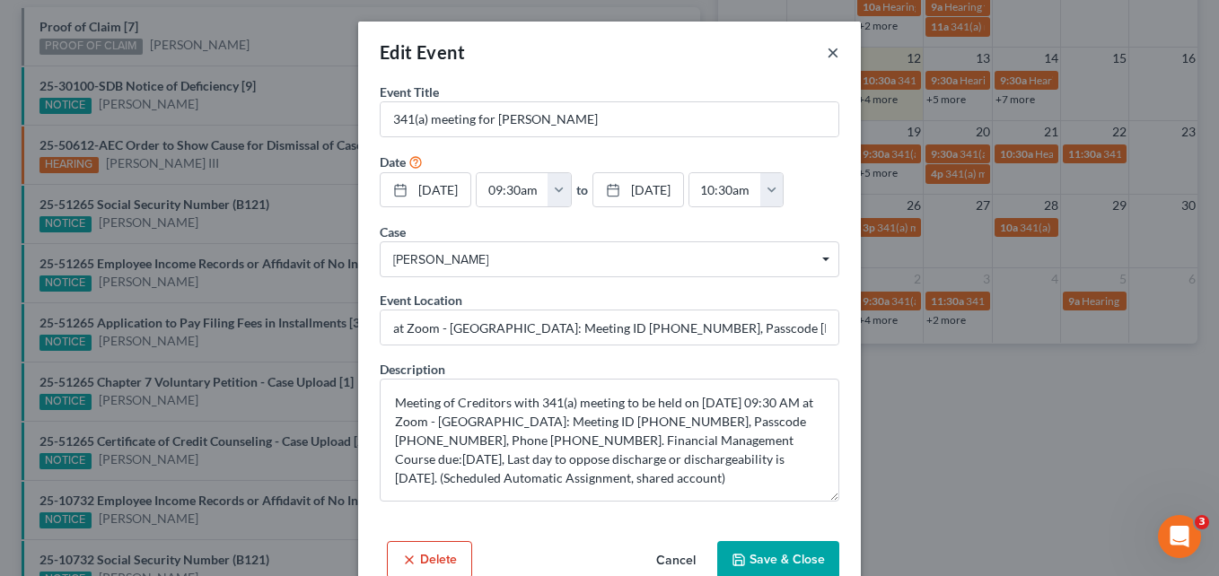
click at [826, 48] on button "×" at bounding box center [832, 52] width 13 height 22
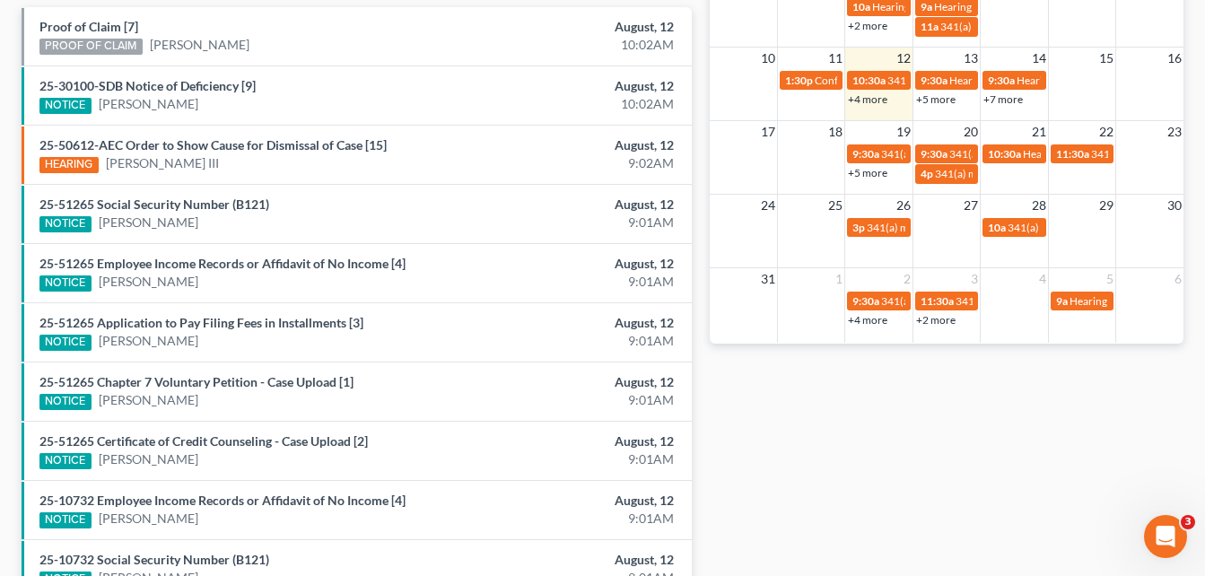
click at [5, 96] on div "Recent Cases 15 View All Name unfold_more expand_more expand_less Attorney unfo…" at bounding box center [602, 55] width 1205 height 1186
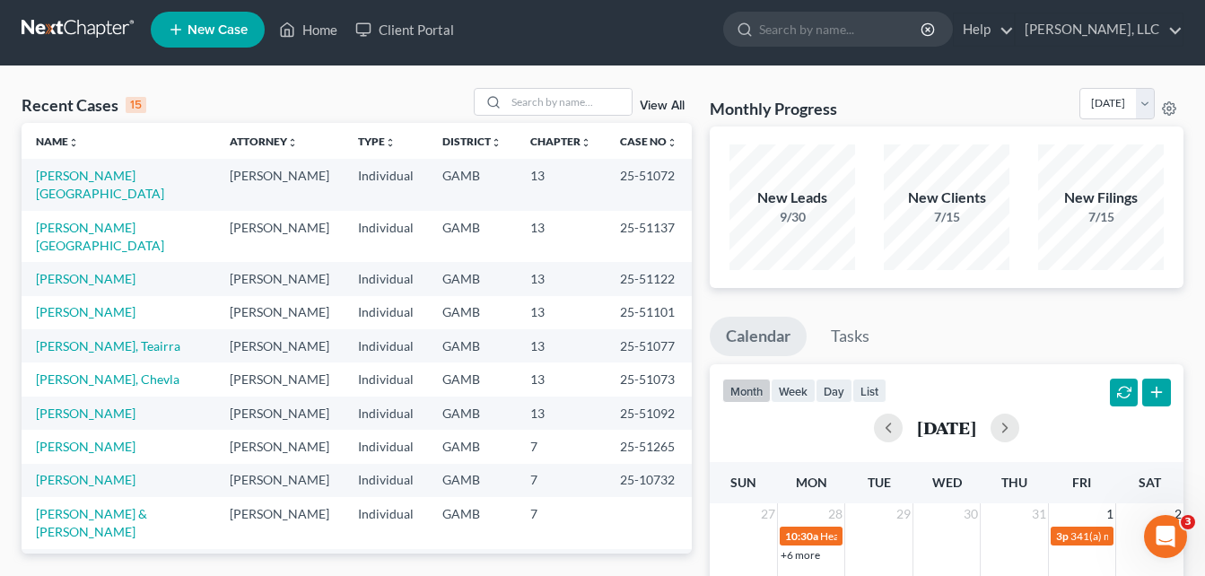
scroll to position [0, 0]
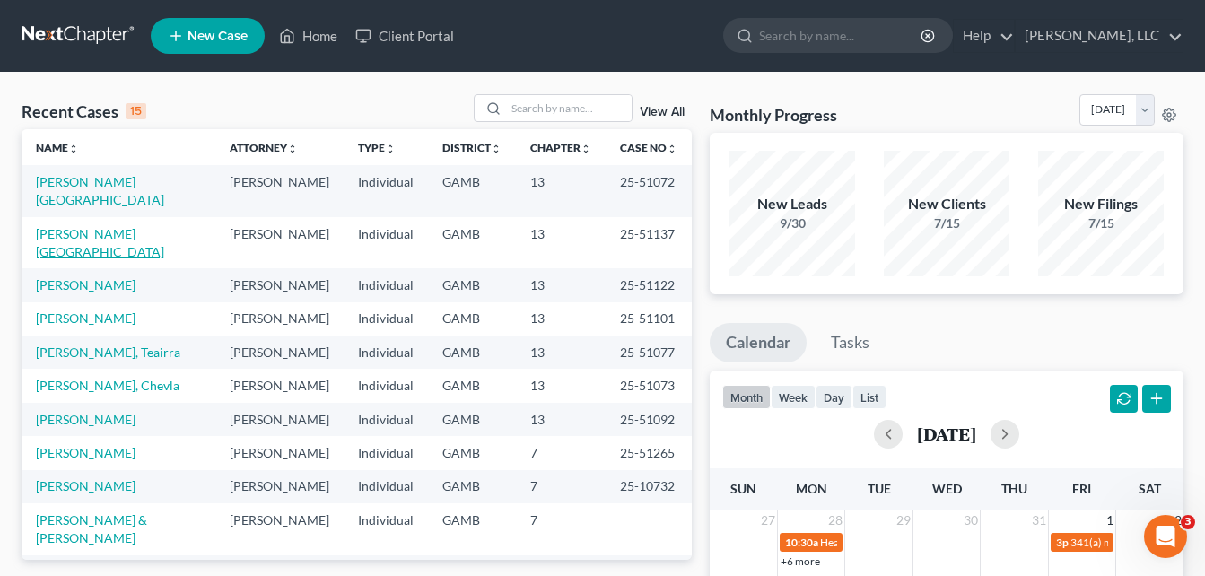
click at [74, 226] on link "[PERSON_NAME][GEOGRAPHIC_DATA]" at bounding box center [100, 242] width 128 height 33
select select "6"
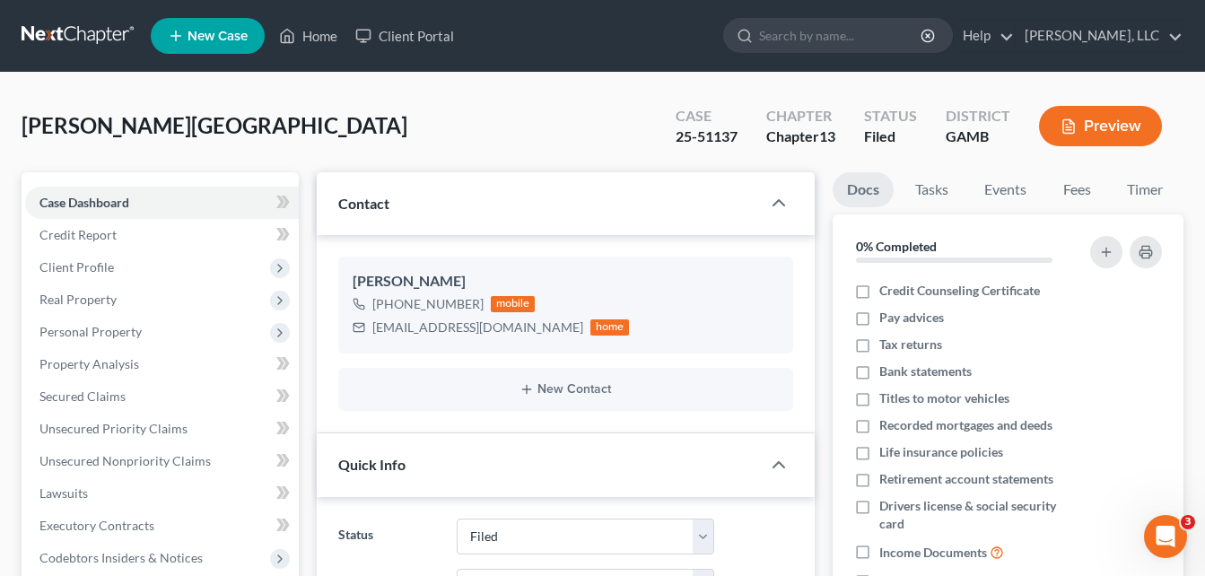
drag, startPoint x: 6, startPoint y: 328, endPoint x: 309, endPoint y: 123, distance: 365.1
click at [309, 123] on div "[GEOGRAPHIC_DATA][PERSON_NAME] Upgraded Case 25-51137 Chapter Chapter 13 Status…" at bounding box center [603, 133] width 1162 height 78
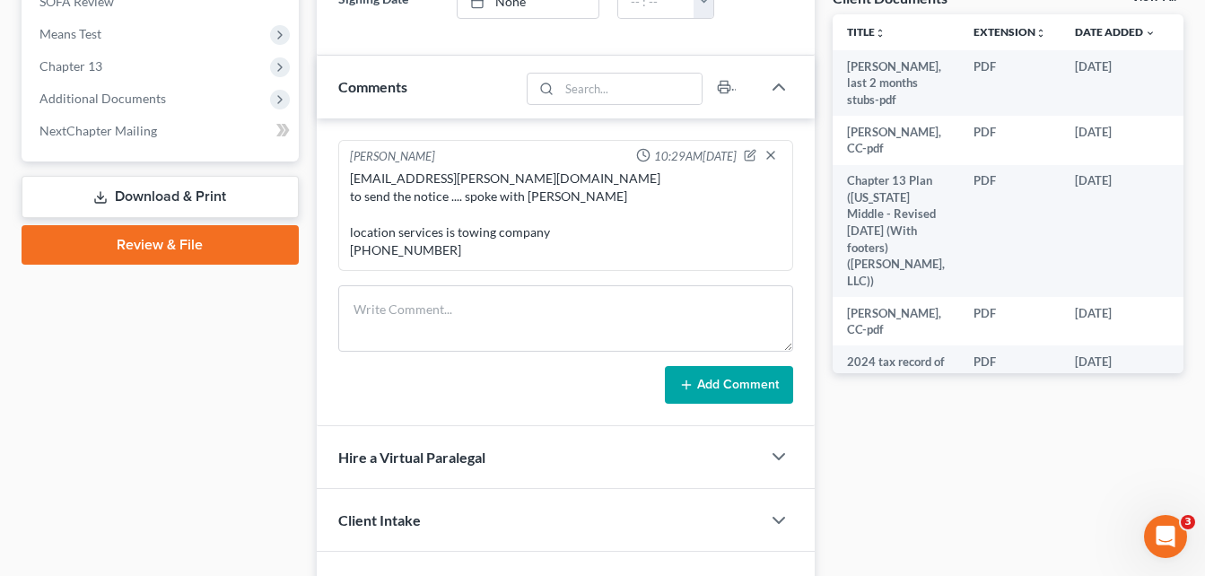
scroll to position [650, 0]
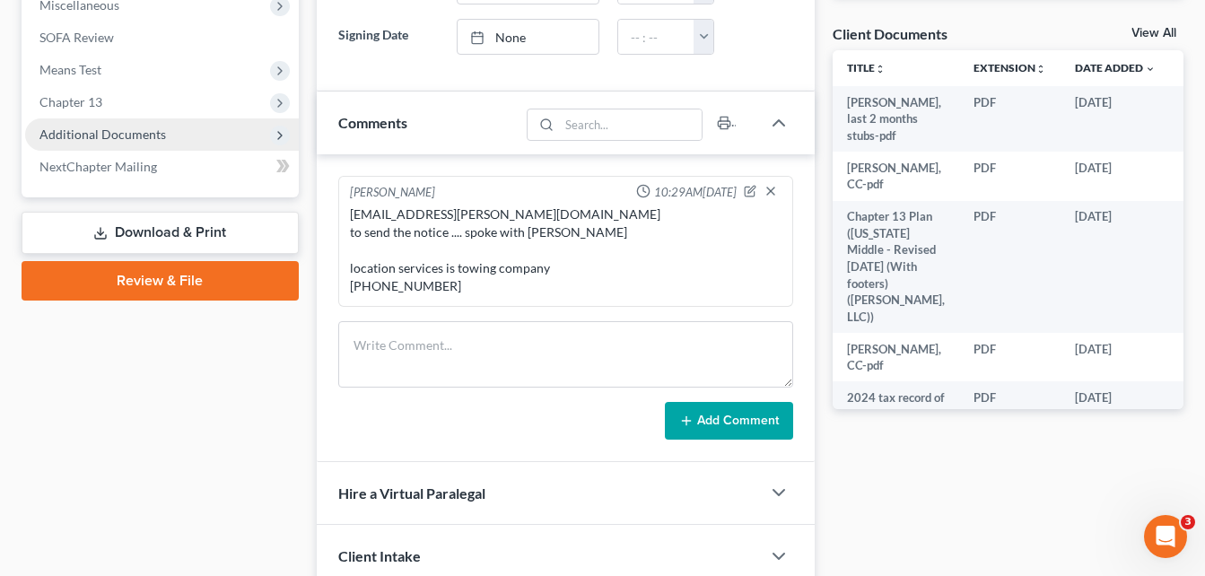
click at [122, 127] on span "Additional Documents" at bounding box center [102, 134] width 127 height 15
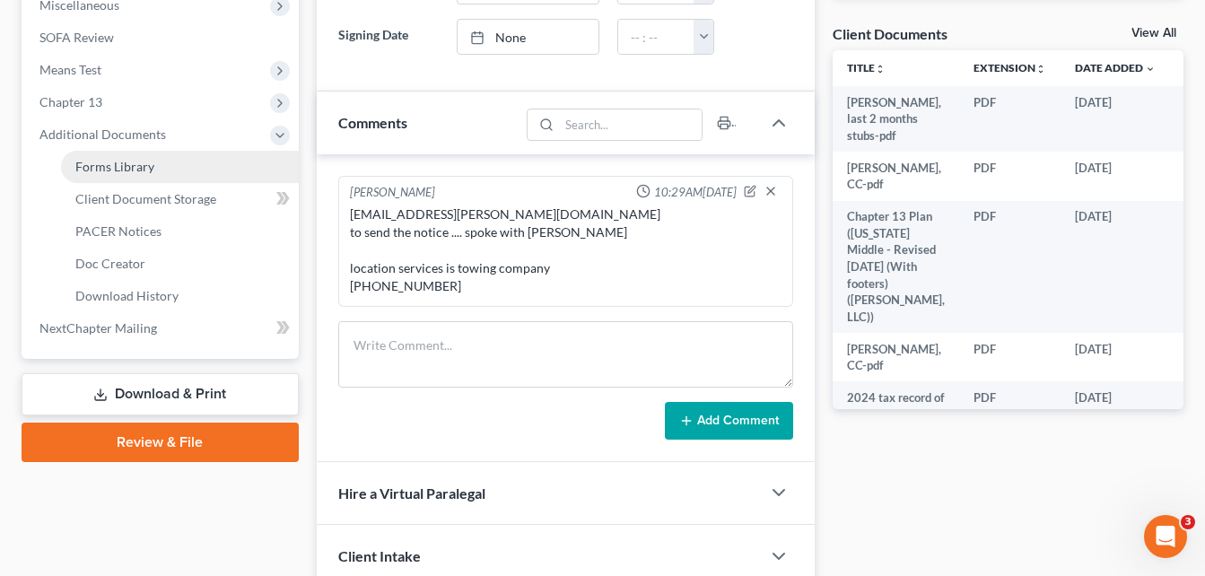
click at [128, 168] on span "Forms Library" at bounding box center [114, 166] width 79 height 15
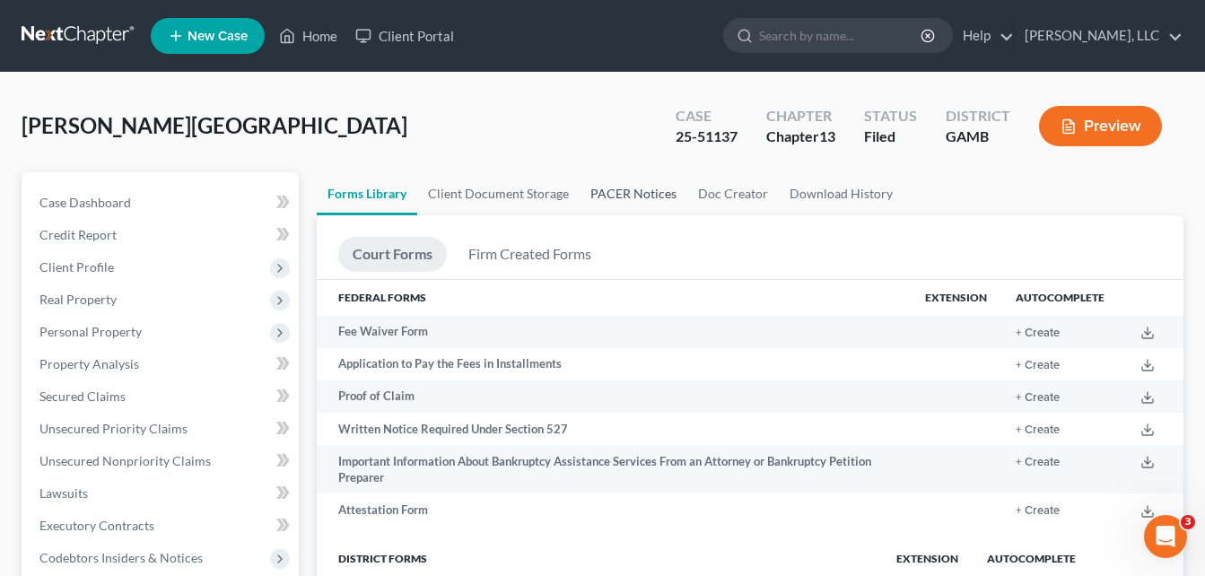
click at [625, 186] on link "PACER Notices" at bounding box center [634, 193] width 108 height 43
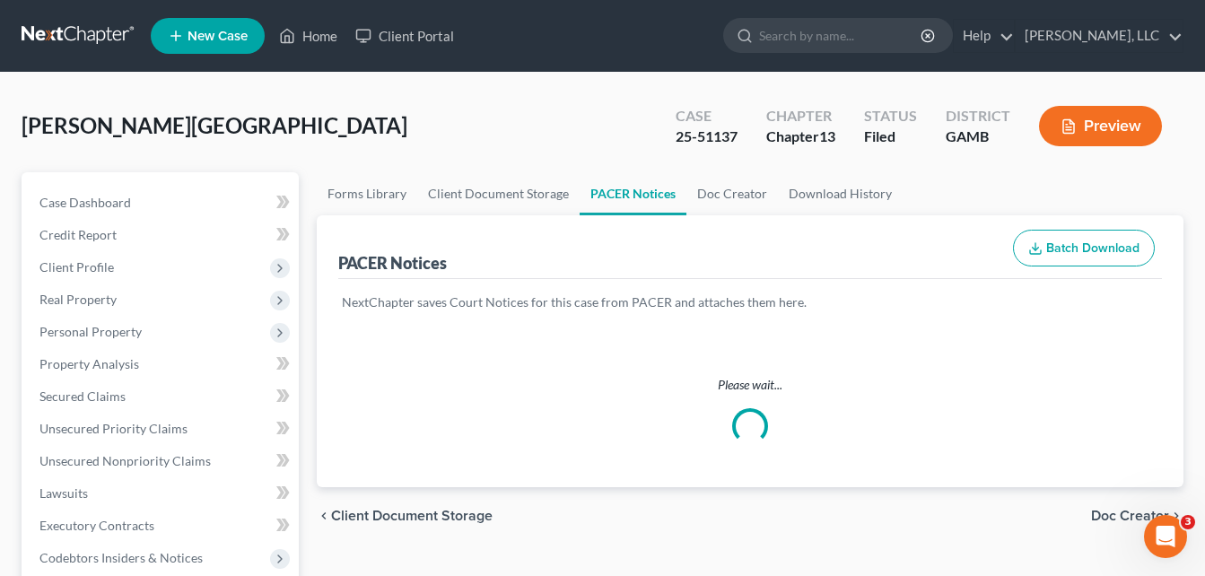
click at [345, 136] on div "[GEOGRAPHIC_DATA][PERSON_NAME] Upgraded Case 25-51137 Chapter Chapter 13 Status…" at bounding box center [603, 133] width 1162 height 78
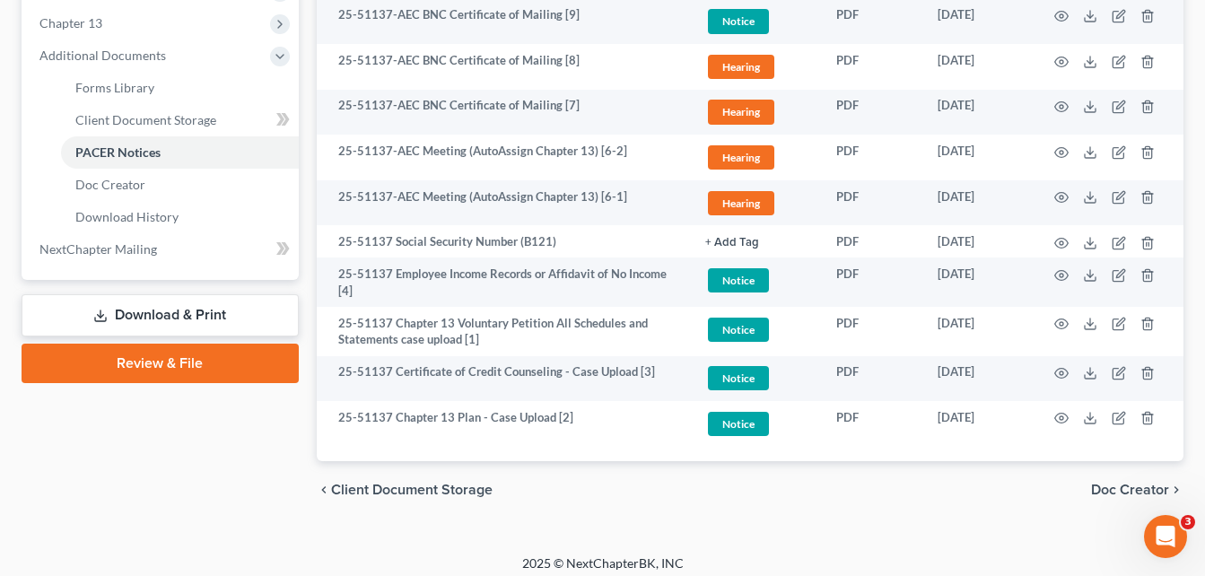
scroll to position [739, 0]
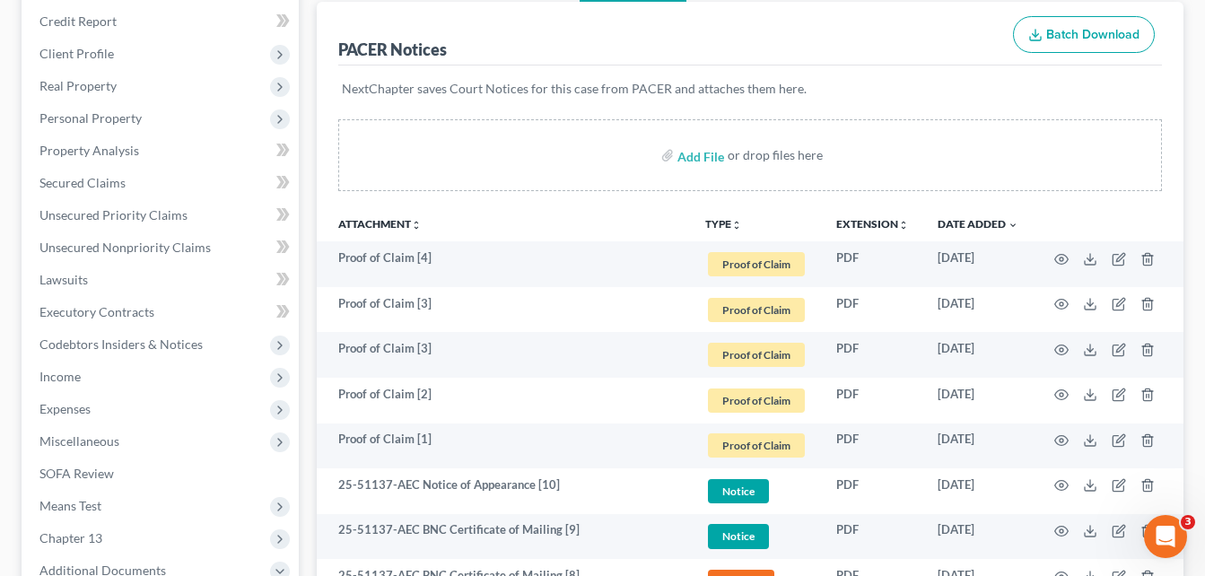
scroll to position [0, 0]
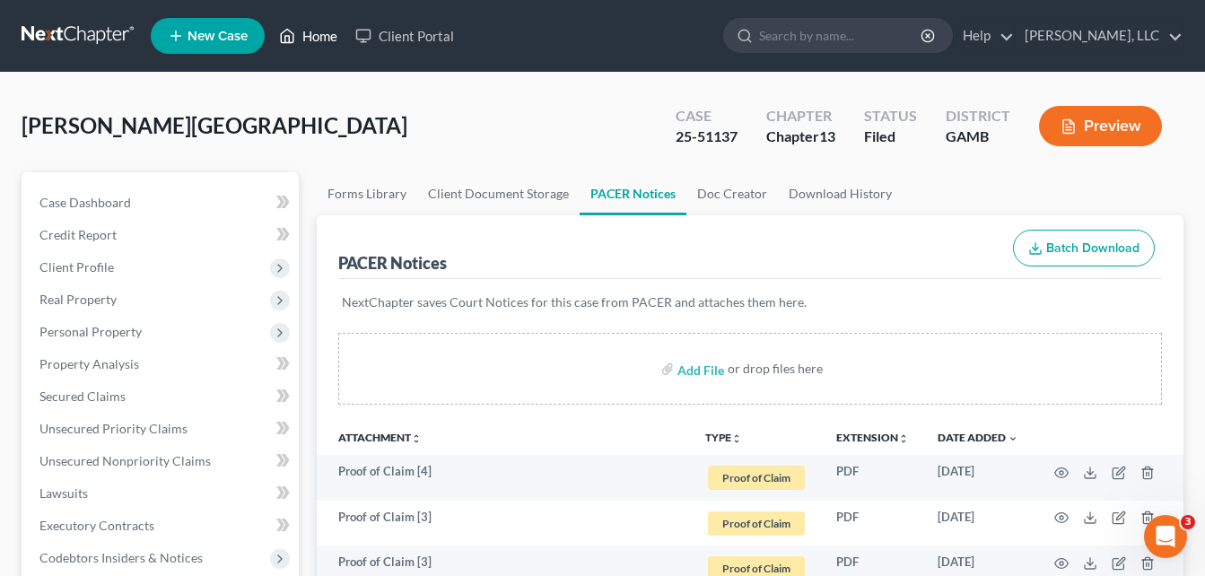
click at [328, 30] on link "Home" at bounding box center [308, 36] width 76 height 32
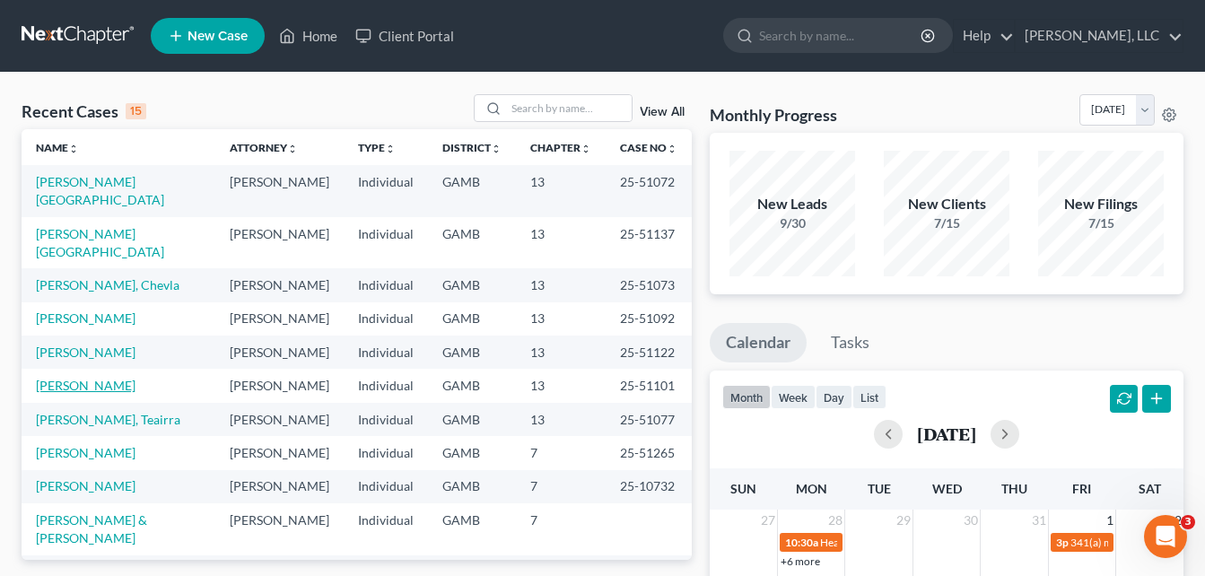
drag, startPoint x: 83, startPoint y: 351, endPoint x: 57, endPoint y: 355, distance: 26.4
click at [57, 378] on link "[PERSON_NAME]" at bounding box center [86, 385] width 100 height 15
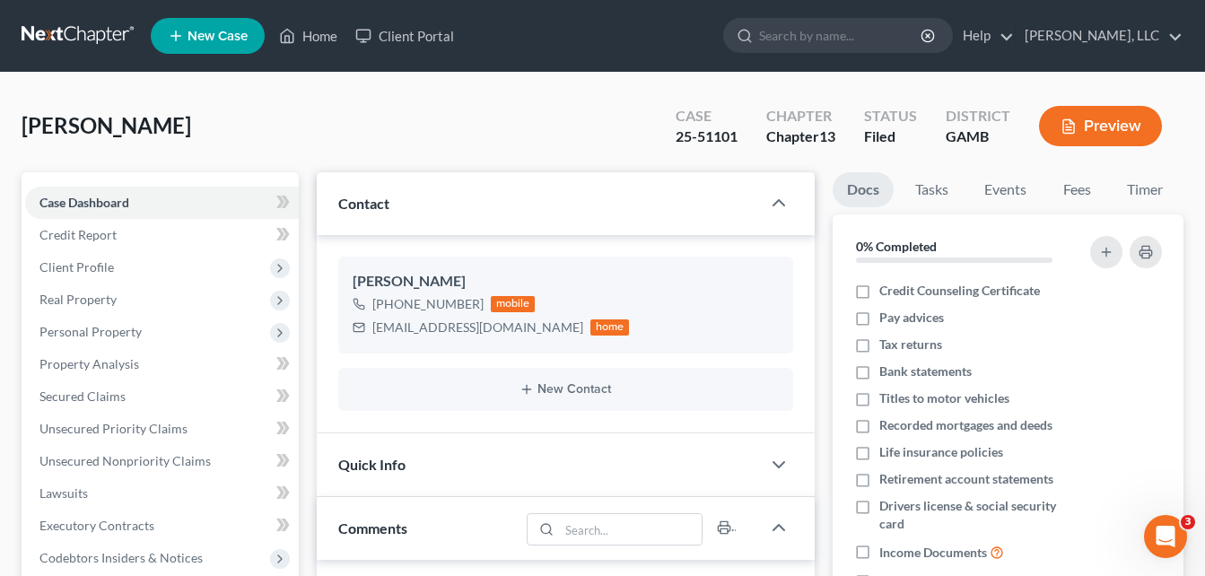
scroll to position [294, 0]
click at [293, 34] on icon at bounding box center [287, 36] width 16 height 22
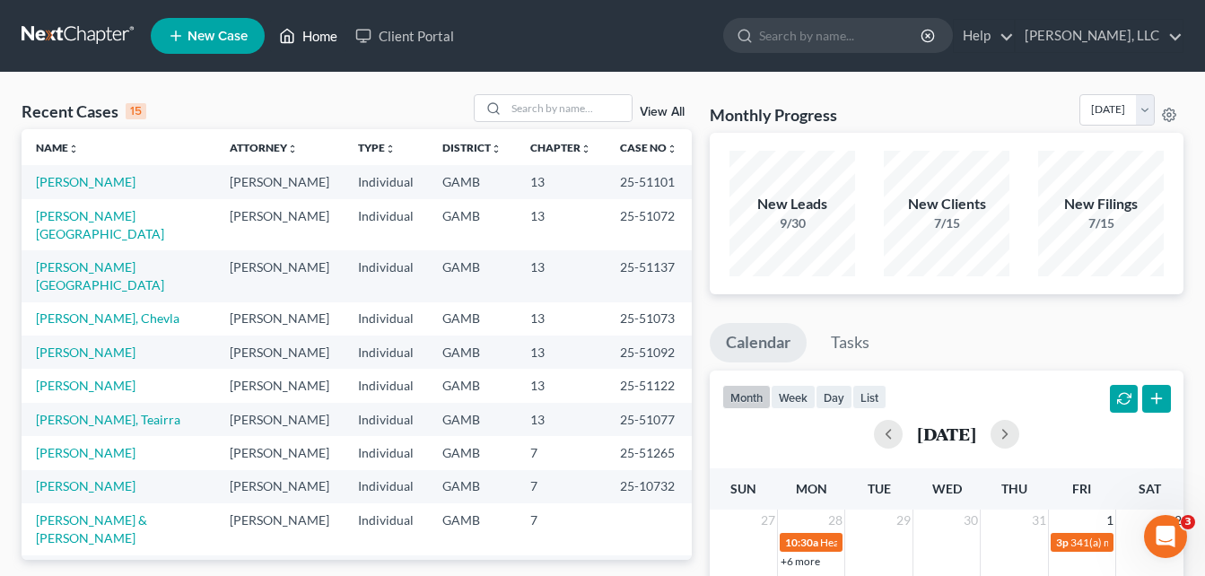
click at [303, 31] on link "Home" at bounding box center [308, 36] width 76 height 32
click at [81, 180] on link "[PERSON_NAME]" at bounding box center [86, 181] width 100 height 15
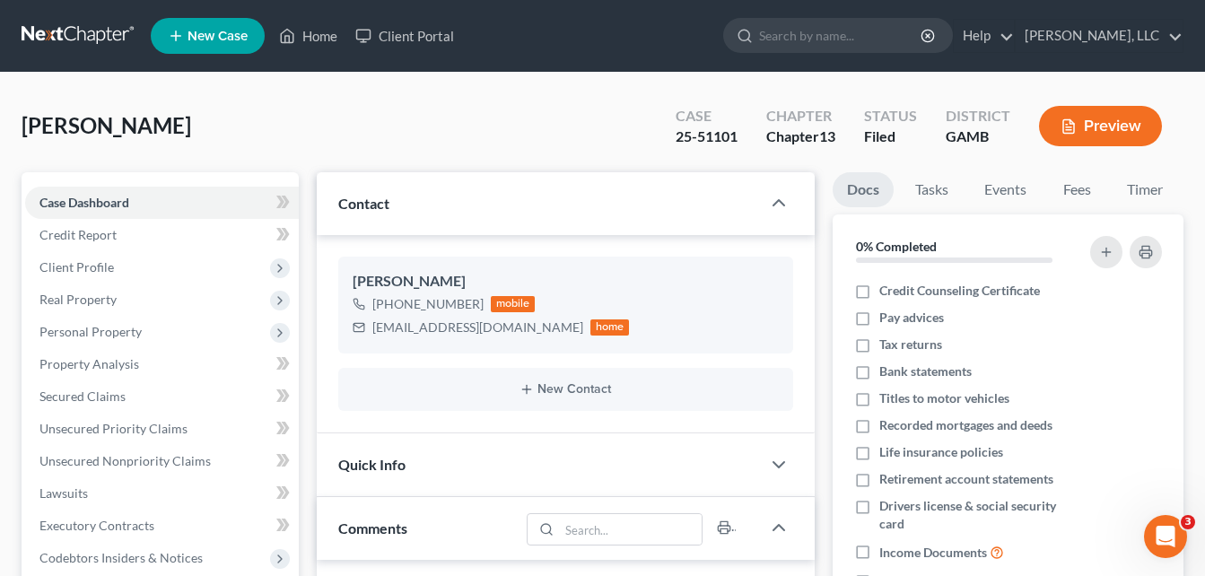
scroll to position [294, 0]
drag, startPoint x: 73, startPoint y: 272, endPoint x: 354, endPoint y: 116, distance: 321.4
click at [73, 272] on span "Client Profile" at bounding box center [76, 266] width 74 height 15
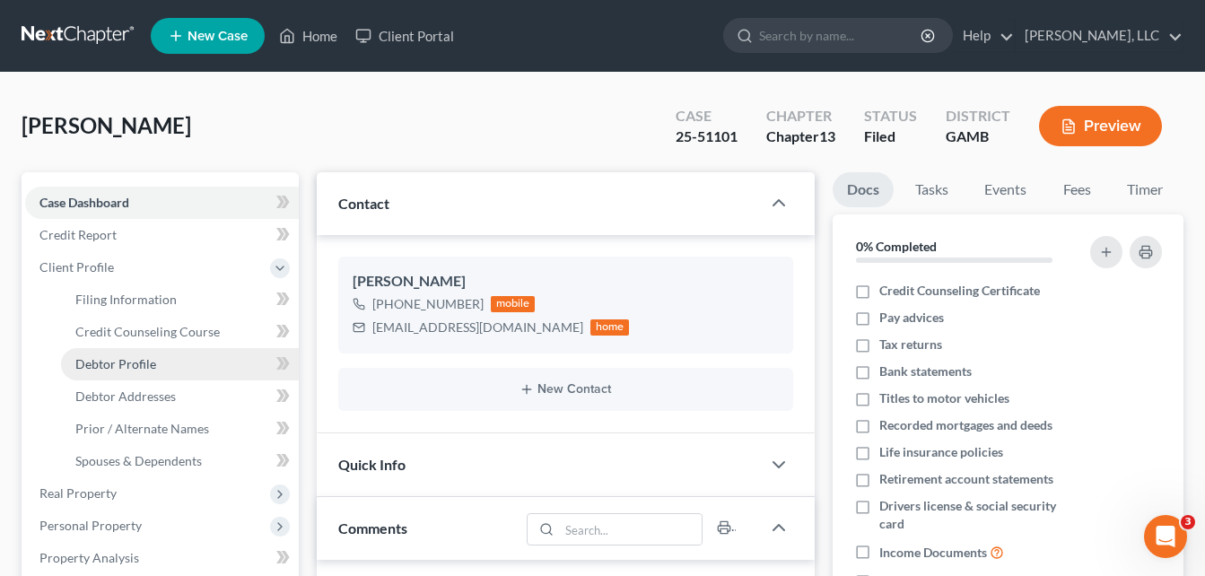
click at [125, 375] on link "Debtor Profile" at bounding box center [180, 364] width 238 height 32
select select "0"
select select "5"
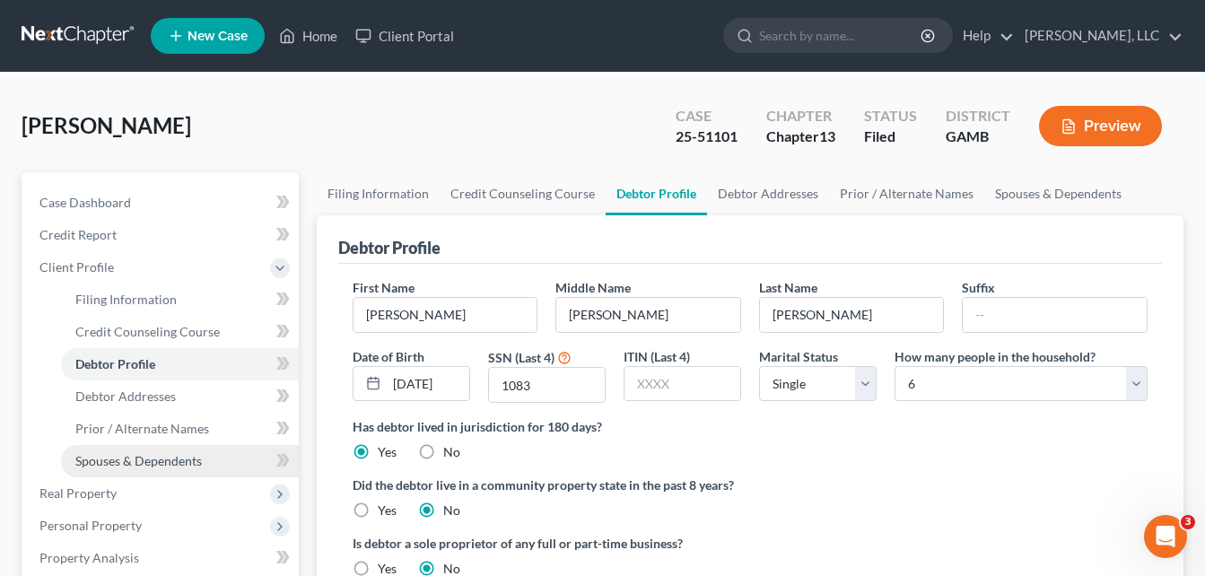
click at [213, 459] on link "Spouses & Dependents" at bounding box center [180, 461] width 238 height 32
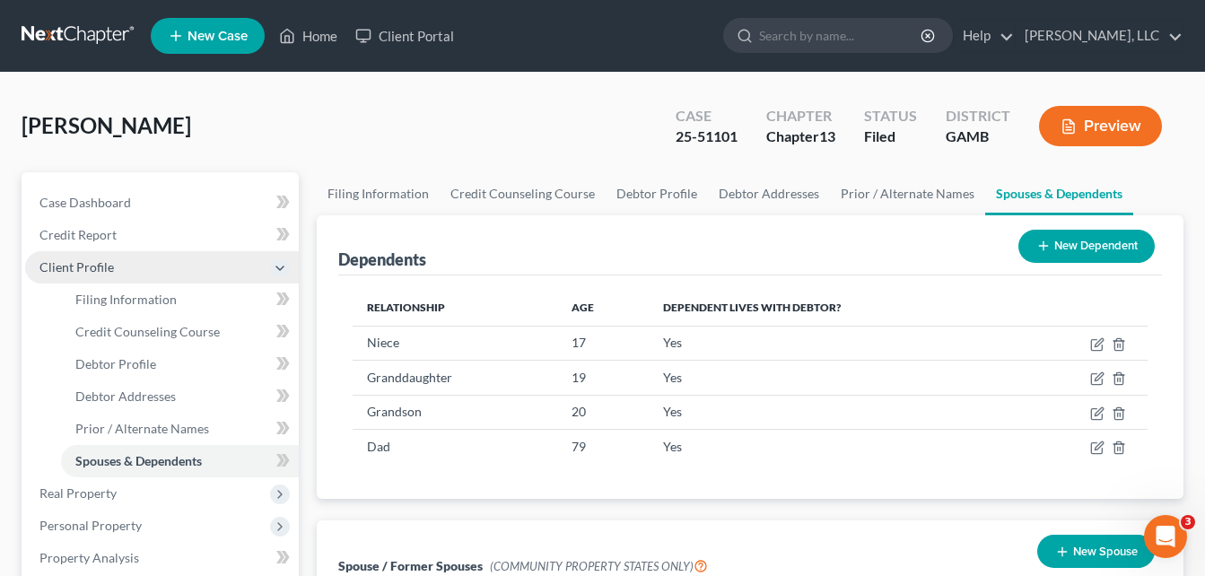
click at [72, 263] on span "Client Profile" at bounding box center [76, 266] width 74 height 15
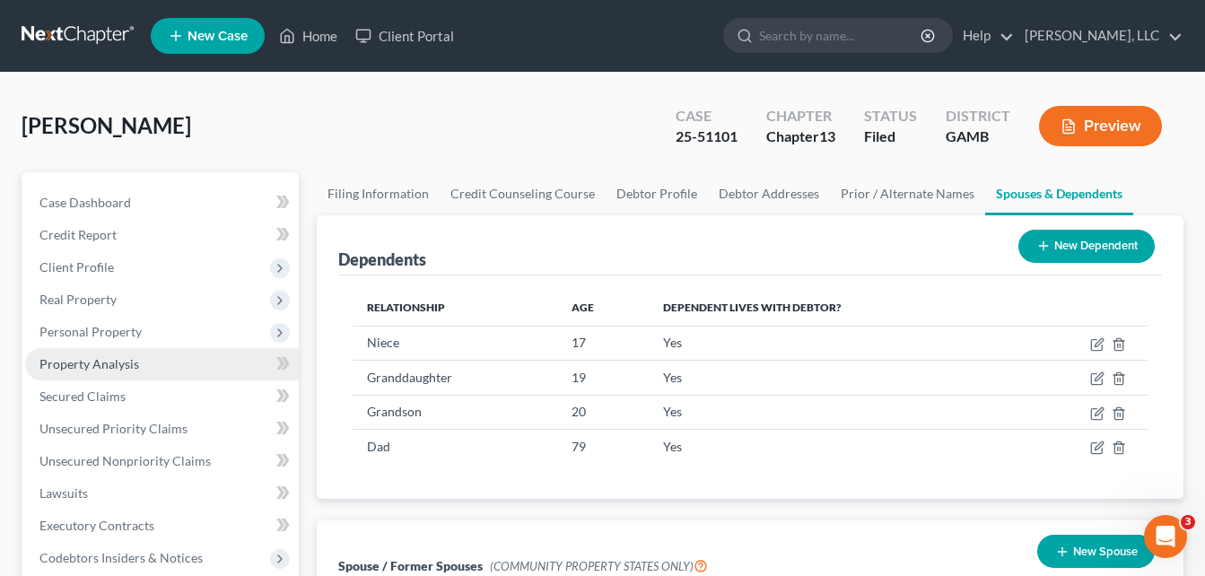
click at [81, 373] on link "Property Analysis" at bounding box center [162, 364] width 274 height 32
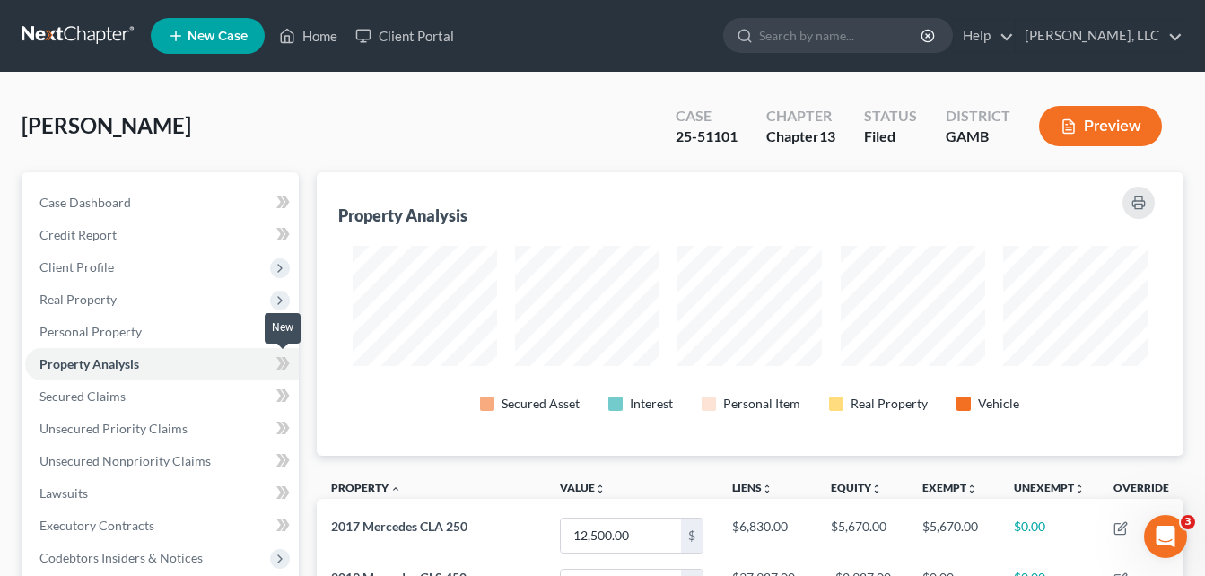
scroll to position [284, 868]
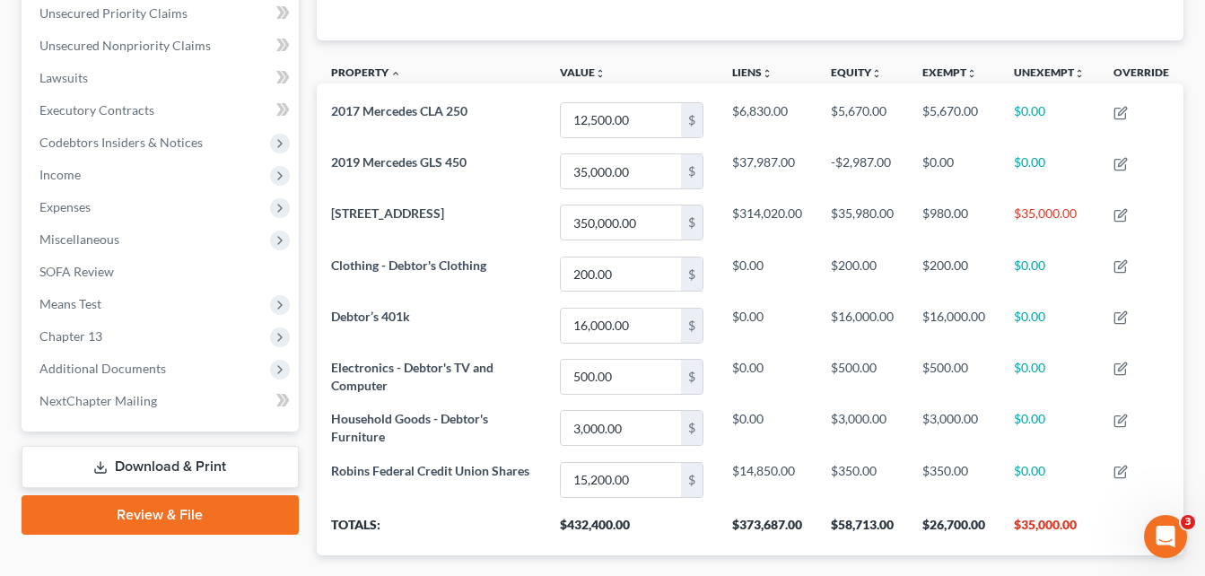
scroll to position [414, 0]
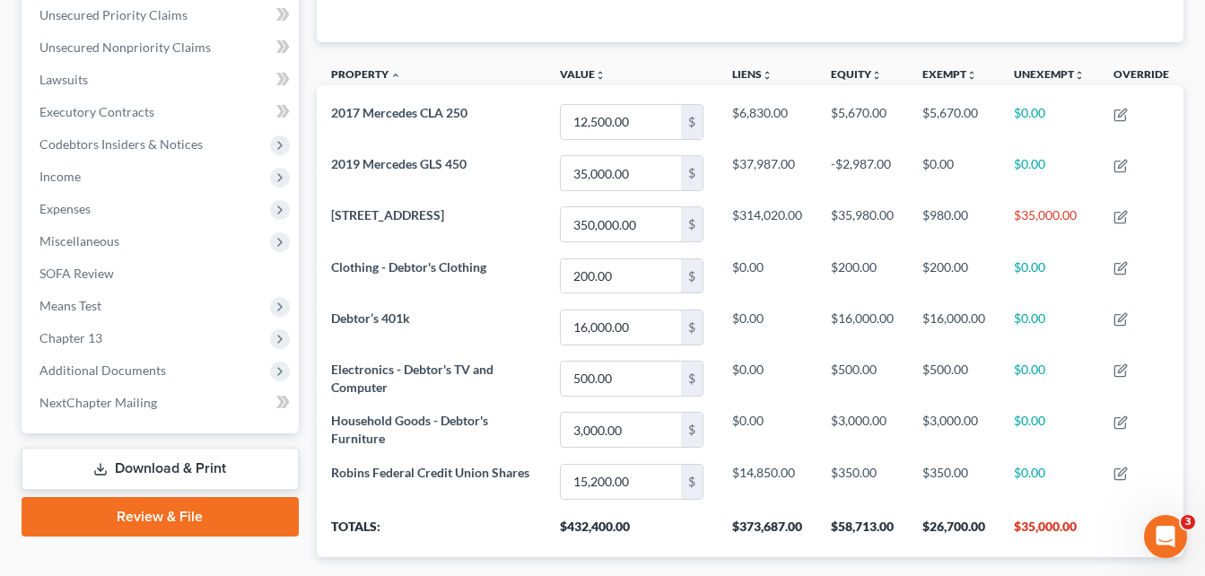
drag, startPoint x: 310, startPoint y: 355, endPoint x: 316, endPoint y: 63, distance: 292.6
click at [317, 63] on th "Property unfold_more expand_more expand_less" at bounding box center [431, 77] width 229 height 40
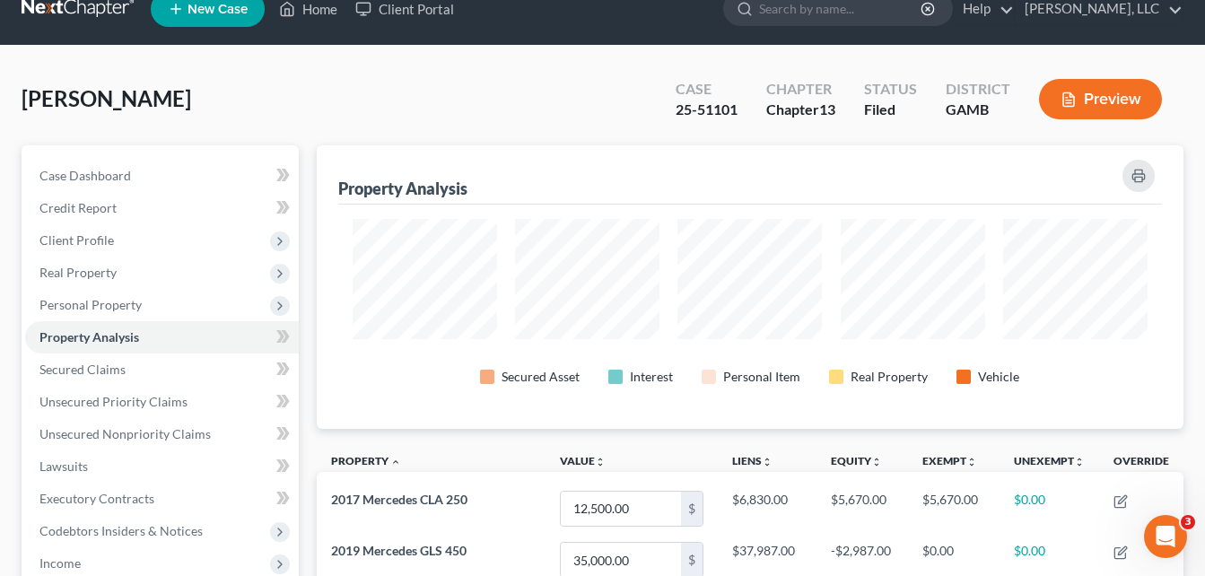
scroll to position [0, 0]
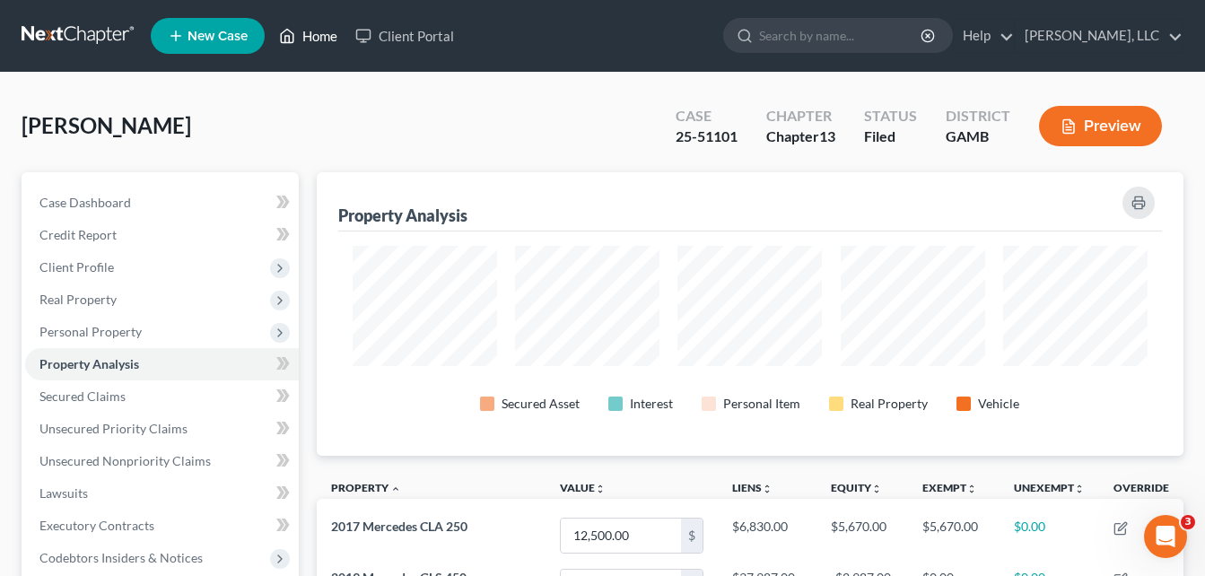
click at [317, 40] on link "Home" at bounding box center [308, 36] width 76 height 32
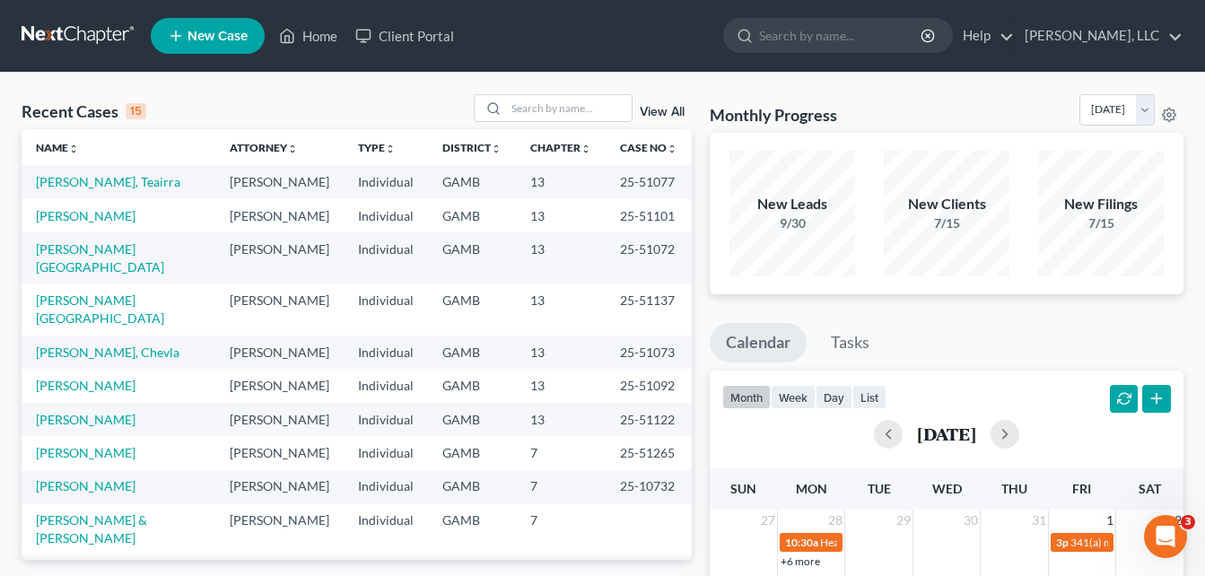
drag, startPoint x: 692, startPoint y: 81, endPoint x: 370, endPoint y: 97, distance: 322.6
click at [370, 97] on div "Recent Cases 15 View All" at bounding box center [357, 111] width 670 height 35
drag, startPoint x: 699, startPoint y: 172, endPoint x: 695, endPoint y: 80, distance: 92.5
drag, startPoint x: 695, startPoint y: 80, endPoint x: 366, endPoint y: 95, distance: 329.7
click at [366, 95] on div "Recent Cases 15 View All" at bounding box center [357, 111] width 670 height 35
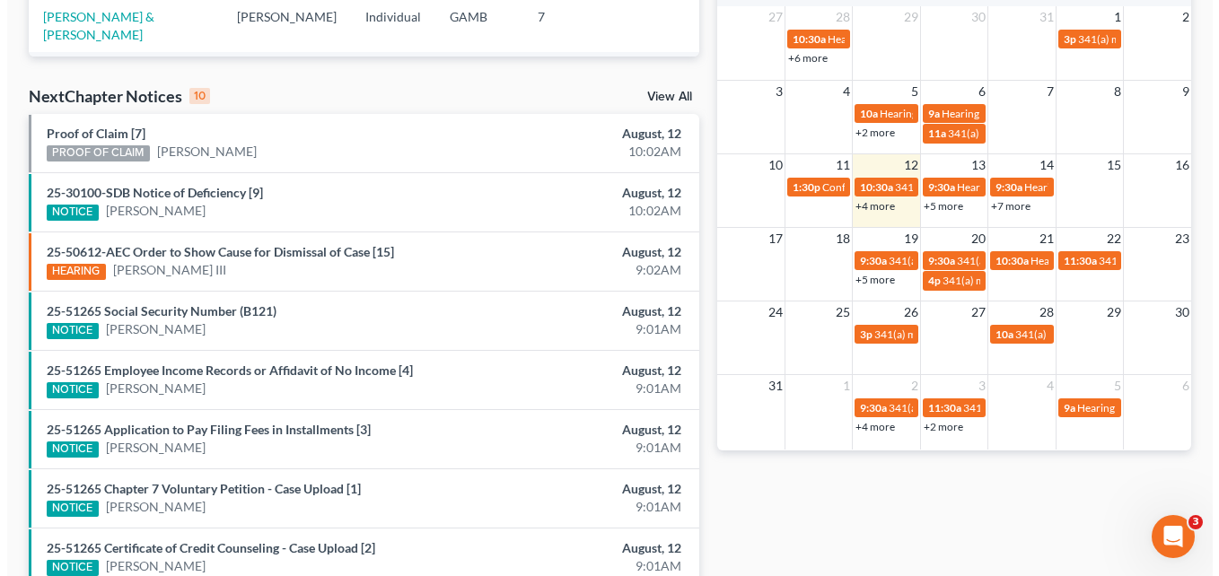
scroll to position [538, 0]
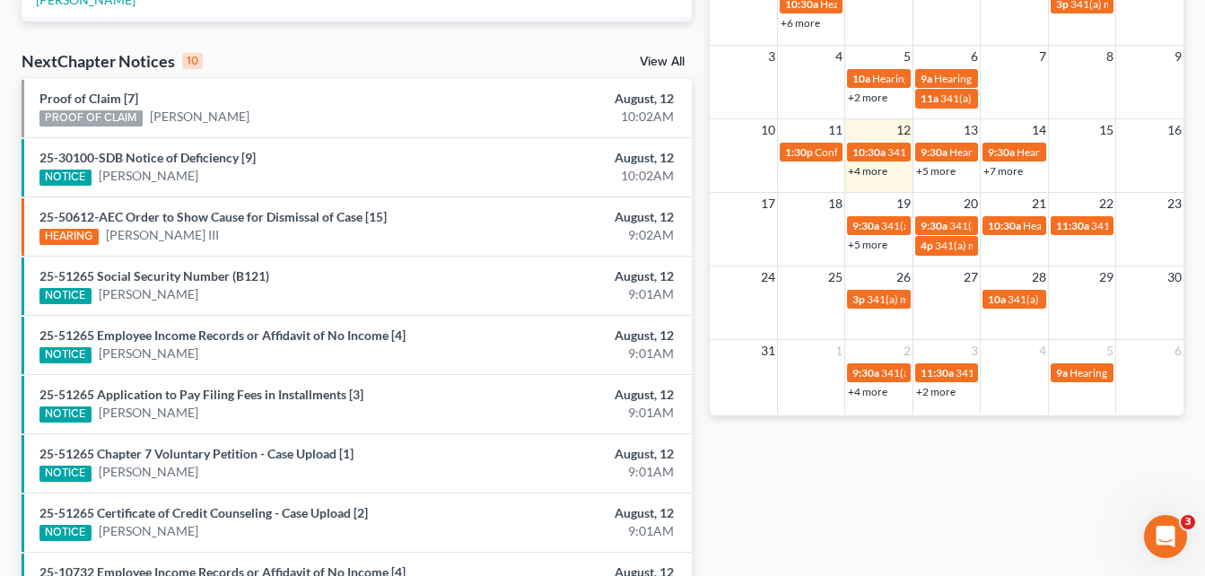
click at [967, 275] on span "27" at bounding box center [971, 278] width 18 height 22
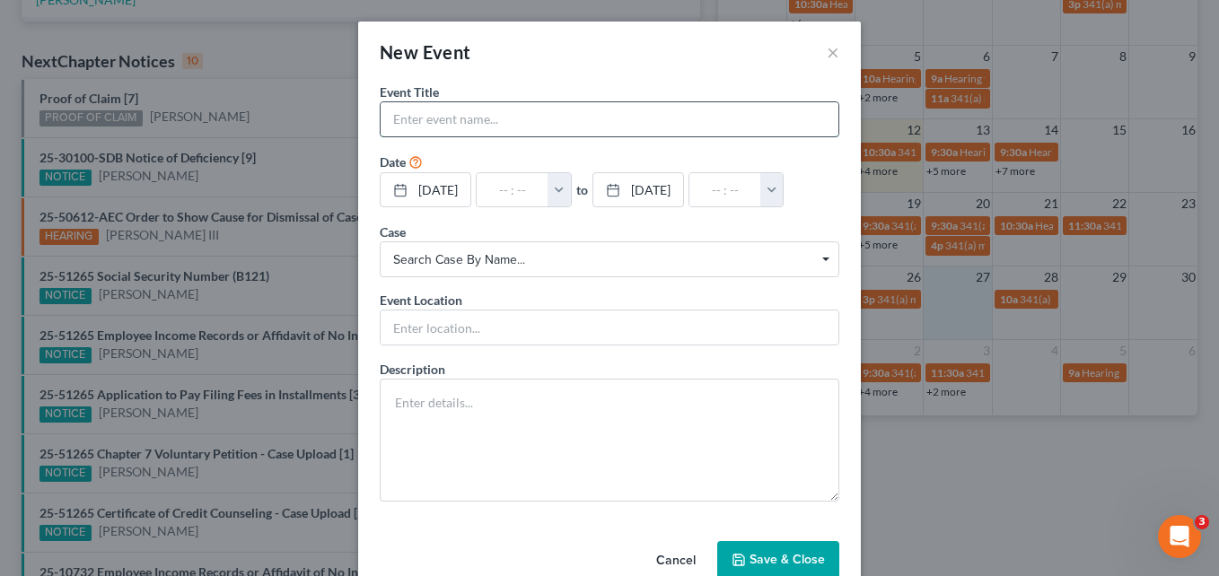
click at [669, 121] on input "text" at bounding box center [609, 119] width 458 height 34
type input "[PERSON_NAME], DEPOSITION"
click at [574, 337] on input "text" at bounding box center [609, 327] width 458 height 34
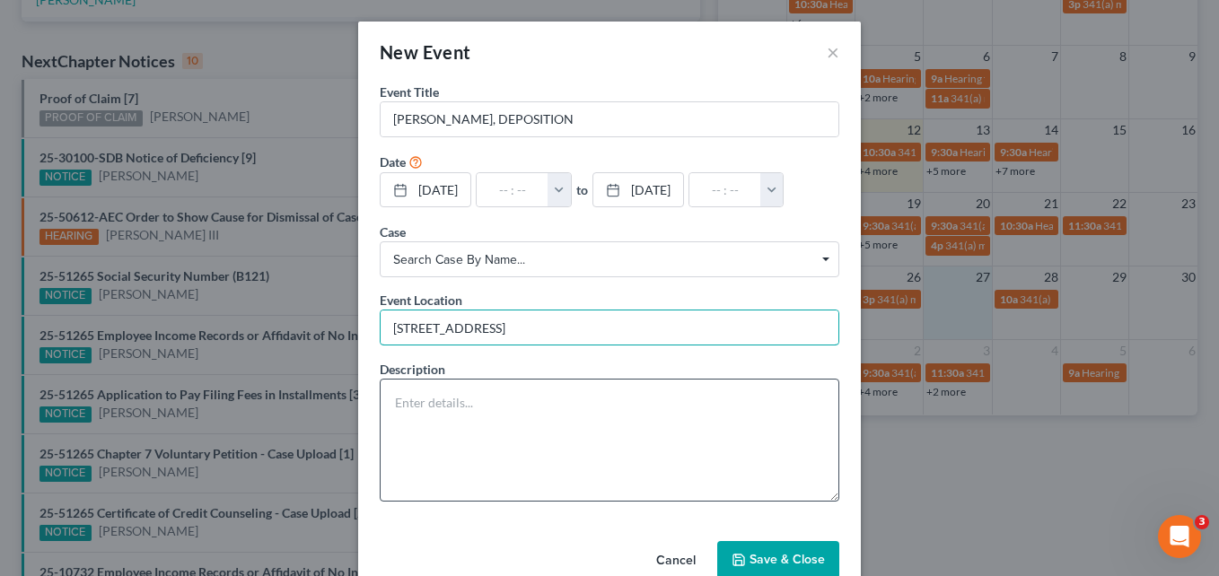
type input "[STREET_ADDRESS]"
click at [519, 402] on textarea at bounding box center [609, 440] width 459 height 123
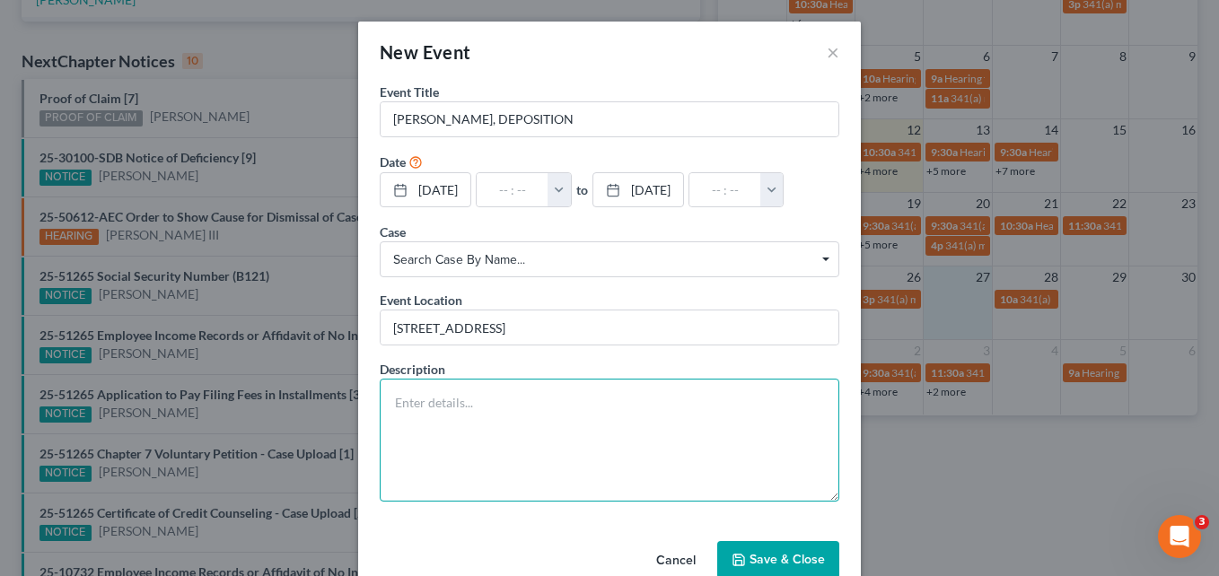
click at [518, 410] on textarea at bounding box center [609, 440] width 459 height 123
type textarea "[PERSON_NAME], deposition with [PERSON_NAME]"
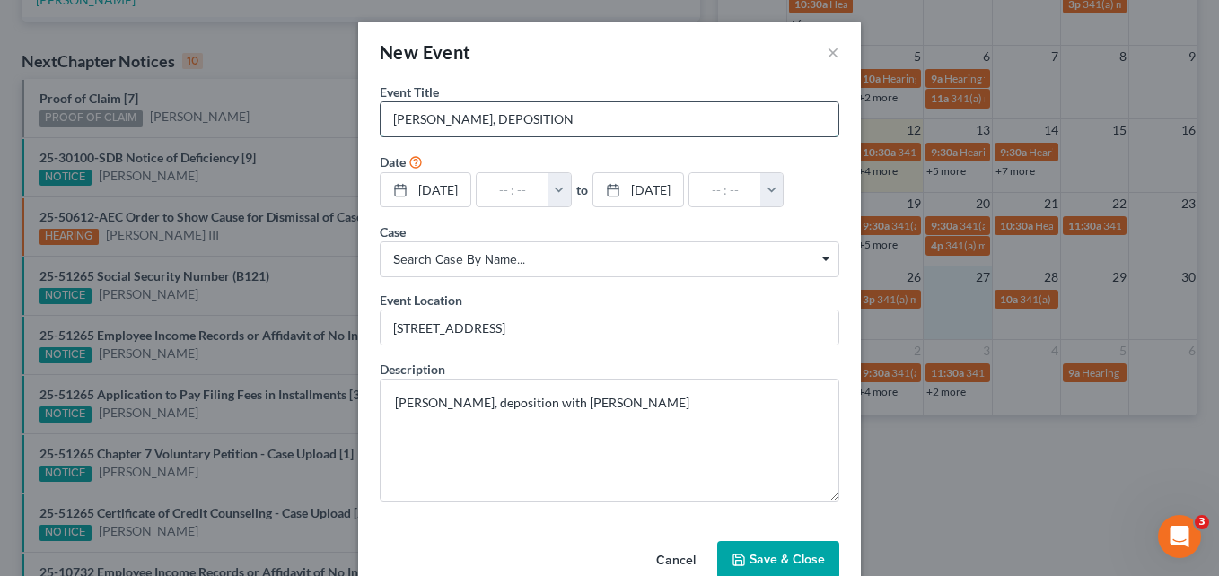
click at [588, 115] on input "[PERSON_NAME], DEPOSITION" at bounding box center [609, 119] width 458 height 34
type input "[PERSON_NAME], ADVERSARY DEPOSITION"
click at [569, 191] on button "button" at bounding box center [558, 190] width 23 height 34
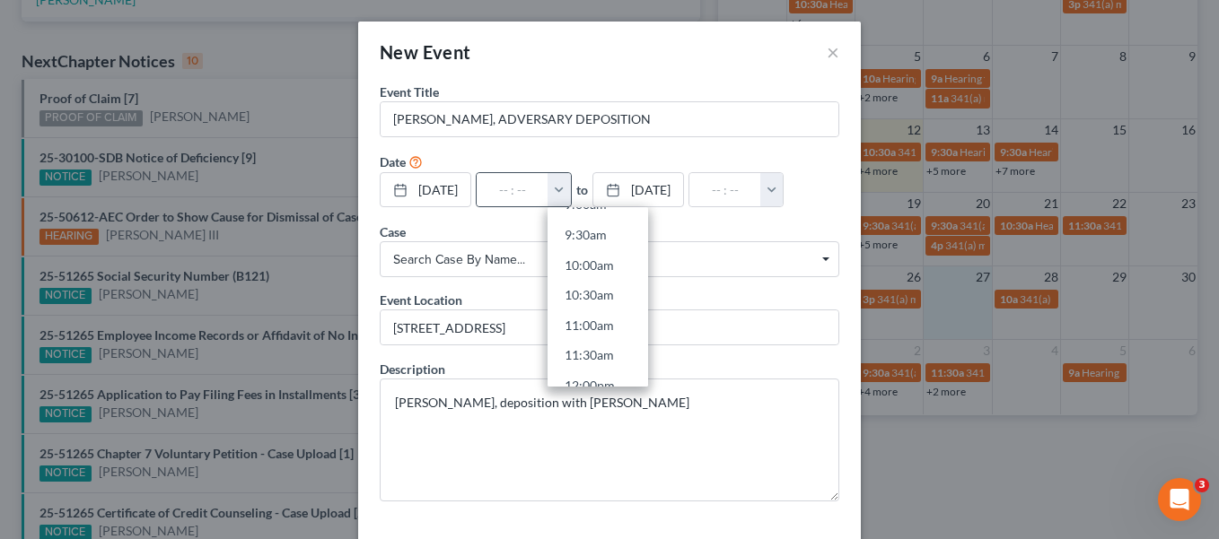
scroll to position [628, 0]
click at [608, 265] on link "11:00am" at bounding box center [597, 264] width 101 height 31
type input "11:00am"
type input "12:00pm"
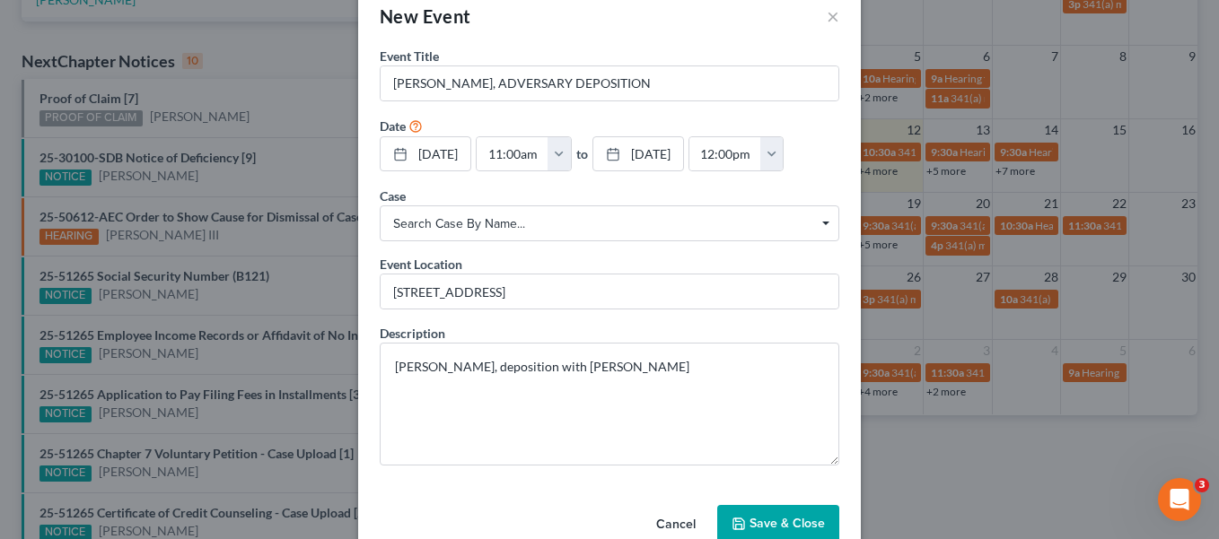
scroll to position [75, 0]
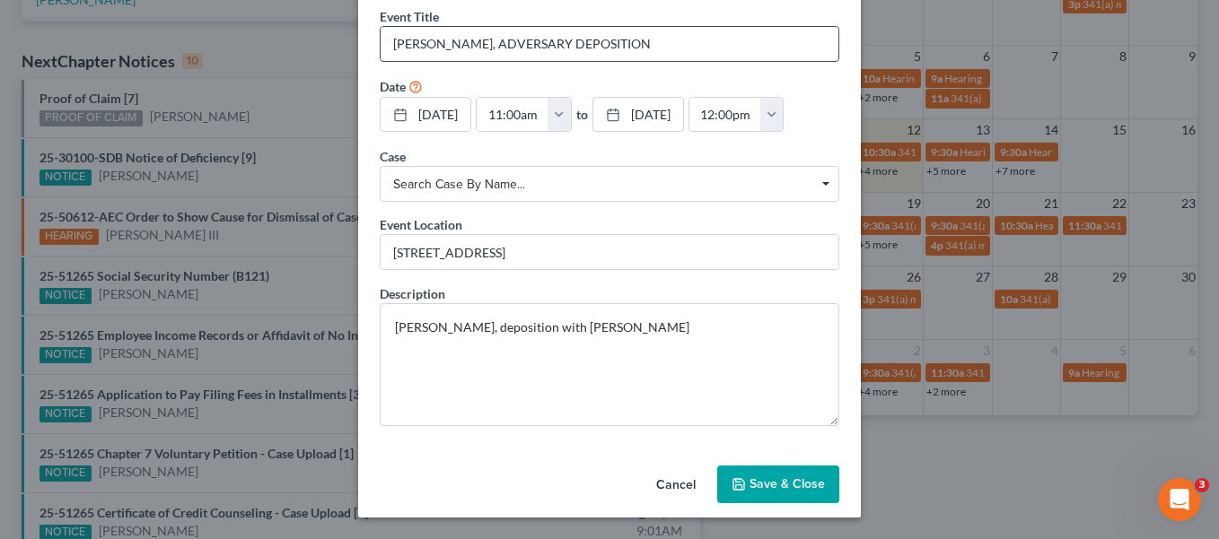
click at [746, 48] on input "[PERSON_NAME], ADVERSARY DEPOSITION" at bounding box center [609, 44] width 458 height 34
type input "[PERSON_NAME], ADVERSARY DEPOSITION ... [DATE]"
click at [784, 494] on button "Save & Close" at bounding box center [778, 485] width 122 height 38
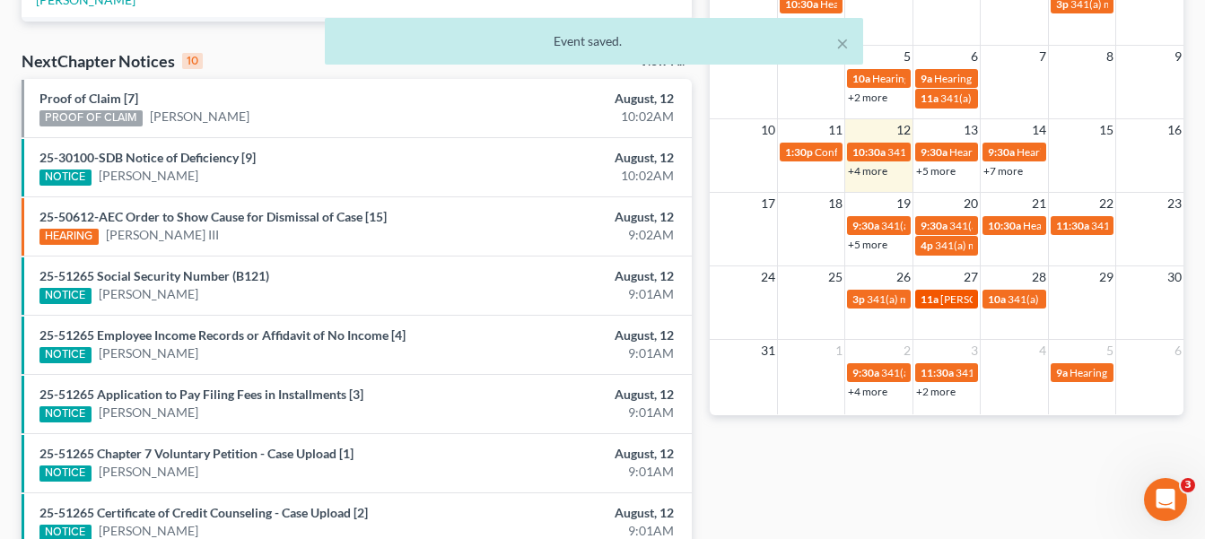
click at [953, 298] on span "[PERSON_NAME], ADVERSARY DEPOSITION ... [DATE]" at bounding box center [1071, 299] width 262 height 13
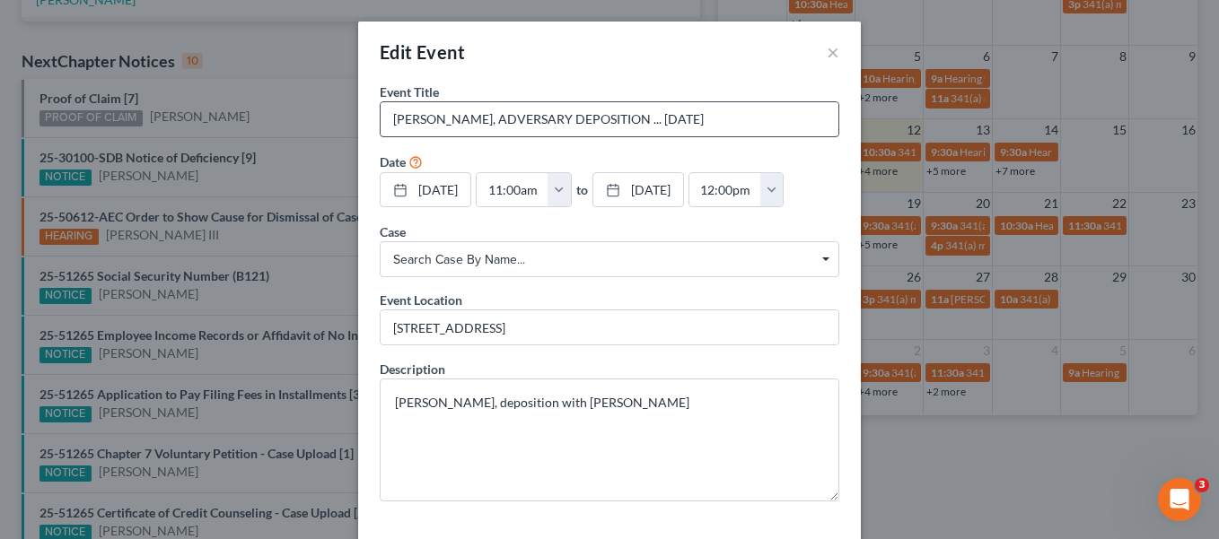
click at [744, 122] on input "[PERSON_NAME], ADVERSARY DEPOSITION ... [DATE]" at bounding box center [609, 119] width 458 height 34
type input "[PERSON_NAME], ADVERSARY DEPOSITION ... [DATE] ... IN US TRUSTEE'S OFFICE"
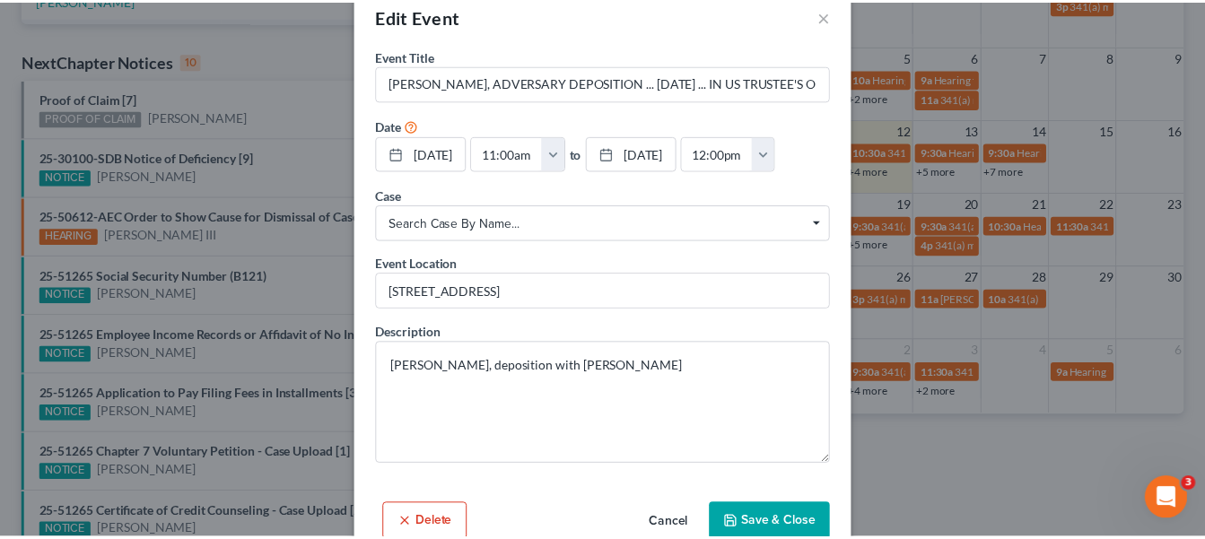
scroll to position [75, 0]
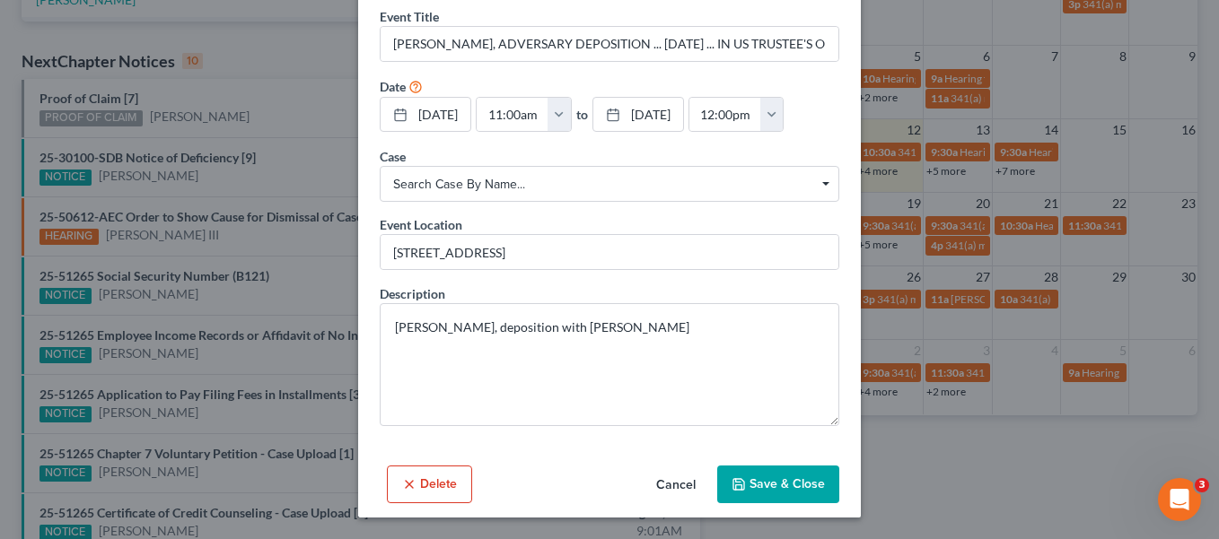
click at [817, 489] on button "Save & Close" at bounding box center [778, 485] width 122 height 38
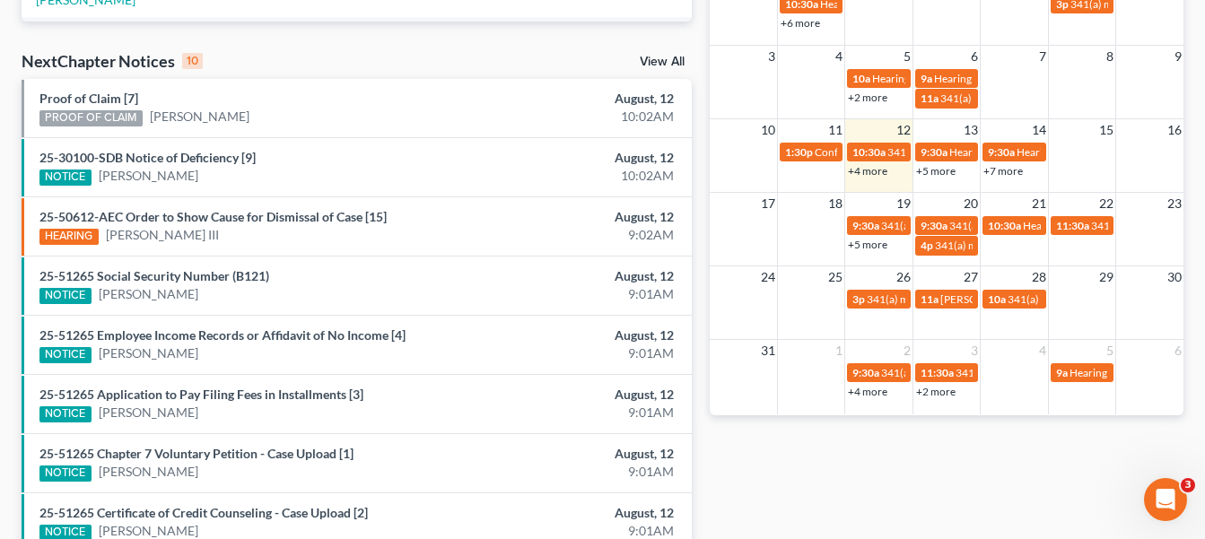
drag, startPoint x: 1215, startPoint y: 6, endPoint x: 827, endPoint y: 468, distance: 602.5
click at [827, 468] on div "Monthly Progress Bankruptcy Bankruptcy [DATE] [DATE] [DATE] [DATE] [DATE] [DATE…" at bounding box center [947, 127] width 492 height 1143
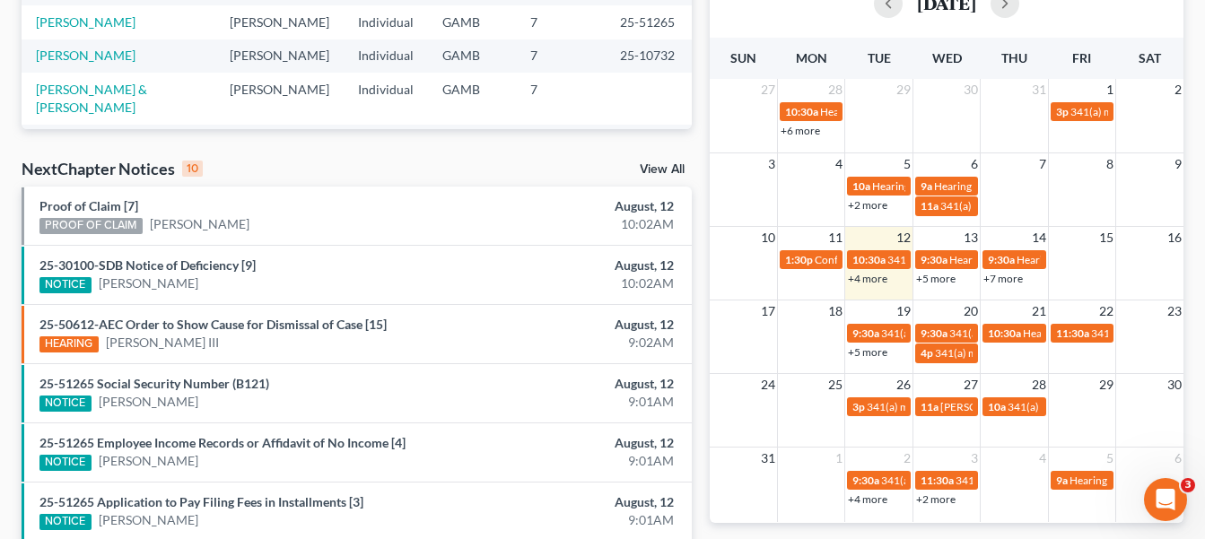
scroll to position [395, 0]
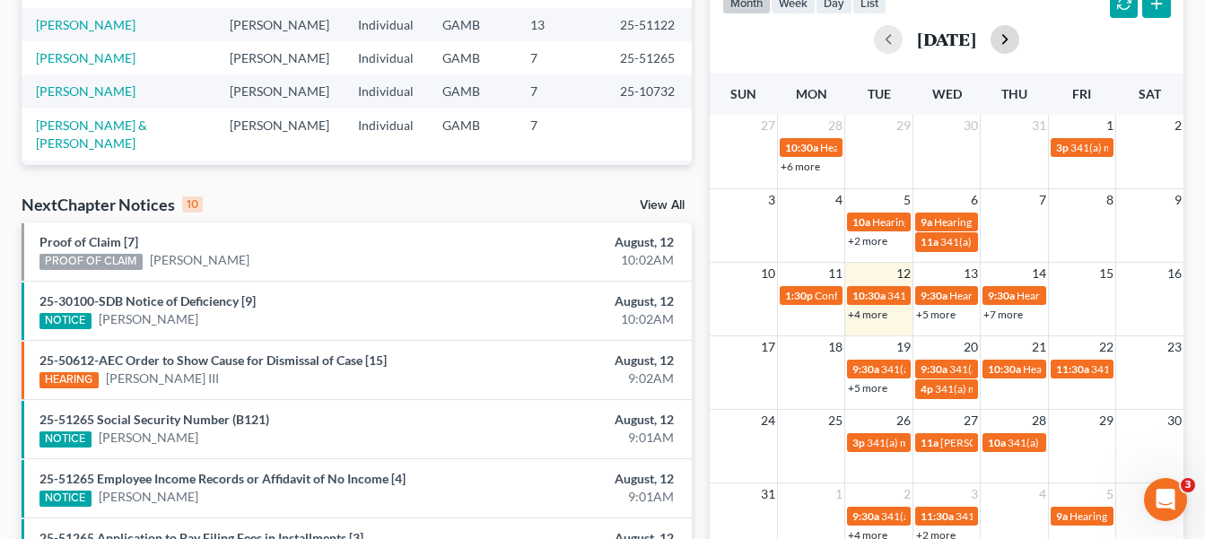
click at [1019, 31] on button "button" at bounding box center [1005, 39] width 29 height 29
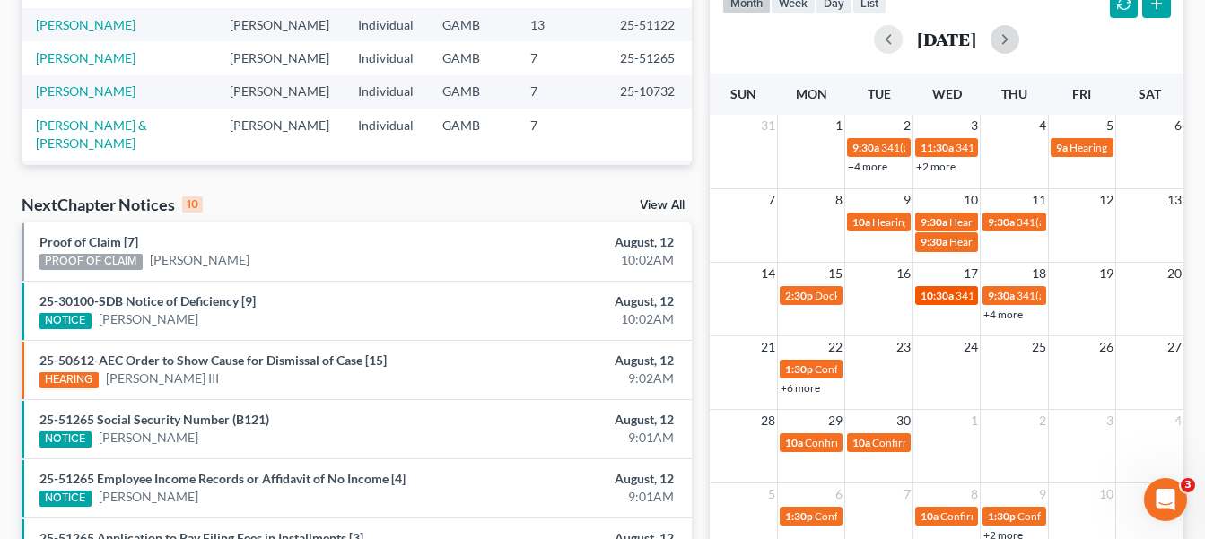
click at [942, 303] on link "10:30a 341(a) meeting for [PERSON_NAME]" at bounding box center [946, 295] width 63 height 19
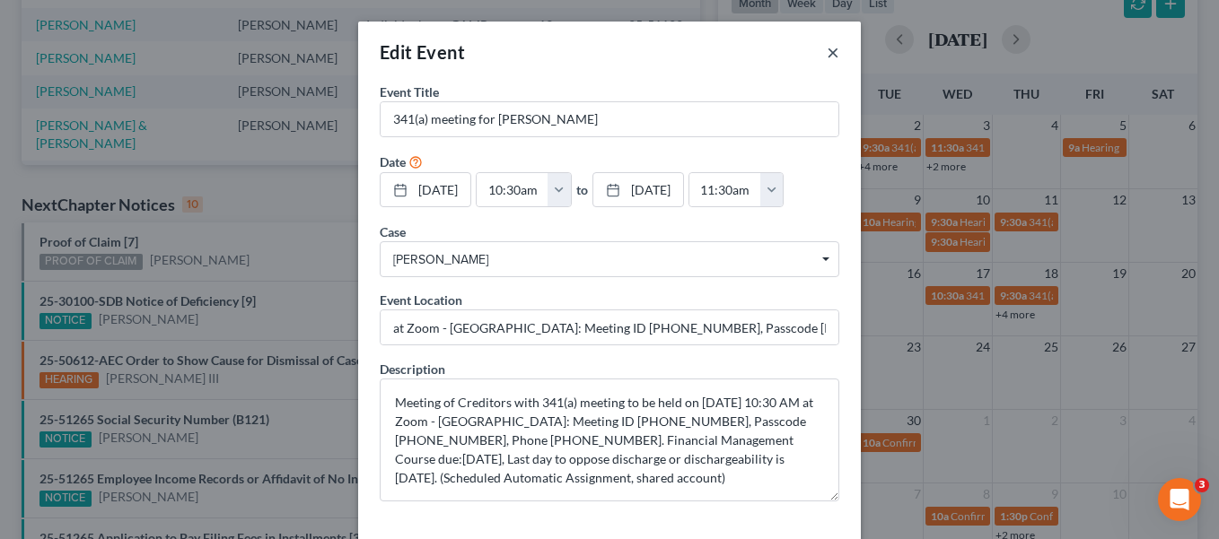
click at [826, 52] on button "×" at bounding box center [832, 52] width 13 height 22
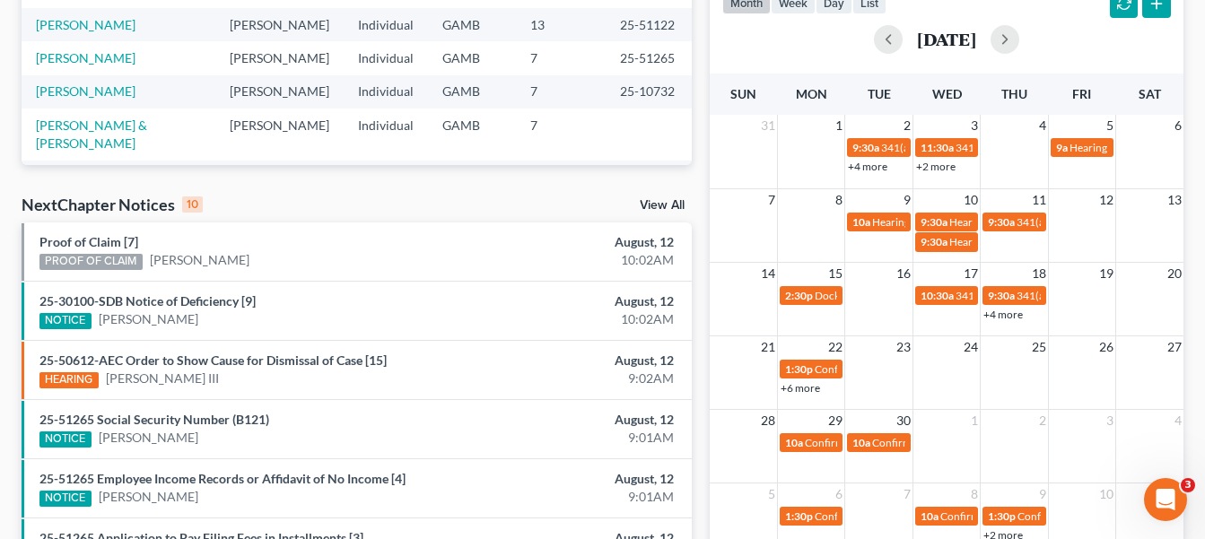
click at [1015, 313] on link "+4 more" at bounding box center [1003, 314] width 39 height 13
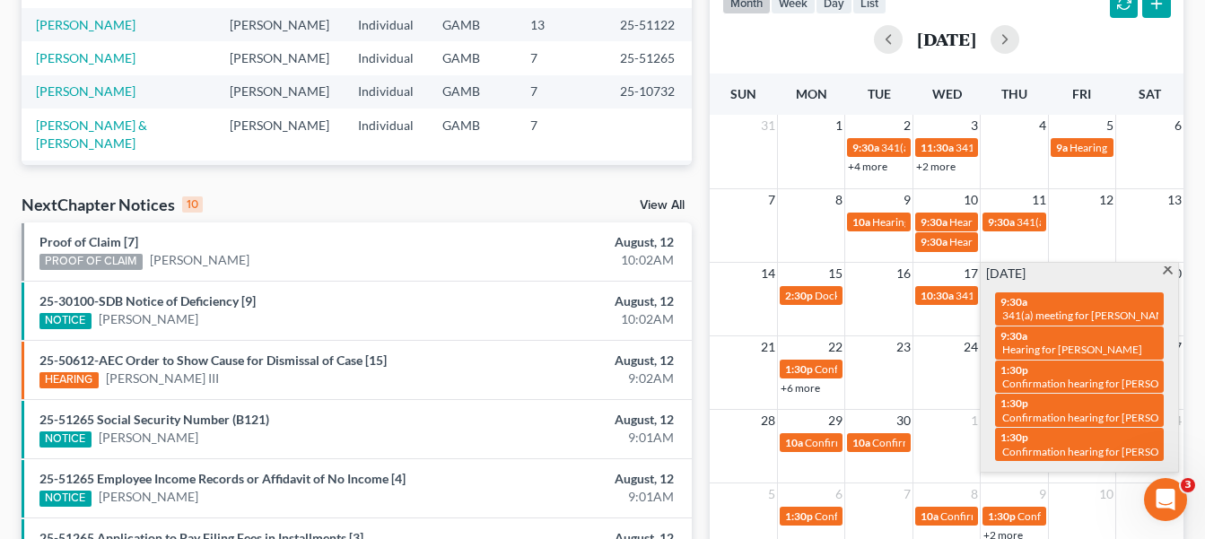
click at [1167, 270] on span at bounding box center [1167, 273] width 13 height 12
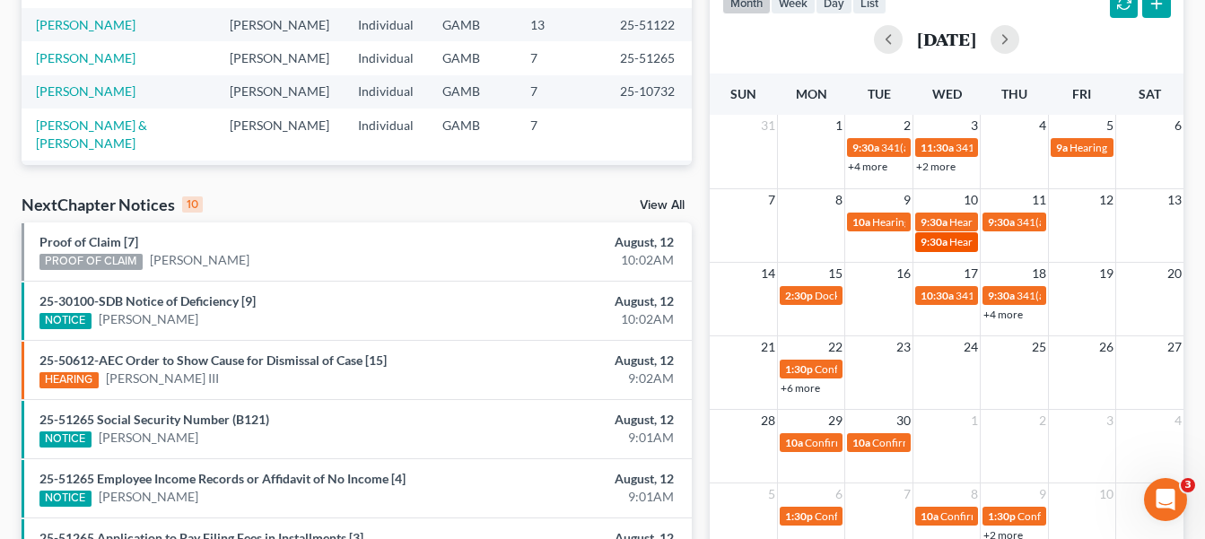
click at [945, 237] on span "9:30a" at bounding box center [934, 241] width 27 height 13
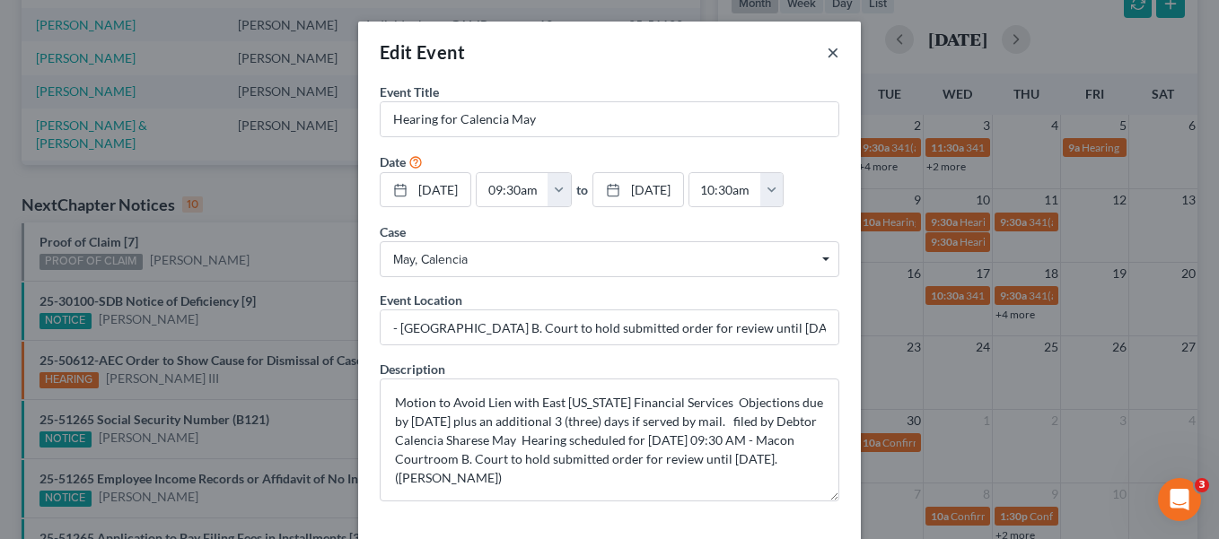
click at [826, 54] on button "×" at bounding box center [832, 52] width 13 height 22
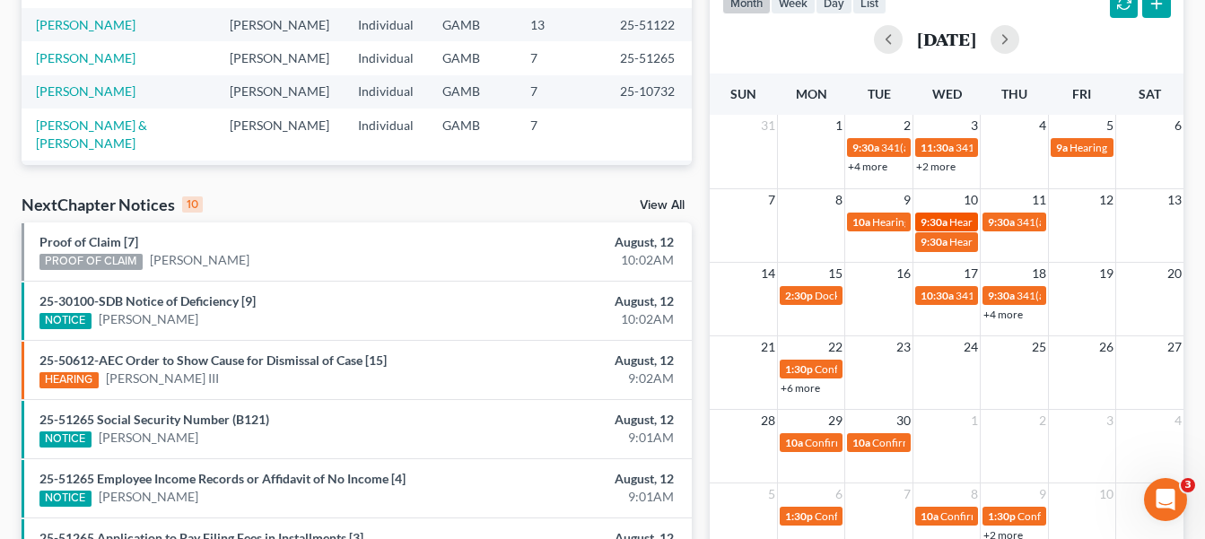
click at [957, 223] on span "Hearing for Calencia May" at bounding box center [1008, 221] width 118 height 13
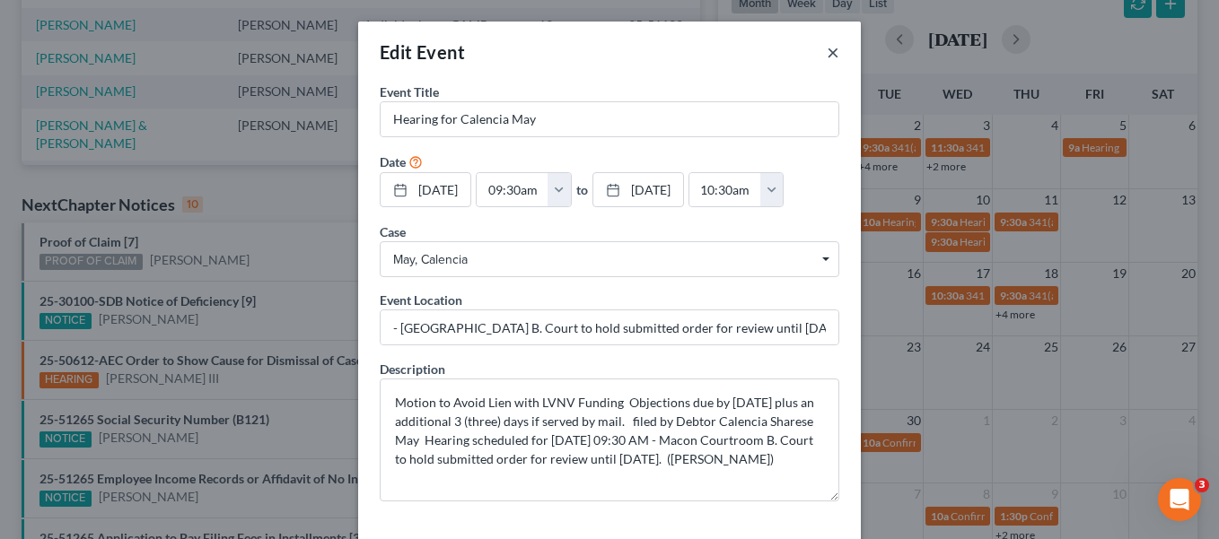
click at [826, 53] on button "×" at bounding box center [832, 52] width 13 height 22
